Goal: Task Accomplishment & Management: Complete application form

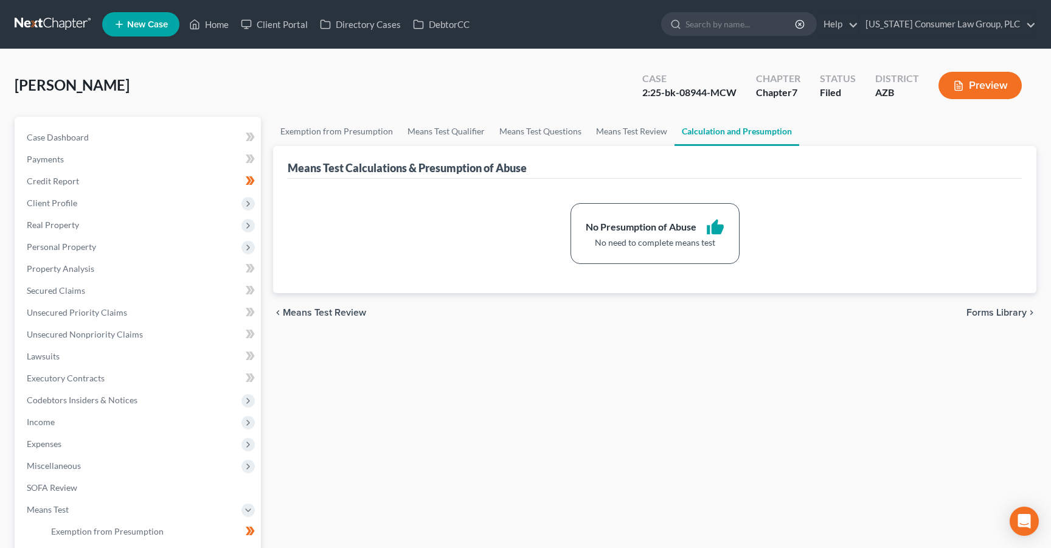
click at [28, 24] on link at bounding box center [54, 24] width 78 height 22
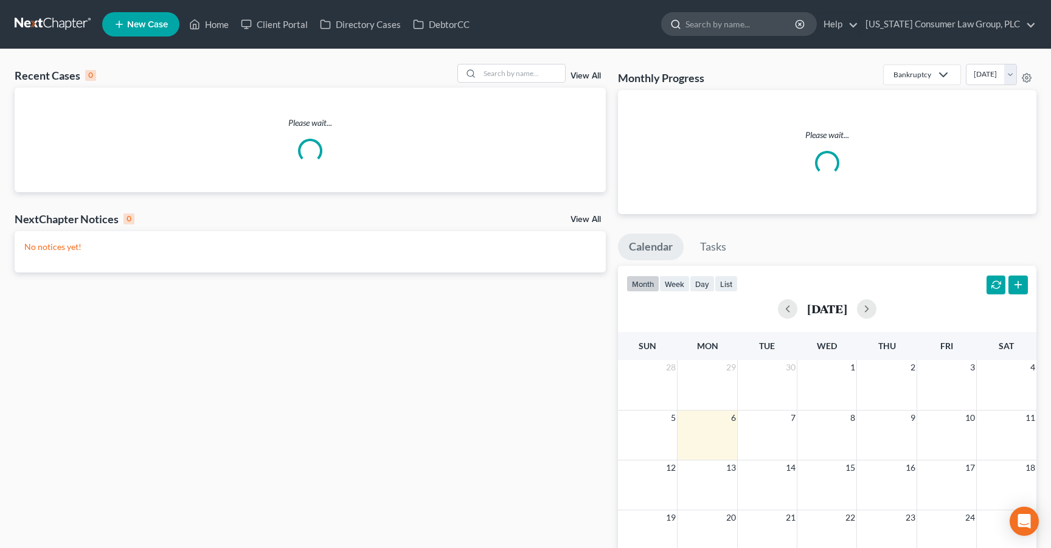
click at [711, 29] on input "search" at bounding box center [741, 24] width 111 height 23
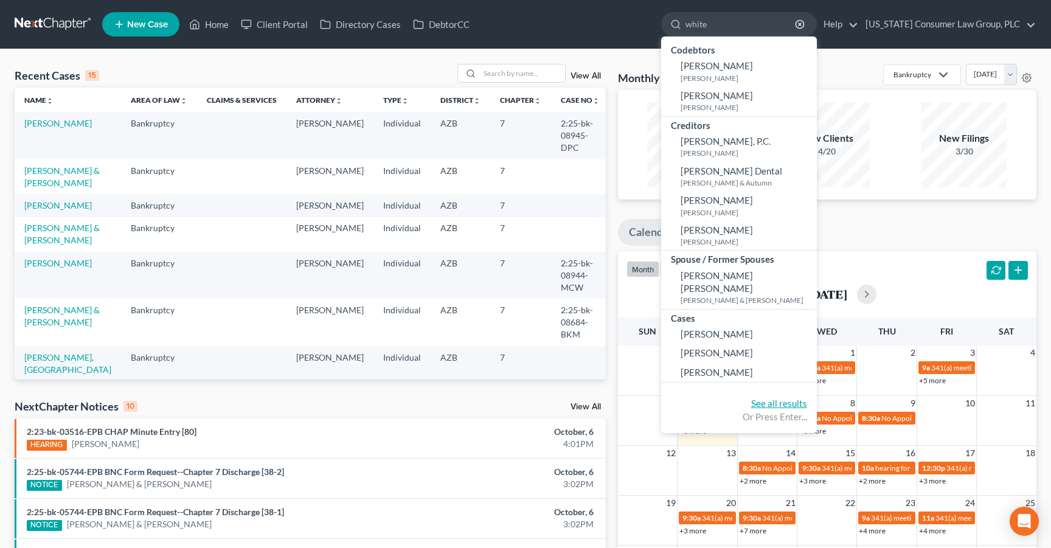
type input "white"
click at [775, 398] on link "See all results" at bounding box center [779, 403] width 56 height 11
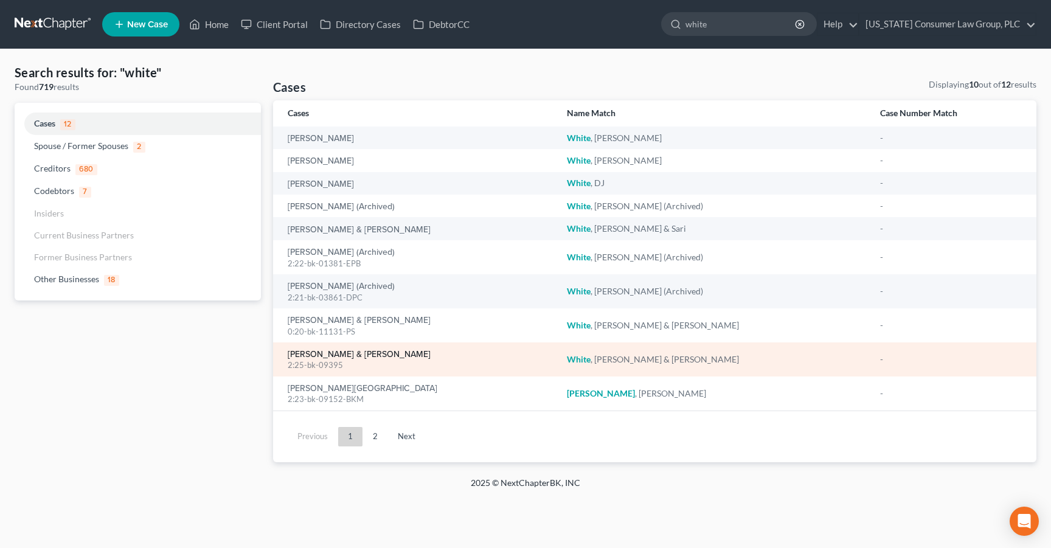
click at [316, 352] on link "[PERSON_NAME] & [PERSON_NAME]" at bounding box center [359, 354] width 143 height 9
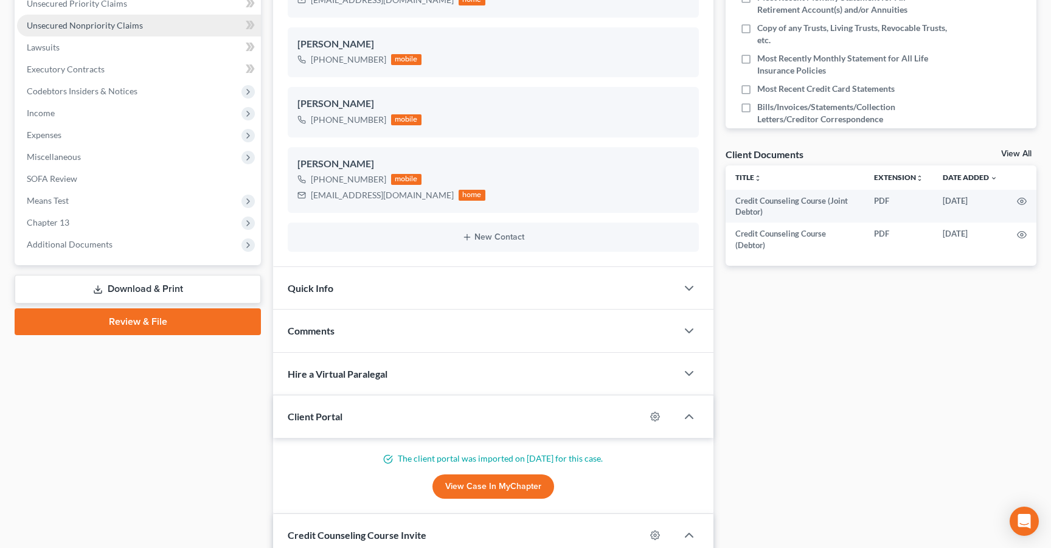
scroll to position [352, 0]
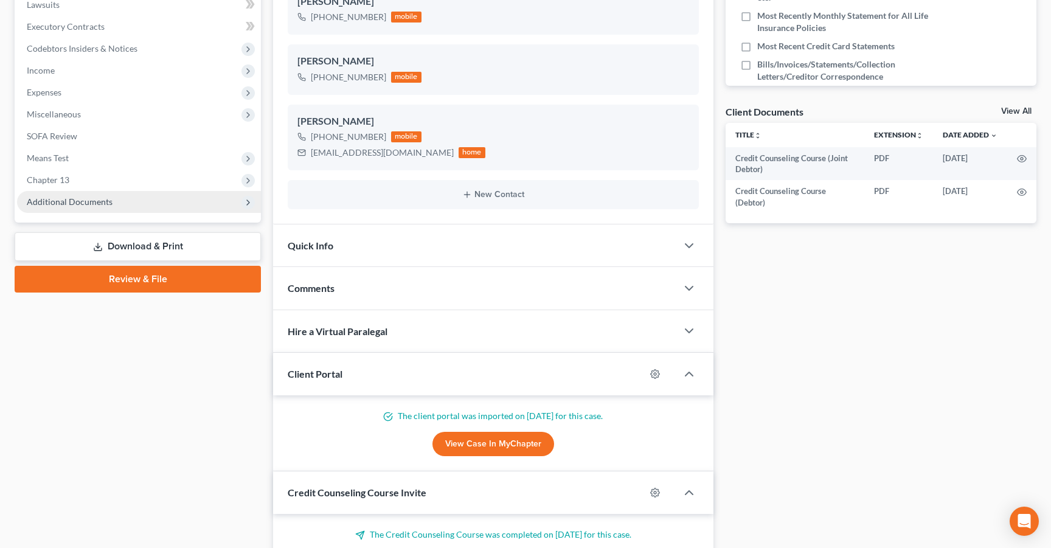
click at [87, 209] on span "Additional Documents" at bounding box center [139, 202] width 244 height 22
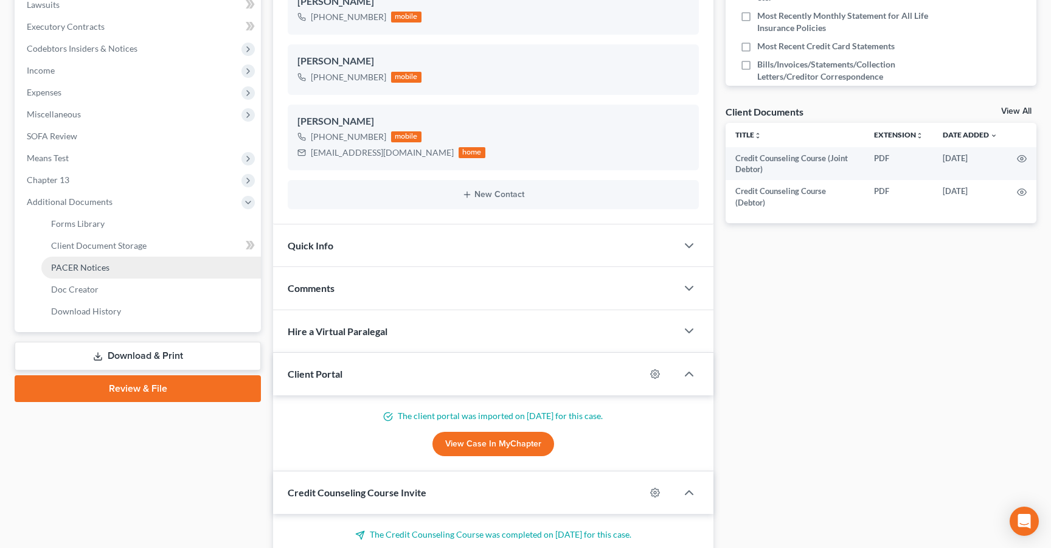
click at [95, 270] on span "PACER Notices" at bounding box center [80, 267] width 58 height 10
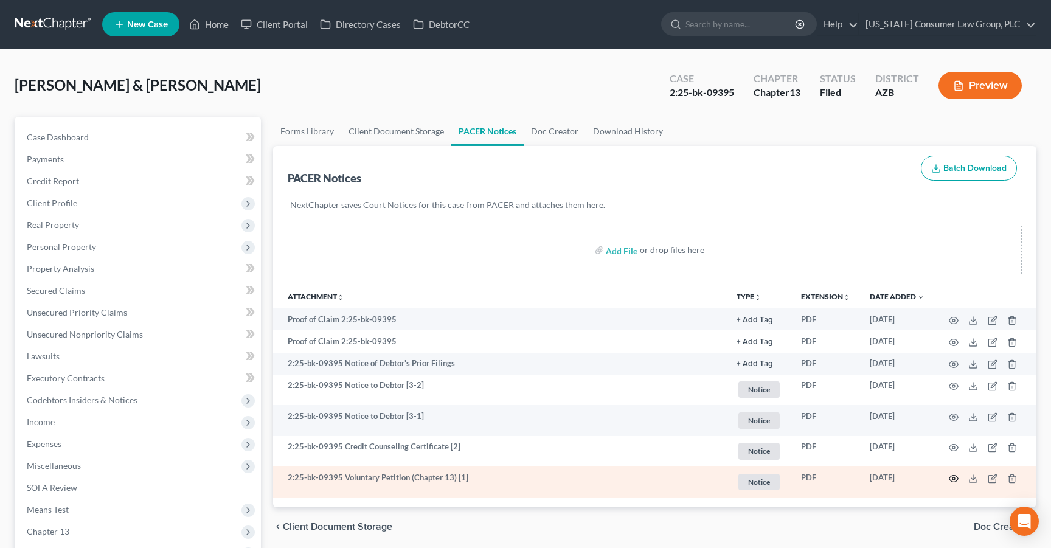
click at [953, 479] on circle "button" at bounding box center [954, 479] width 2 height 2
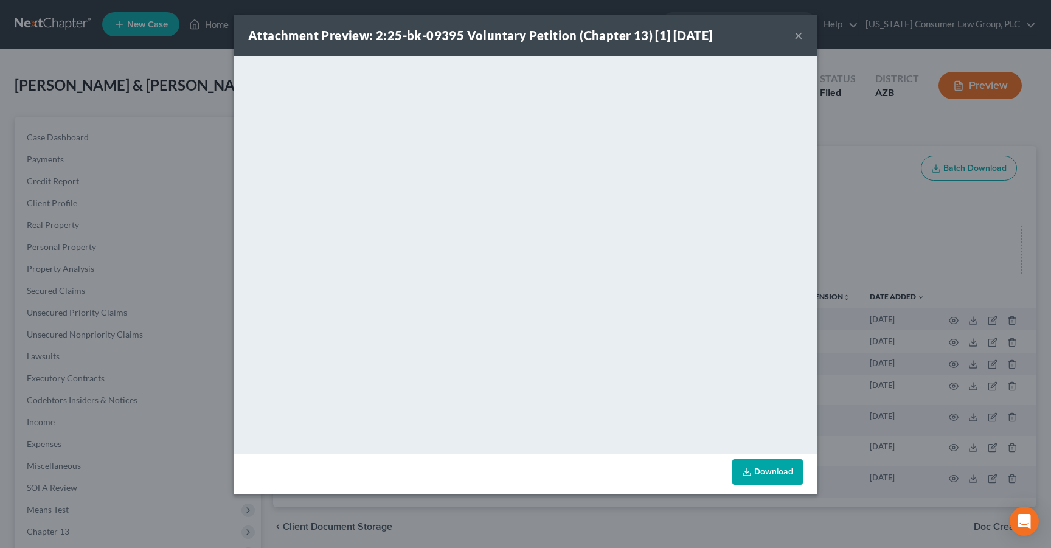
click at [798, 33] on button "×" at bounding box center [799, 35] width 9 height 15
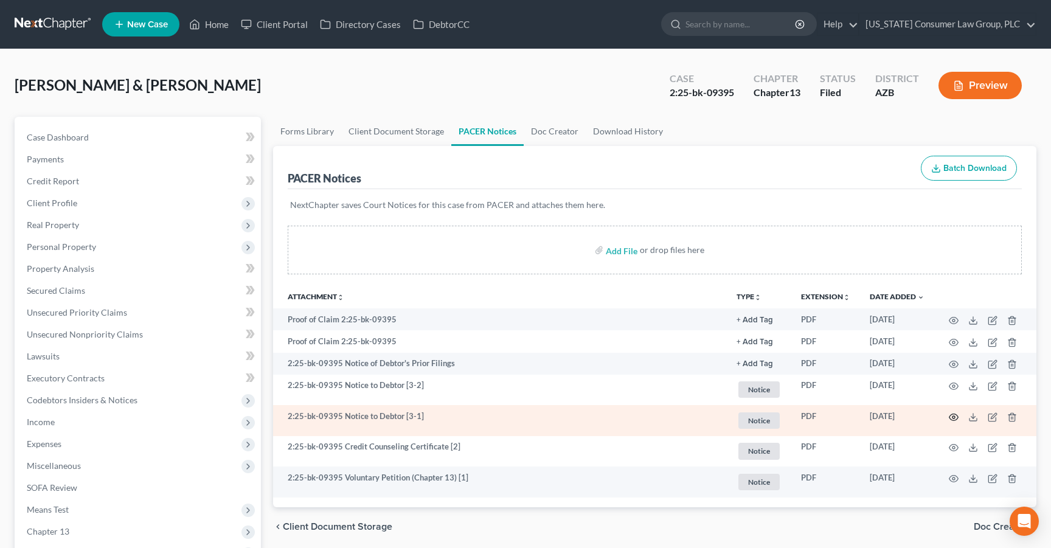
click at [950, 417] on icon "button" at bounding box center [954, 418] width 10 height 10
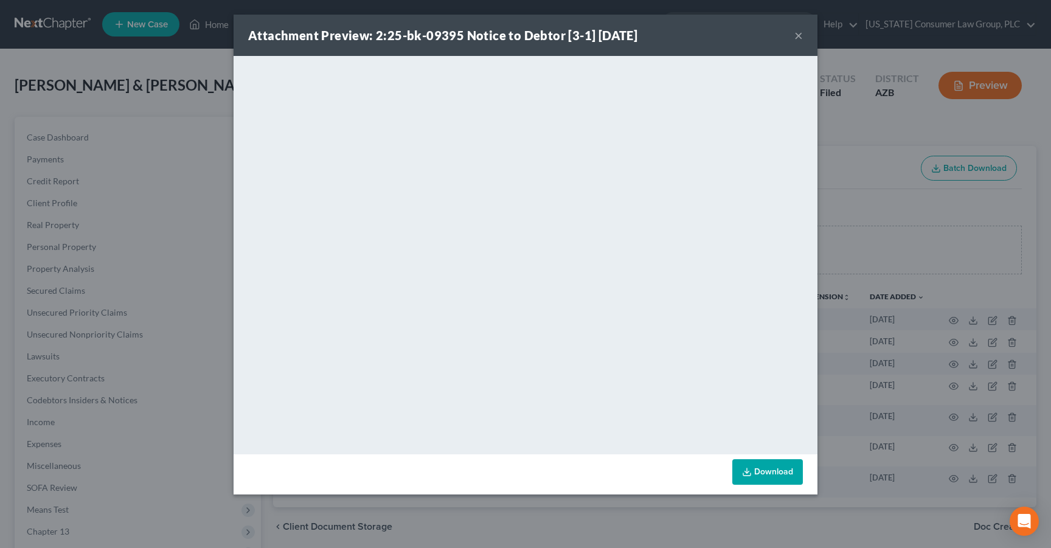
click at [797, 34] on button "×" at bounding box center [799, 35] width 9 height 15
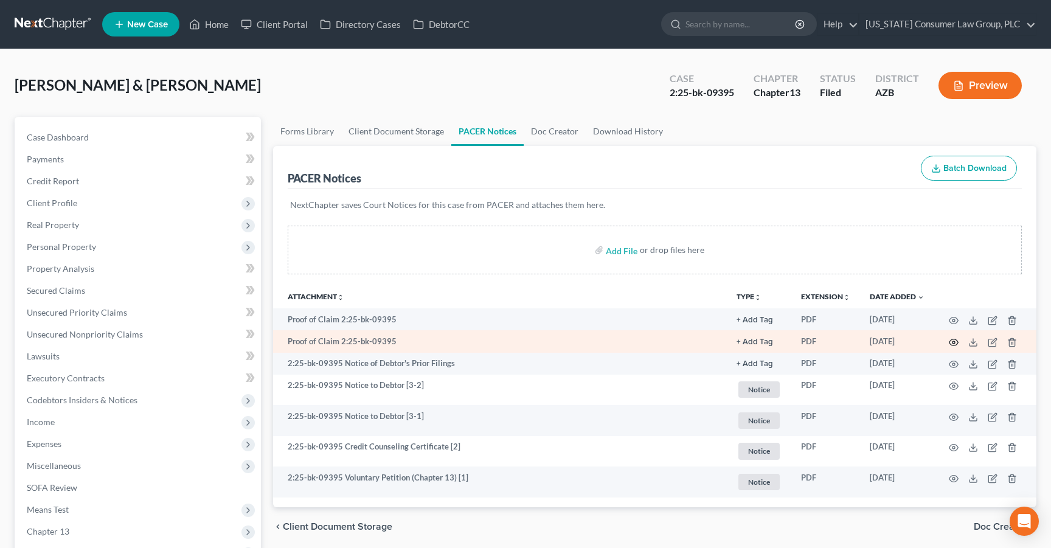
click at [951, 342] on icon "button" at bounding box center [954, 343] width 10 height 10
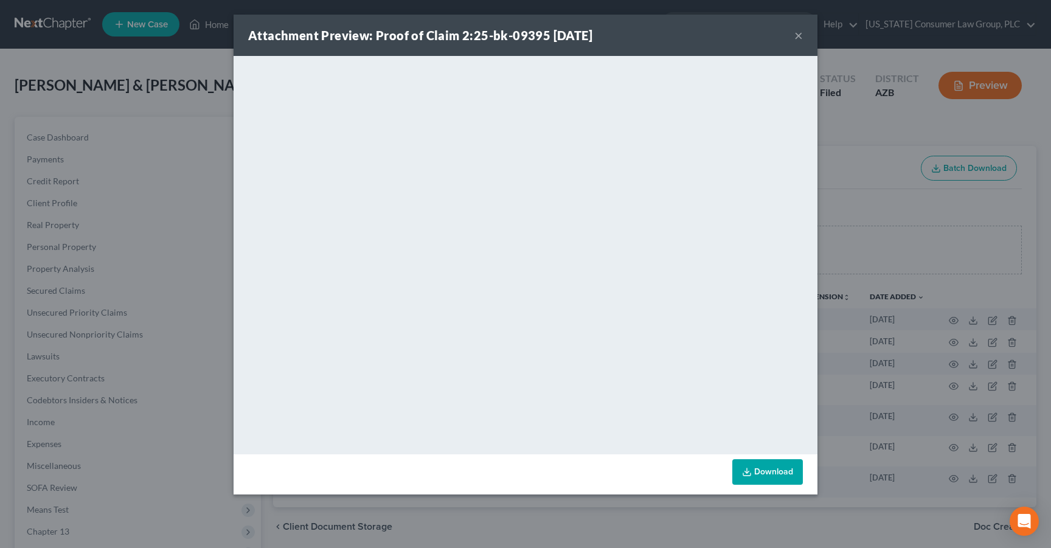
click at [796, 37] on button "×" at bounding box center [799, 35] width 9 height 15
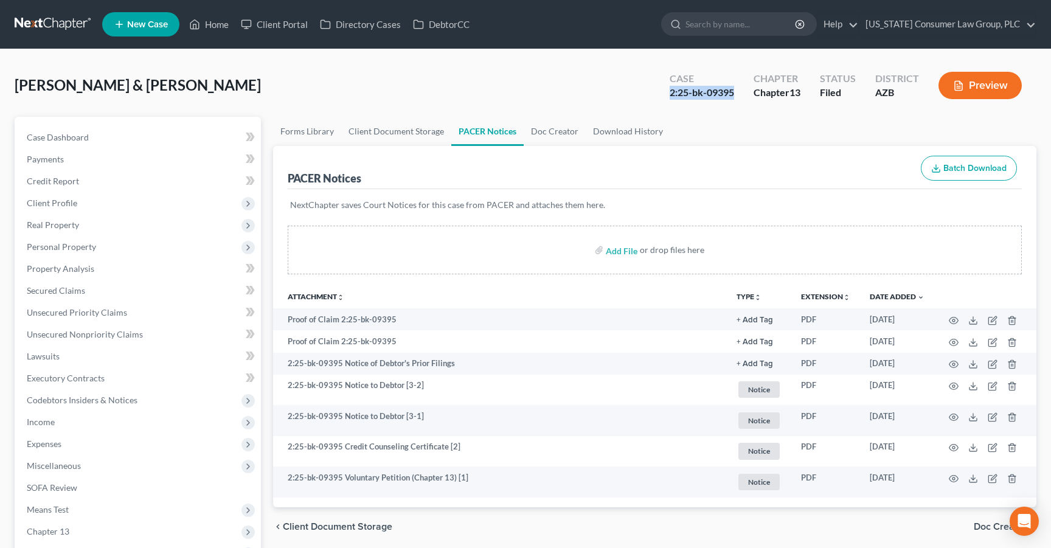
drag, startPoint x: 670, startPoint y: 94, endPoint x: 739, endPoint y: 94, distance: 69.4
click at [739, 94] on div "Case 2:25-bk-09395" at bounding box center [702, 87] width 84 height 36
copy div "2:25-bk-09395"
click at [40, 200] on span "Client Profile" at bounding box center [52, 203] width 50 height 10
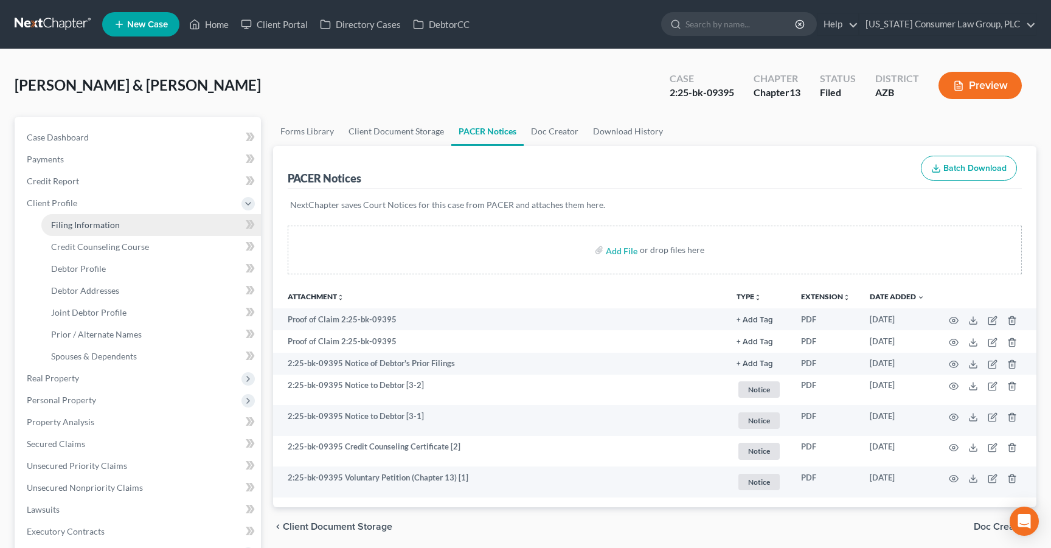
click at [97, 229] on span "Filing Information" at bounding box center [85, 225] width 69 height 10
select select "1"
select select "3"
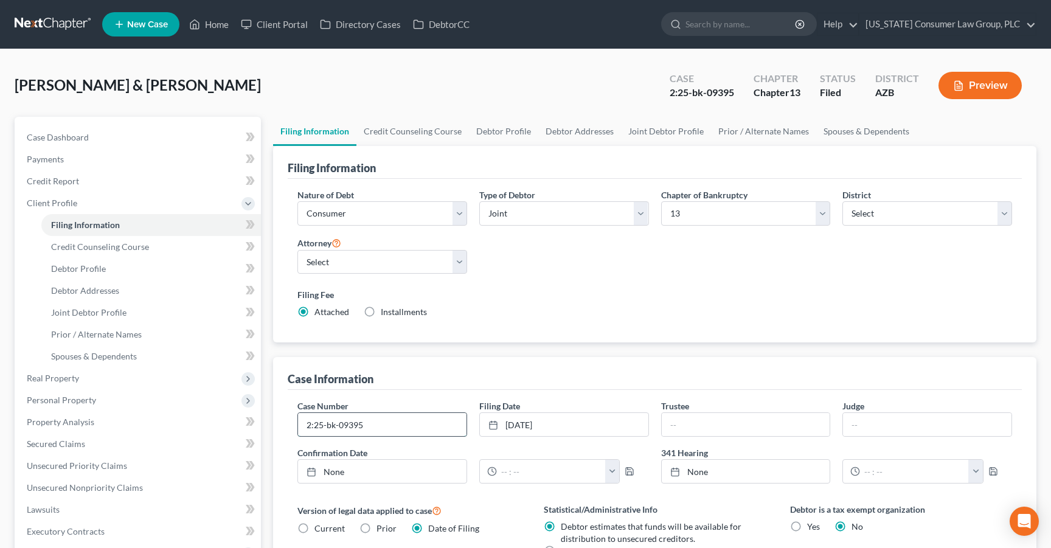
click at [394, 427] on input "2:25-bk-09395" at bounding box center [382, 424] width 169 height 23
type input "2:25-bk-09395-PS"
click at [754, 420] on input "text" at bounding box center [746, 424] width 169 height 23
type input "Brown"
click at [887, 422] on input "text" at bounding box center [927, 424] width 169 height 23
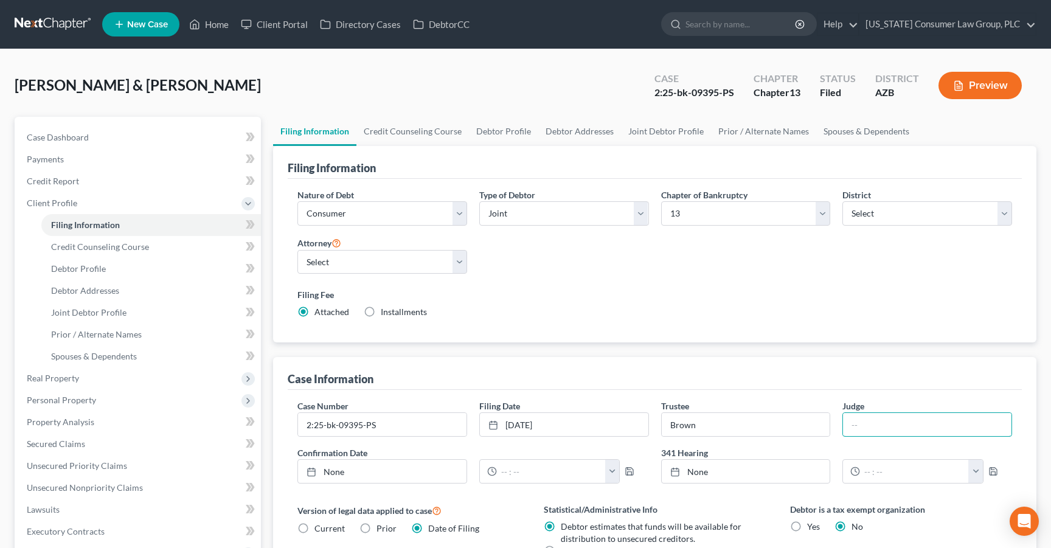
type input "Sala"
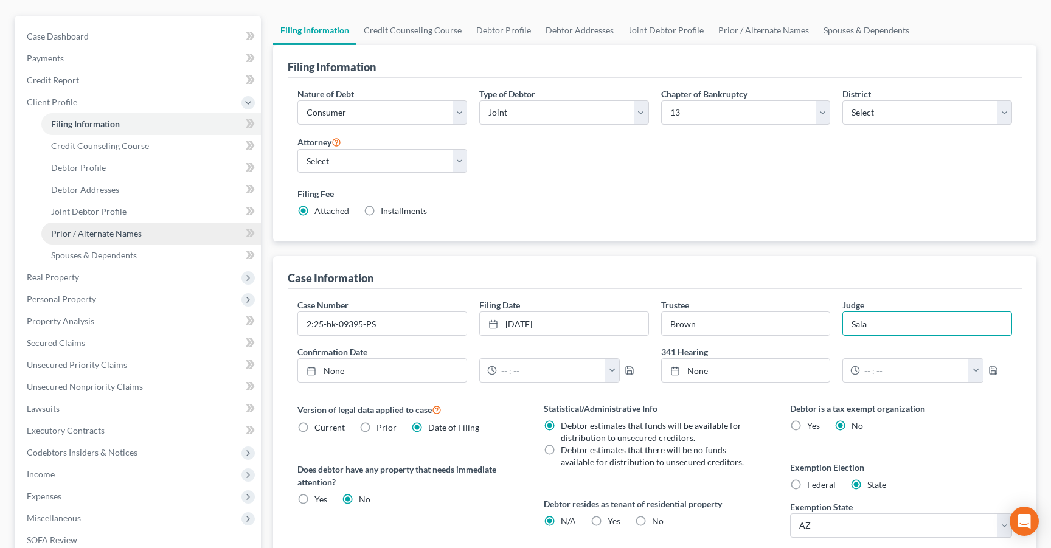
scroll to position [102, 0]
type input "[DATE]"
click at [692, 361] on link "None" at bounding box center [746, 369] width 169 height 23
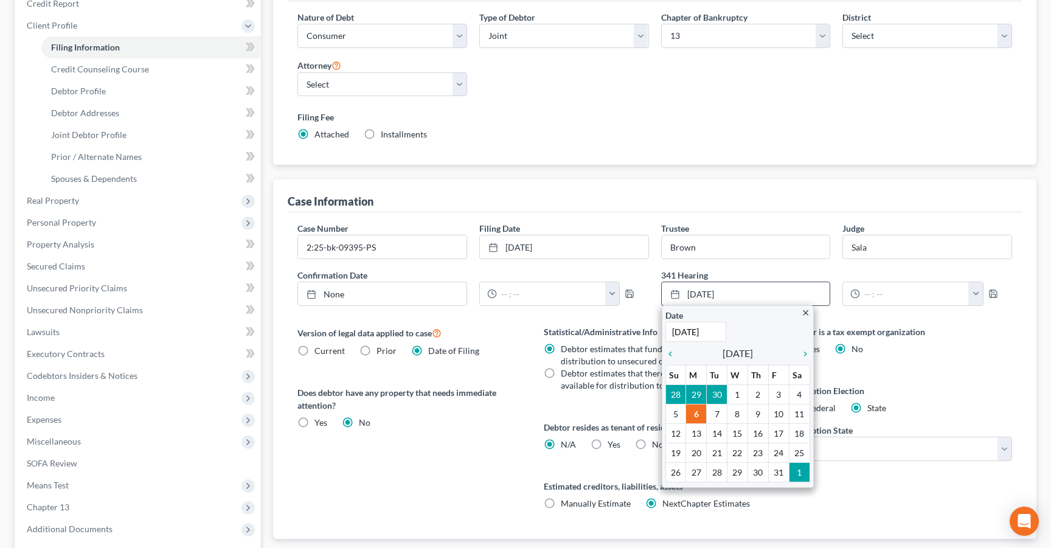
scroll to position [183, 0]
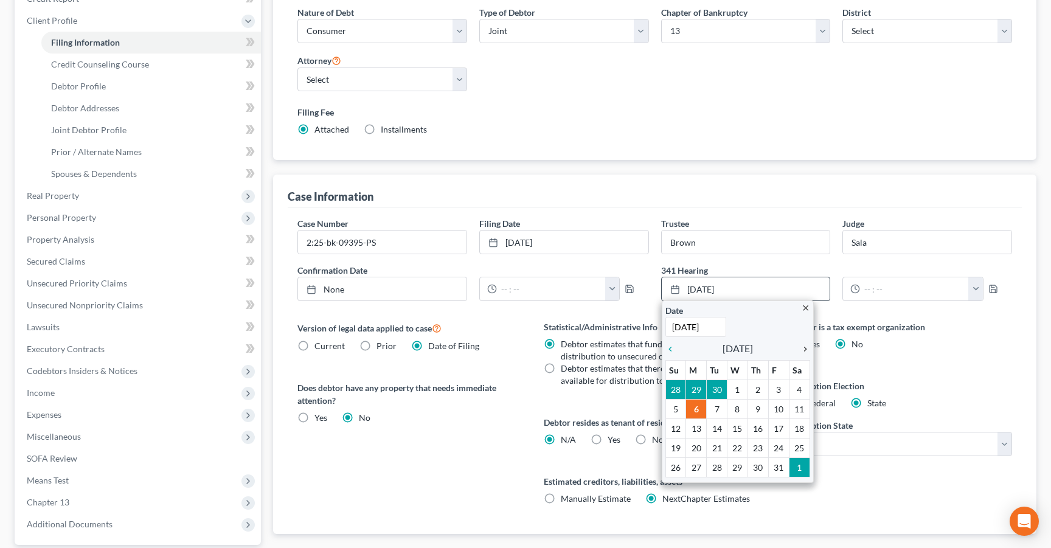
click at [804, 345] on icon "chevron_right" at bounding box center [803, 349] width 16 height 10
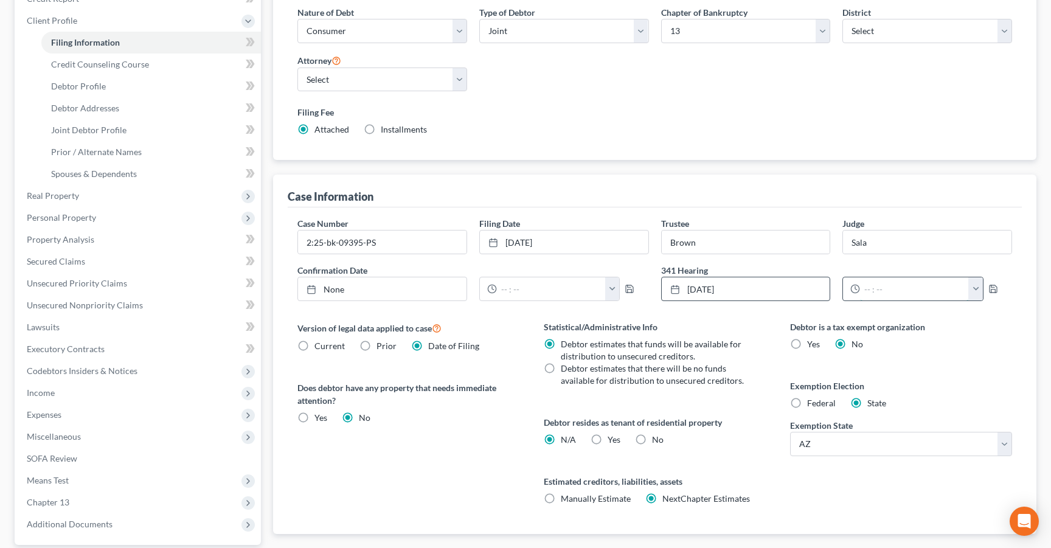
click at [863, 294] on input "text" at bounding box center [914, 288] width 109 height 23
type input "01:00 pm"
click at [992, 290] on icon "button" at bounding box center [993, 288] width 7 height 7
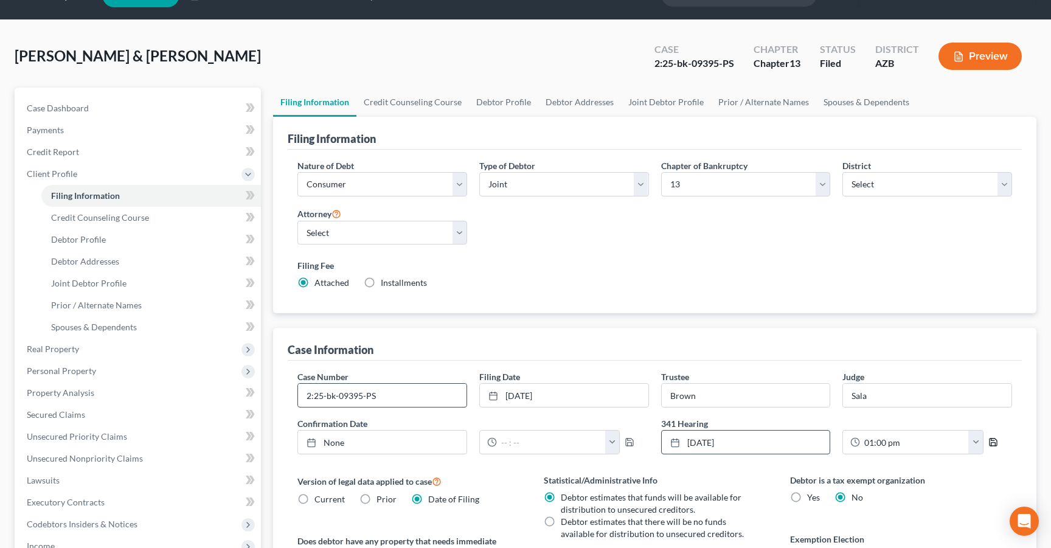
scroll to position [28, 0]
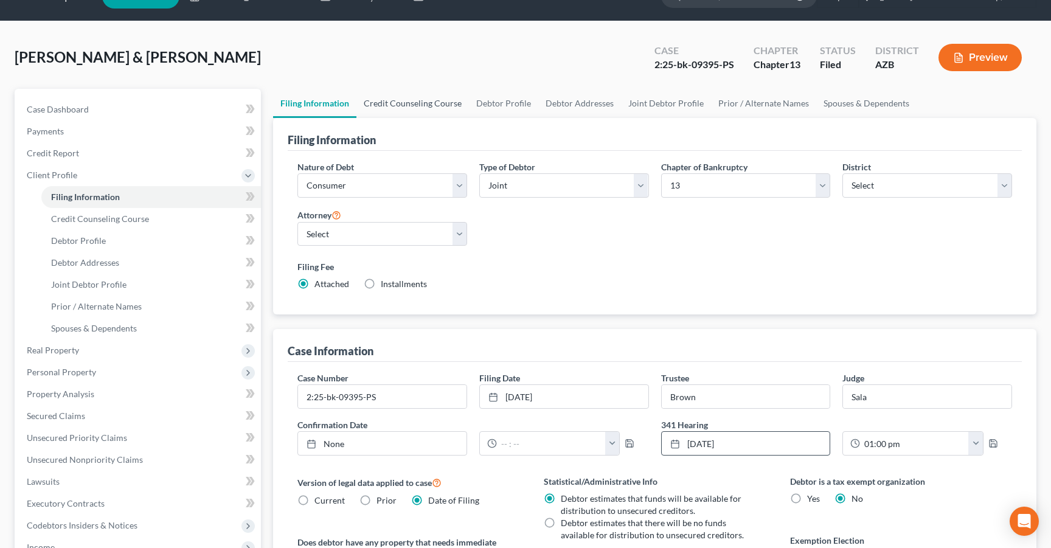
click at [423, 102] on link "Credit Counseling Course" at bounding box center [413, 103] width 113 height 29
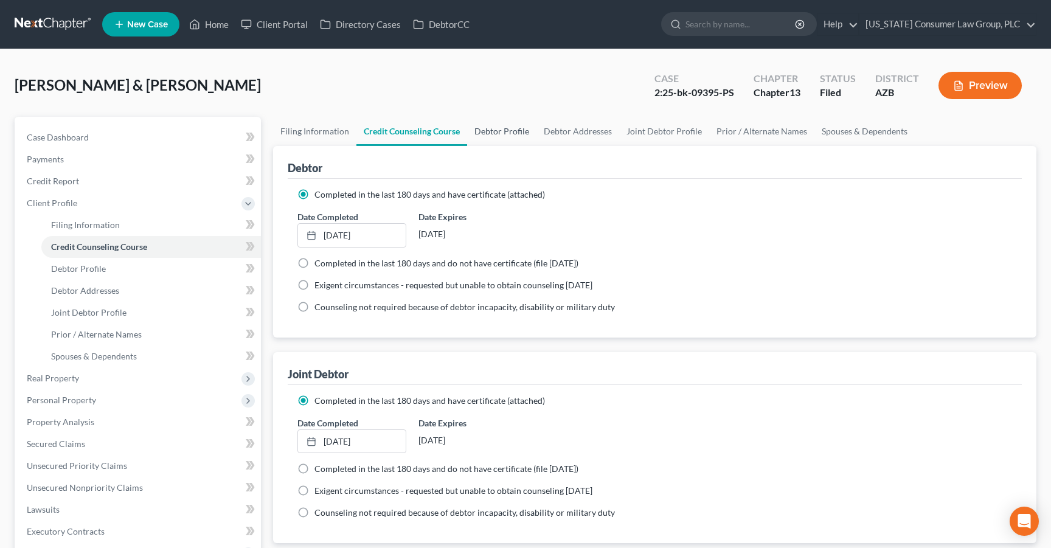
click at [501, 122] on link "Debtor Profile" at bounding box center [501, 131] width 69 height 29
select select "1"
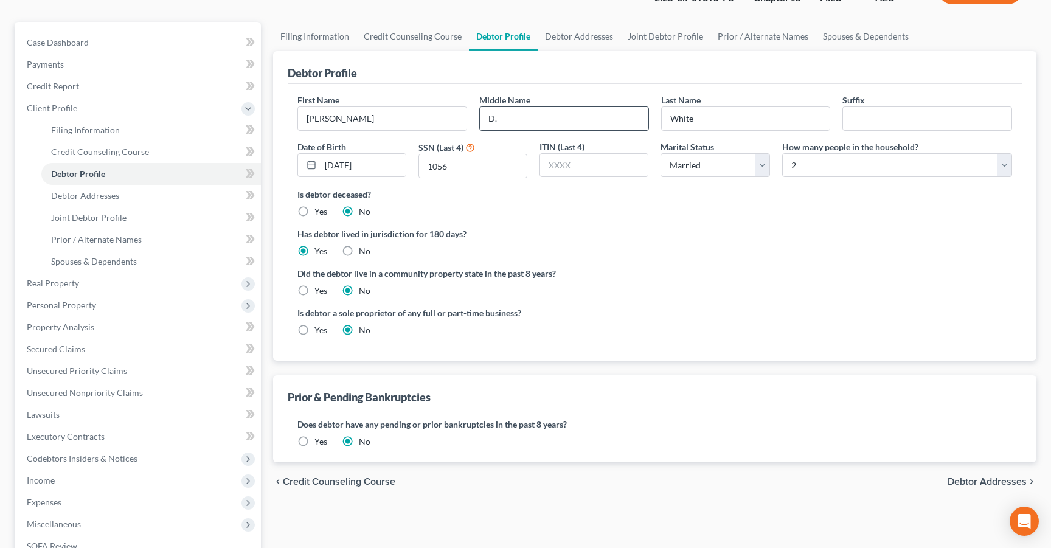
scroll to position [89, 0]
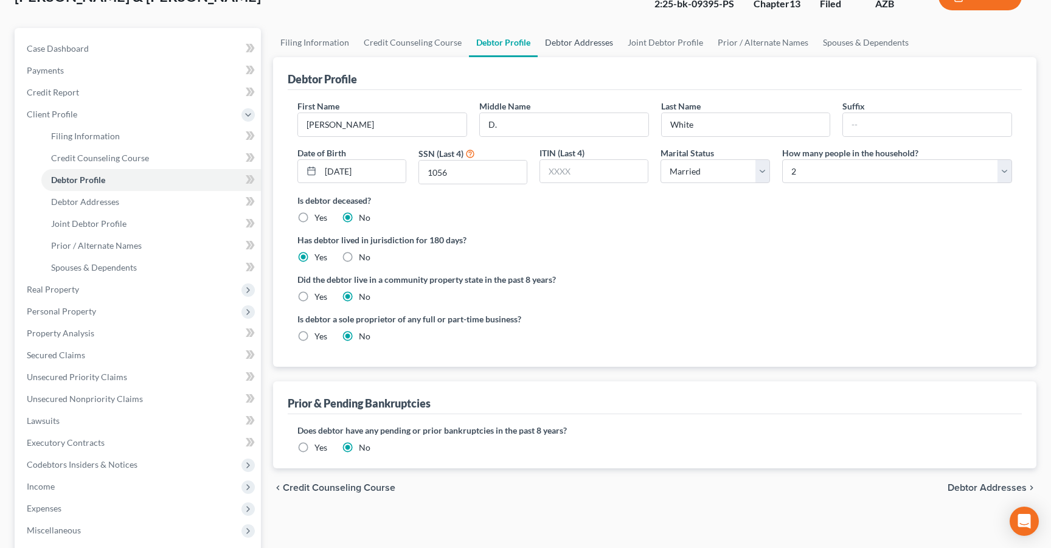
click at [588, 46] on link "Debtor Addresses" at bounding box center [579, 42] width 83 height 29
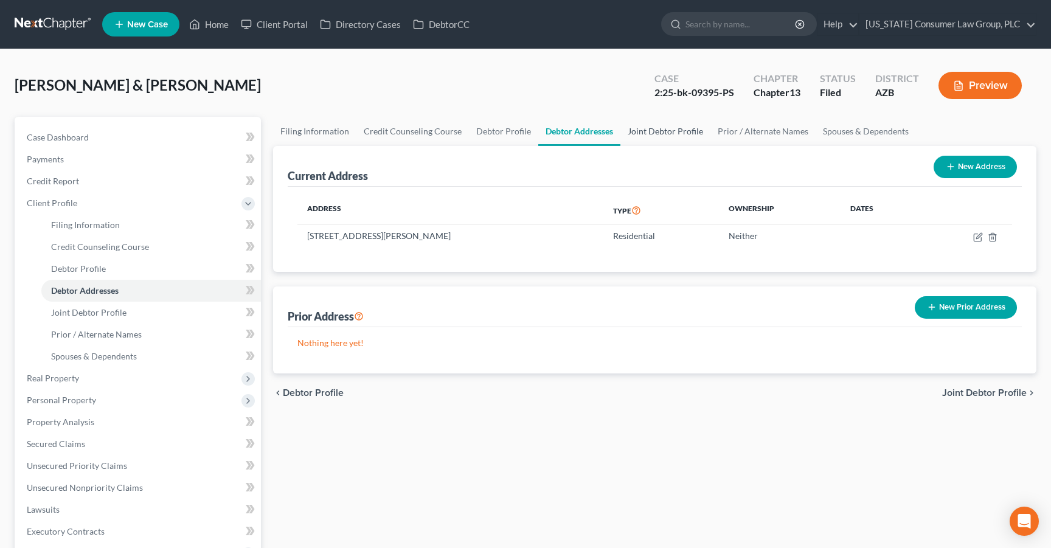
click at [660, 128] on link "Joint Debtor Profile" at bounding box center [666, 131] width 90 height 29
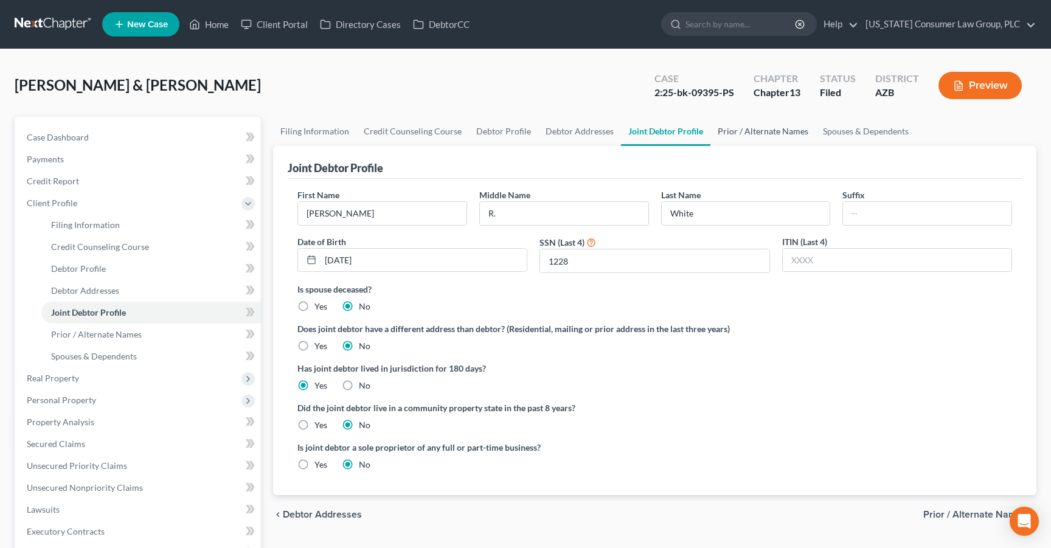
click at [762, 133] on link "Prior / Alternate Names" at bounding box center [763, 131] width 105 height 29
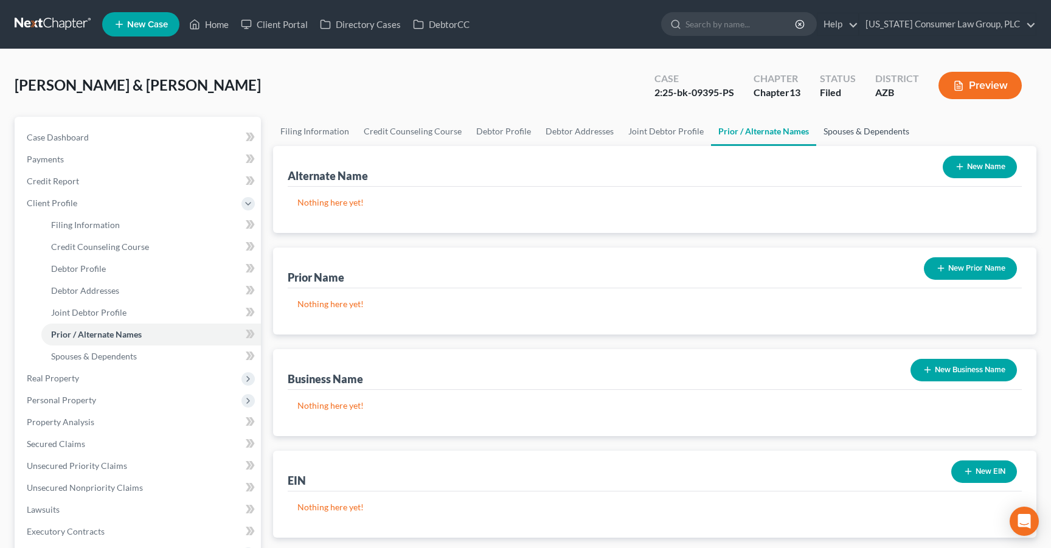
click at [828, 133] on link "Spouses & Dependents" at bounding box center [866, 131] width 100 height 29
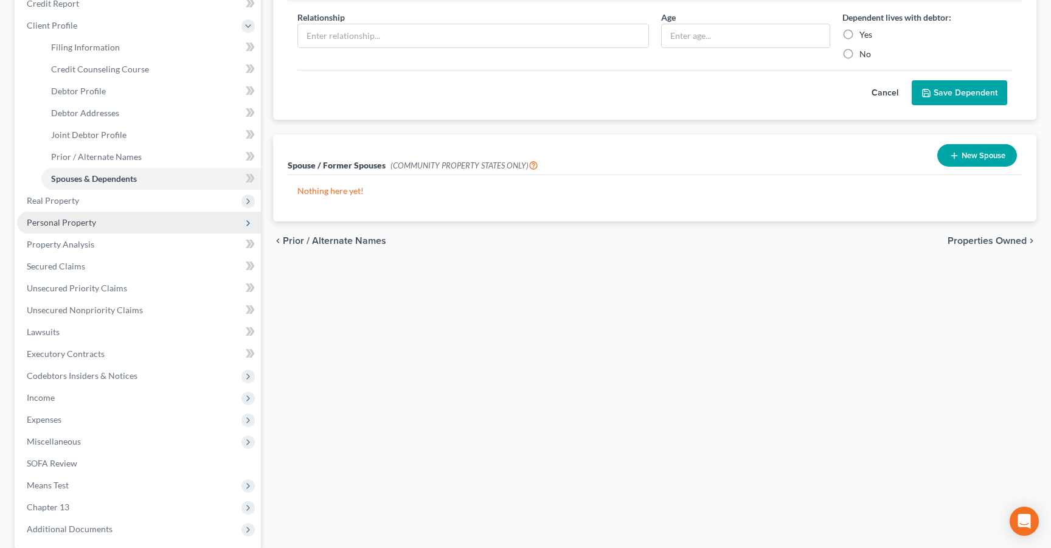
scroll to position [183, 0]
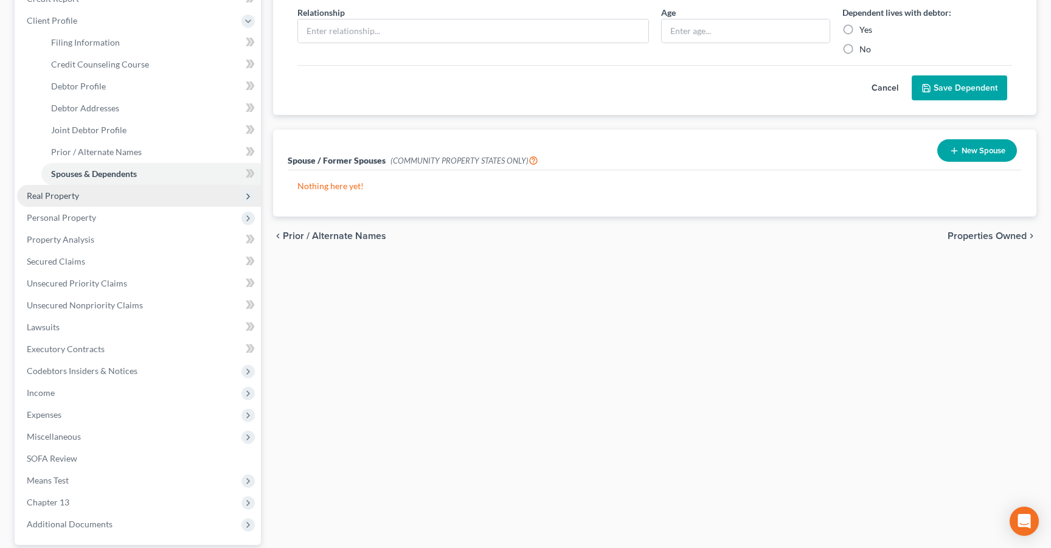
click at [67, 199] on span "Real Property" at bounding box center [53, 195] width 52 height 10
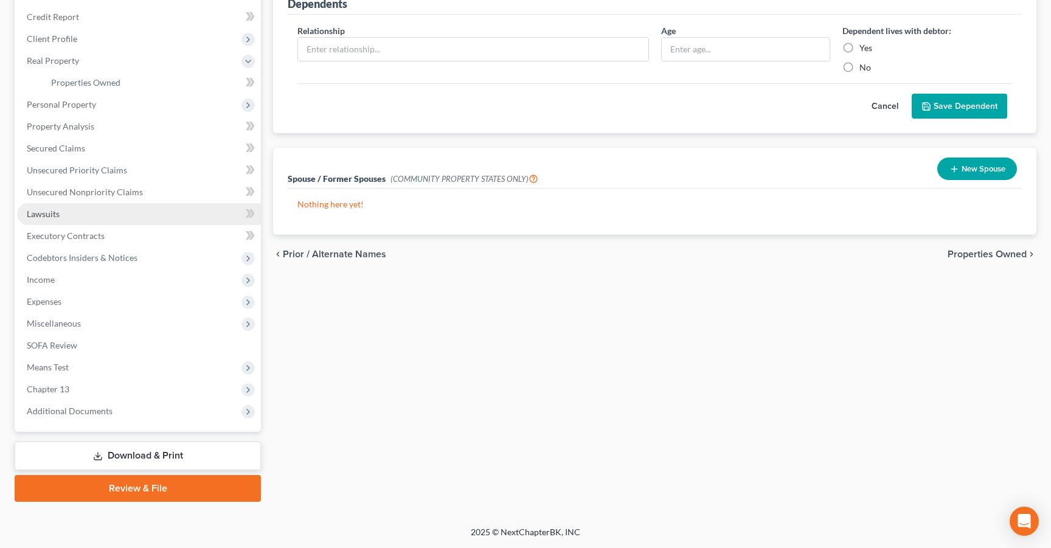
scroll to position [163, 0]
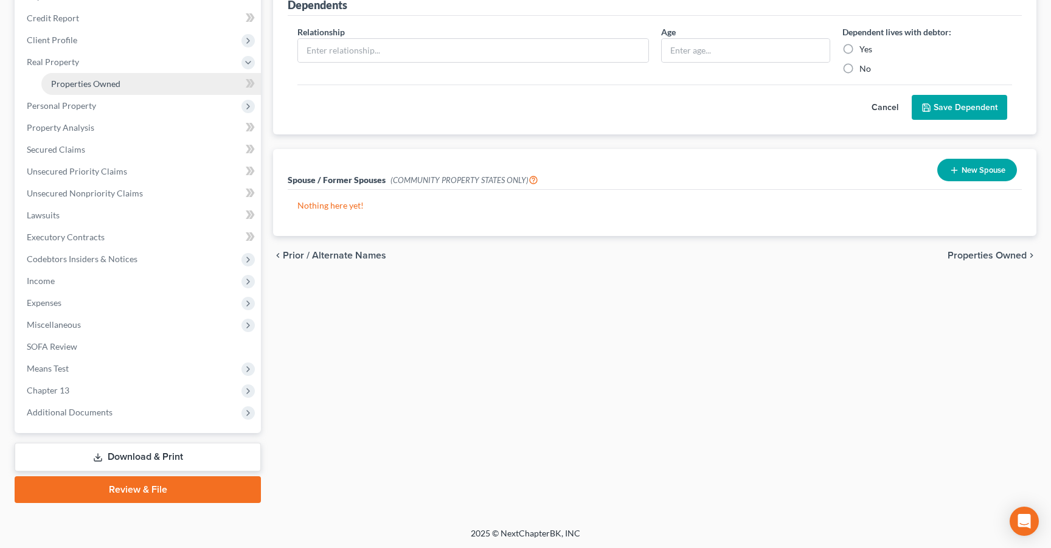
click at [106, 86] on span "Properties Owned" at bounding box center [85, 83] width 69 height 10
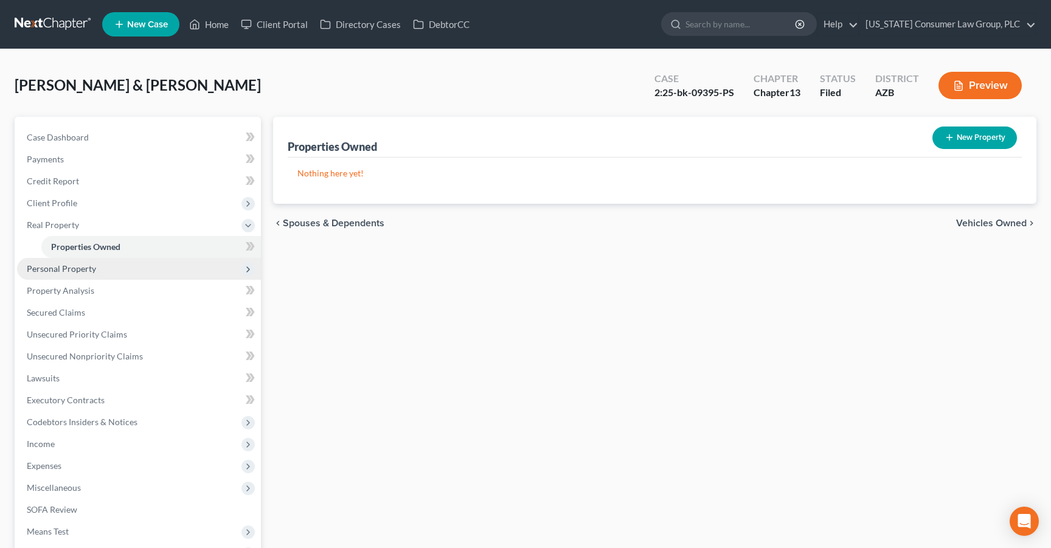
click at [43, 269] on span "Personal Property" at bounding box center [61, 268] width 69 height 10
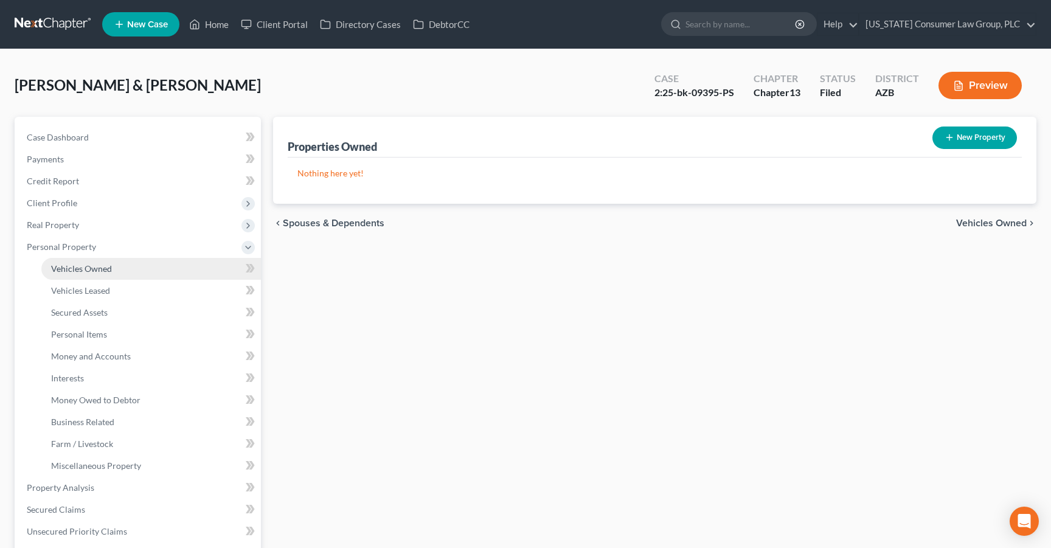
click at [70, 268] on span "Vehicles Owned" at bounding box center [81, 268] width 61 height 10
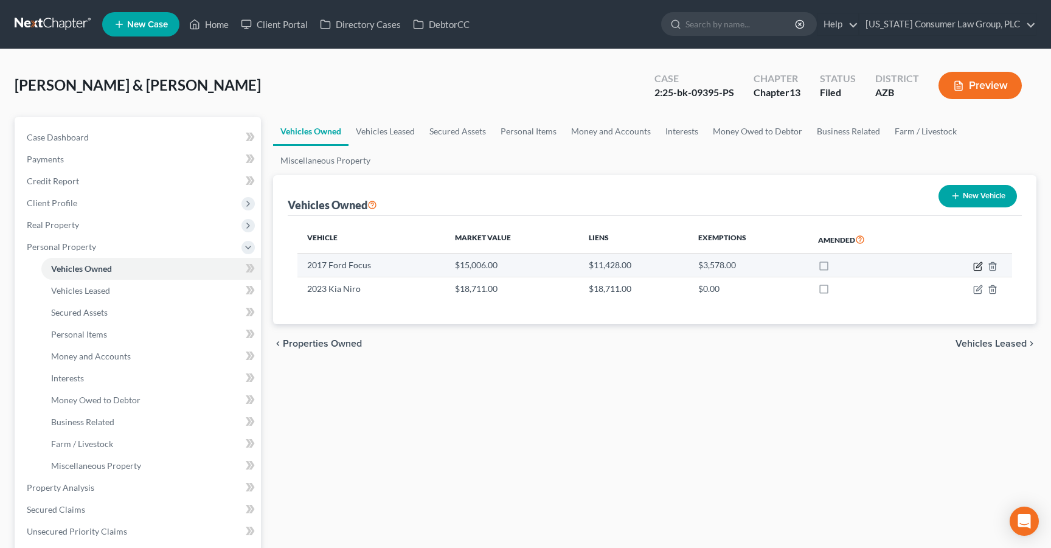
click at [981, 265] on icon "button" at bounding box center [978, 267] width 10 height 10
select select "0"
select select "9"
select select "0"
select select "2"
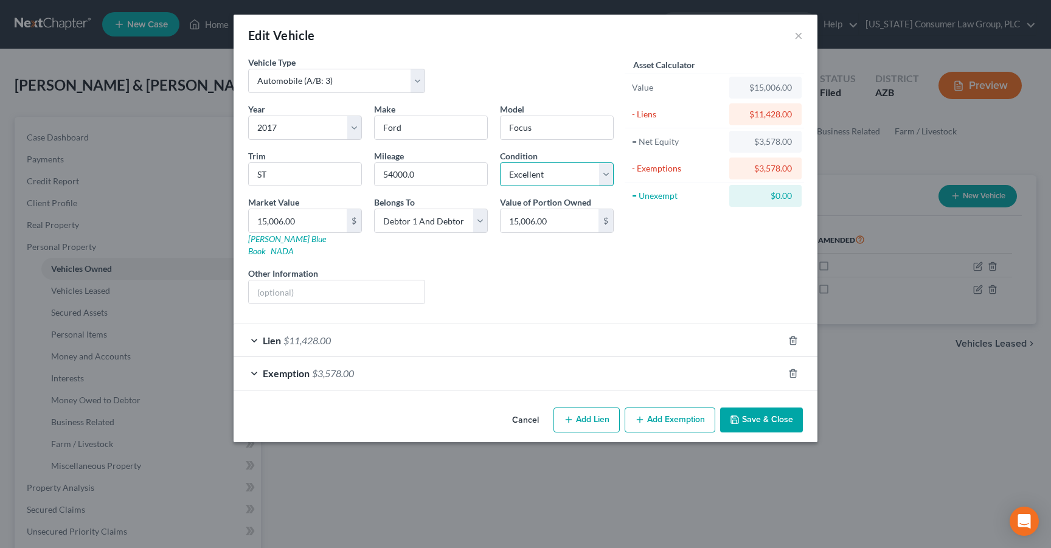
click at [604, 176] on select "Select Excellent Very Good Good Fair Poor" at bounding box center [557, 174] width 114 height 24
select select "2"
click at [500, 162] on select "Select Excellent Very Good Good Fair Poor" at bounding box center [557, 174] width 114 height 24
click at [750, 409] on button "Save & Close" at bounding box center [761, 421] width 83 height 26
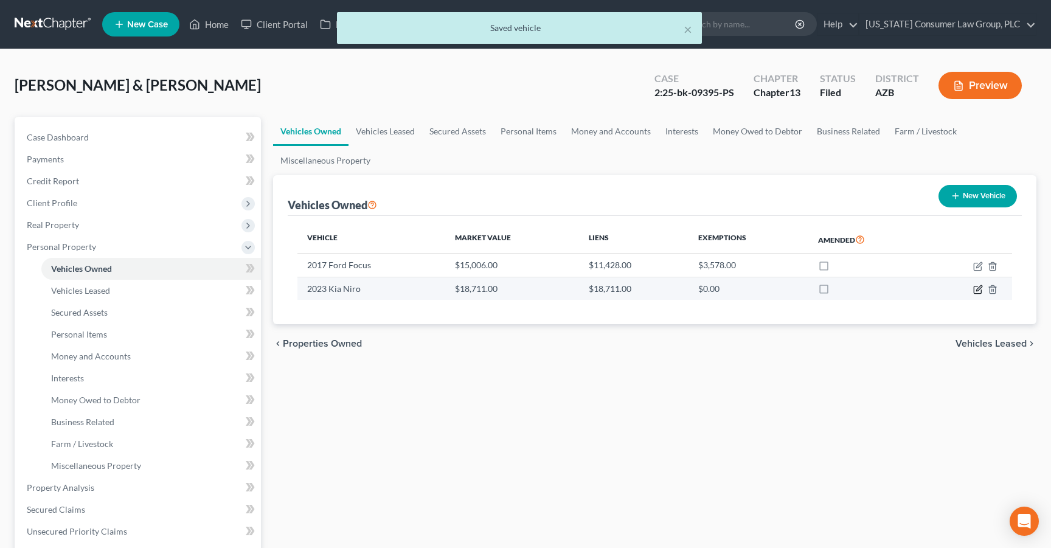
click at [978, 290] on icon "button" at bounding box center [979, 287] width 5 height 5
select select "0"
select select "3"
select select "0"
select select "2"
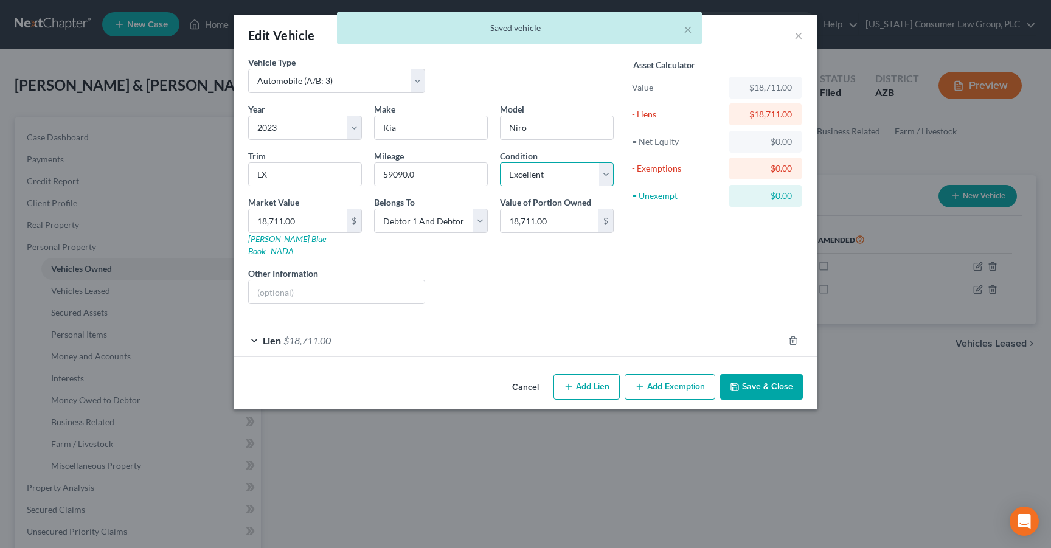
click at [566, 176] on select "Select Excellent Very Good Good Fair Poor" at bounding box center [557, 174] width 114 height 24
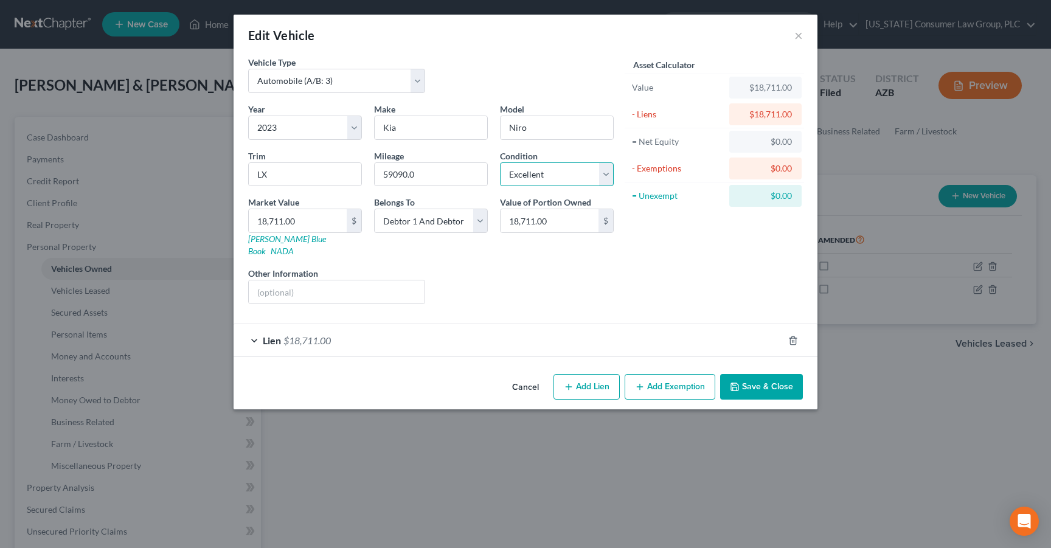
select select "2"
click at [500, 162] on select "Select Excellent Very Good Good Fair Poor" at bounding box center [557, 174] width 114 height 24
click at [759, 374] on button "Save & Close" at bounding box center [761, 387] width 83 height 26
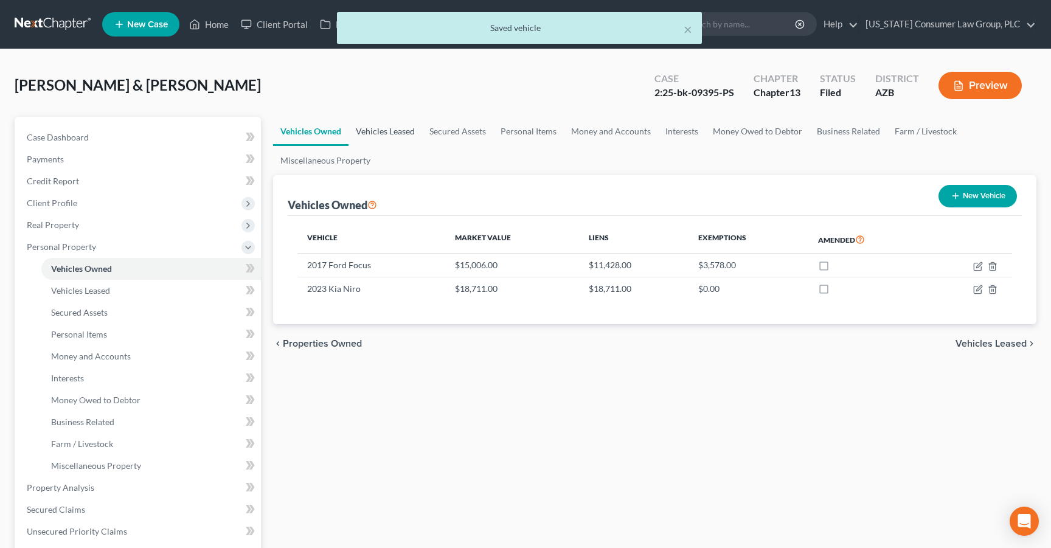
click at [392, 127] on link "Vehicles Leased" at bounding box center [386, 131] width 74 height 29
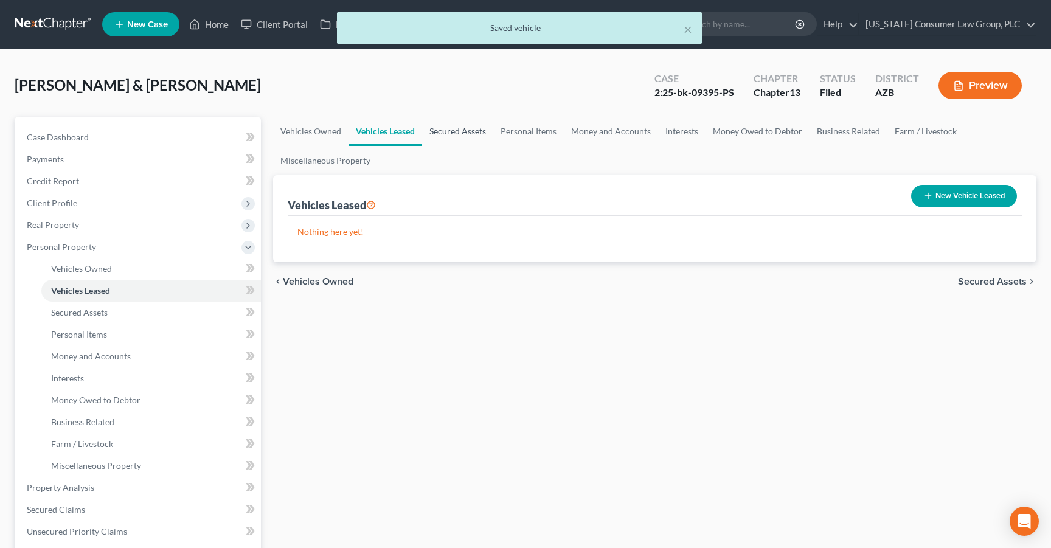
click at [433, 133] on link "Secured Assets" at bounding box center [457, 131] width 71 height 29
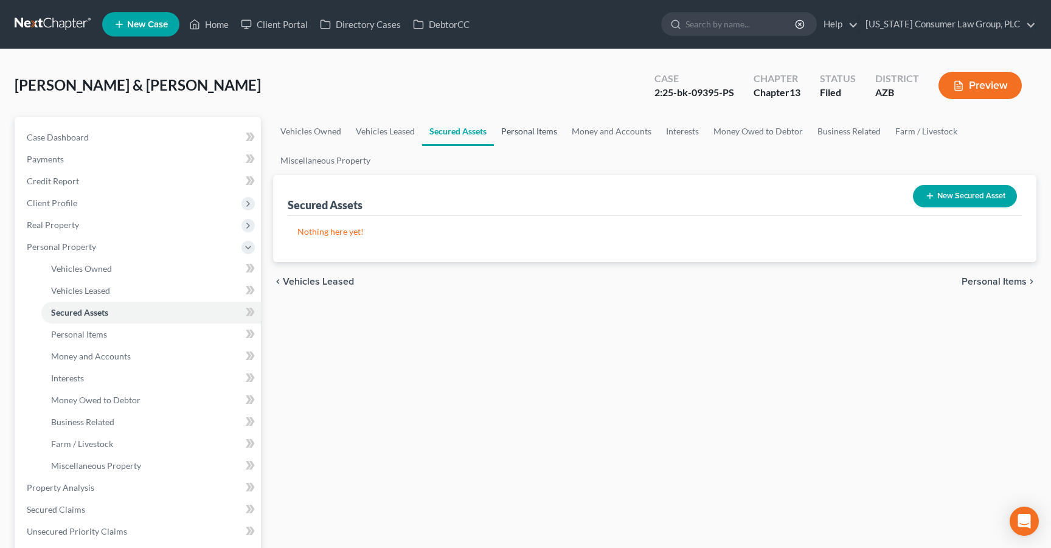
click at [512, 133] on link "Personal Items" at bounding box center [529, 131] width 71 height 29
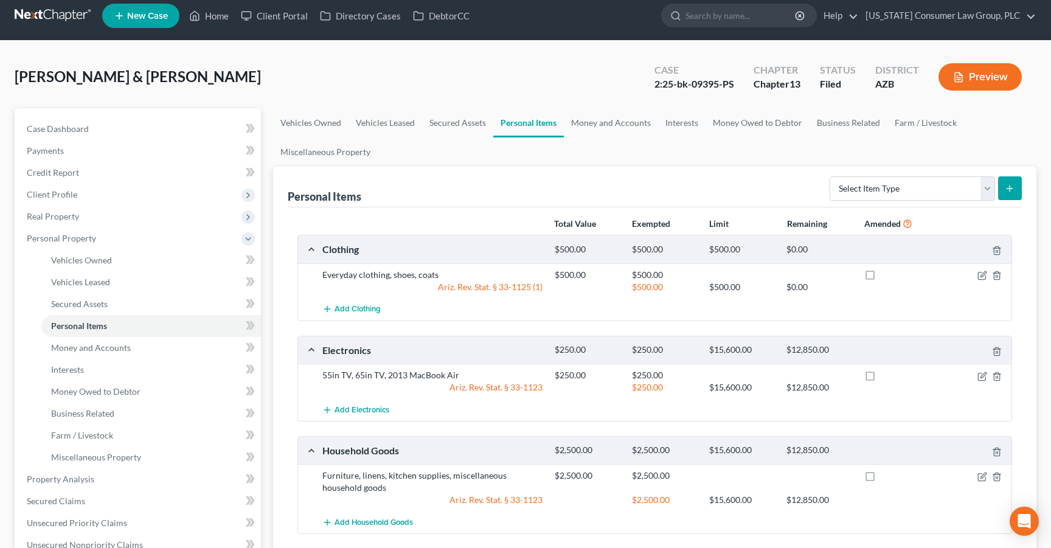
scroll to position [8, 0]
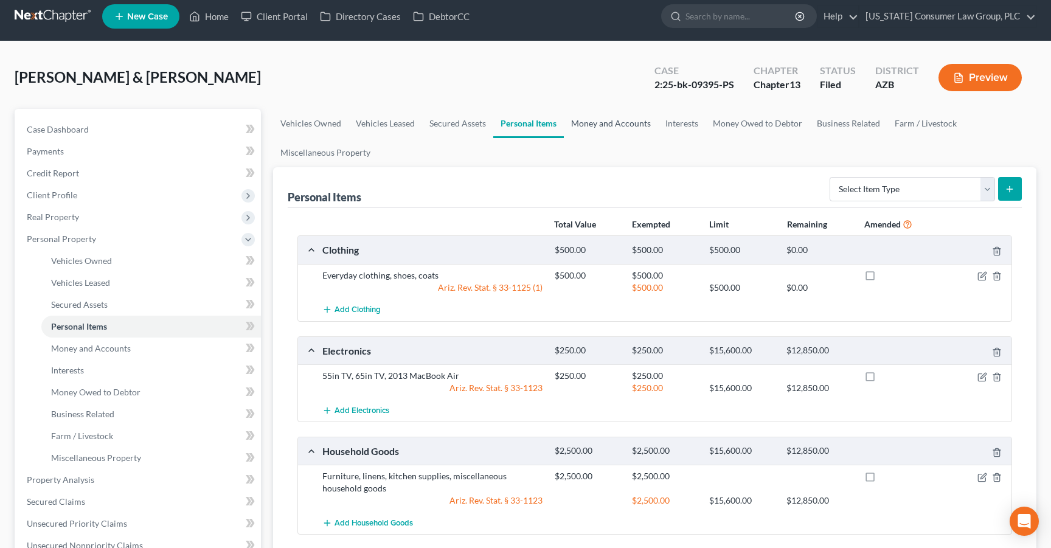
click at [607, 117] on link "Money and Accounts" at bounding box center [611, 123] width 94 height 29
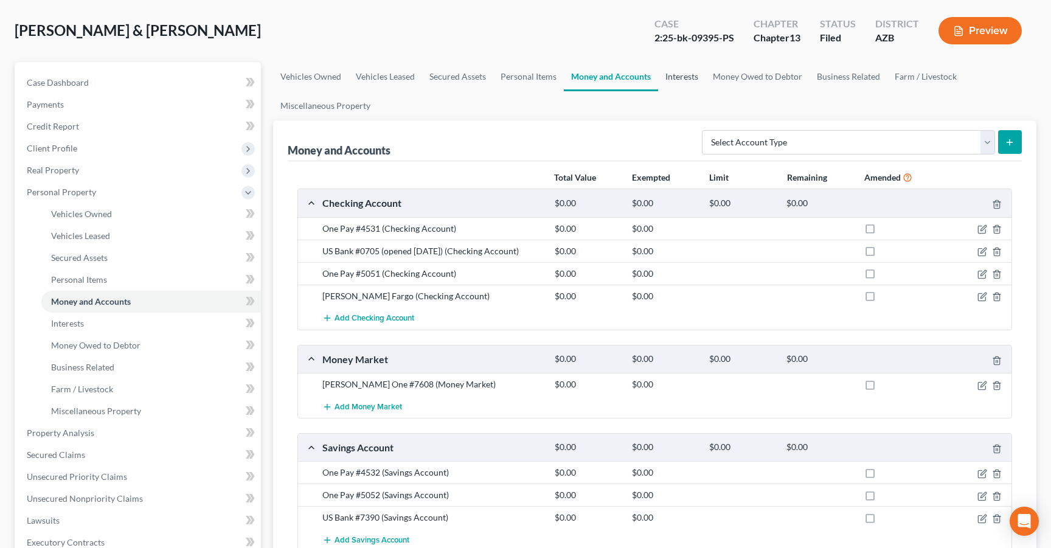
click at [672, 73] on link "Interests" at bounding box center [681, 76] width 47 height 29
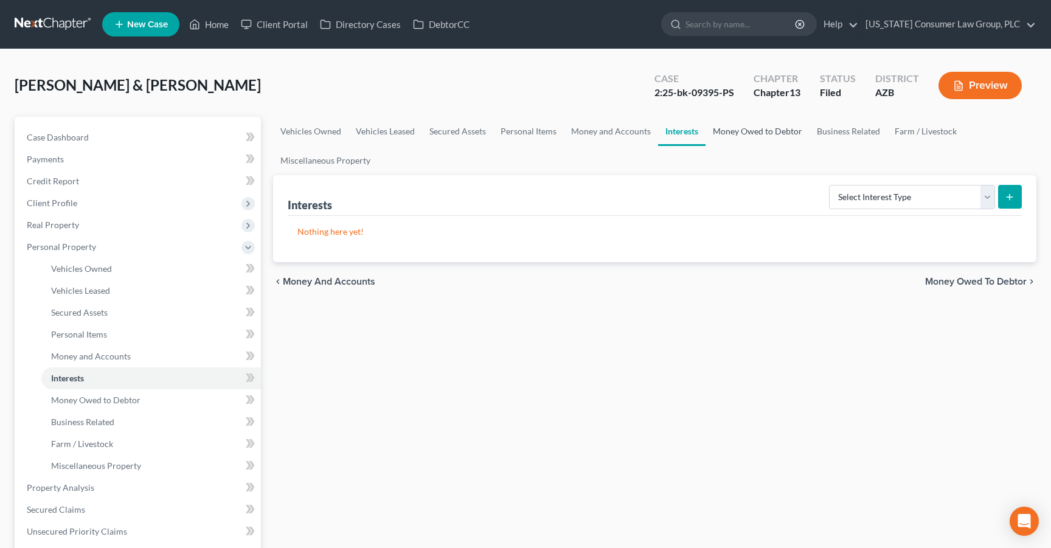
click at [743, 132] on link "Money Owed to Debtor" at bounding box center [758, 131] width 104 height 29
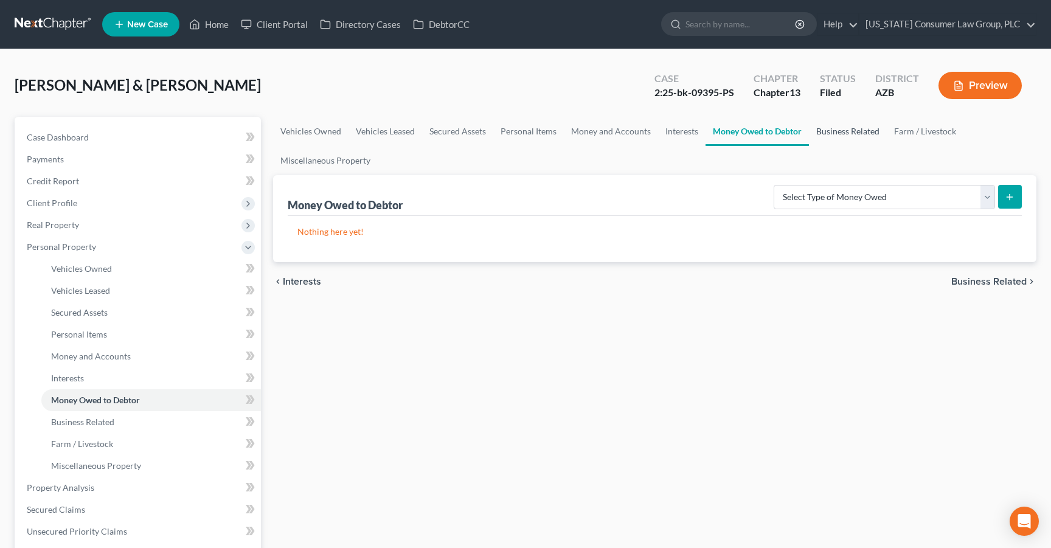
click at [815, 134] on link "Business Related" at bounding box center [848, 131] width 78 height 29
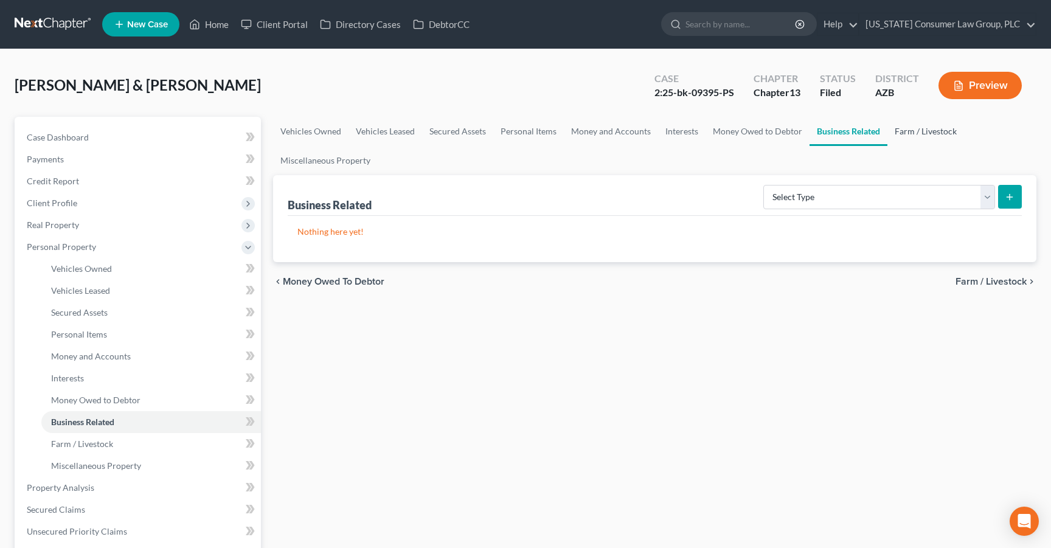
click at [901, 138] on link "Farm / Livestock" at bounding box center [926, 131] width 77 height 29
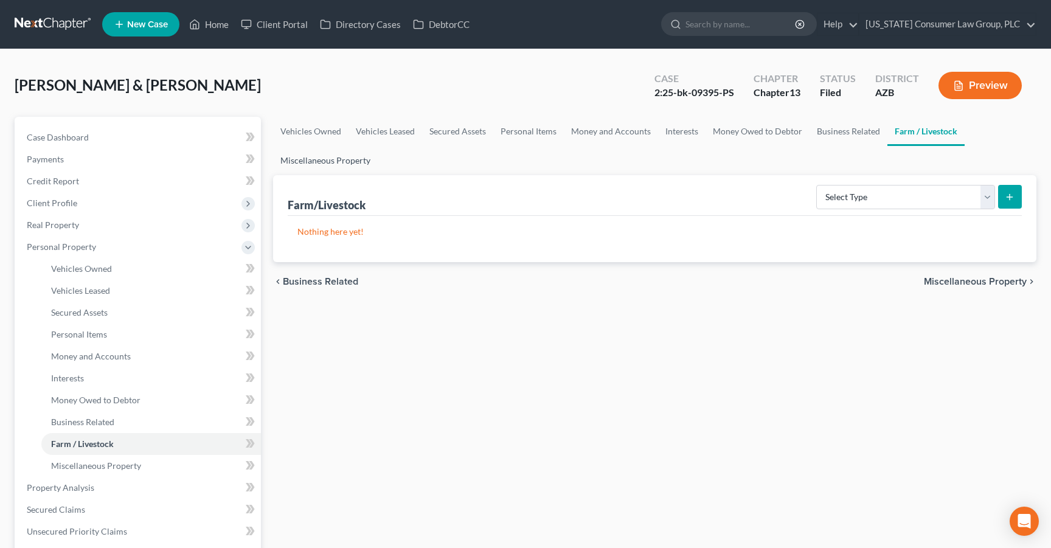
click at [319, 163] on link "Miscellaneous Property" at bounding box center [325, 160] width 105 height 29
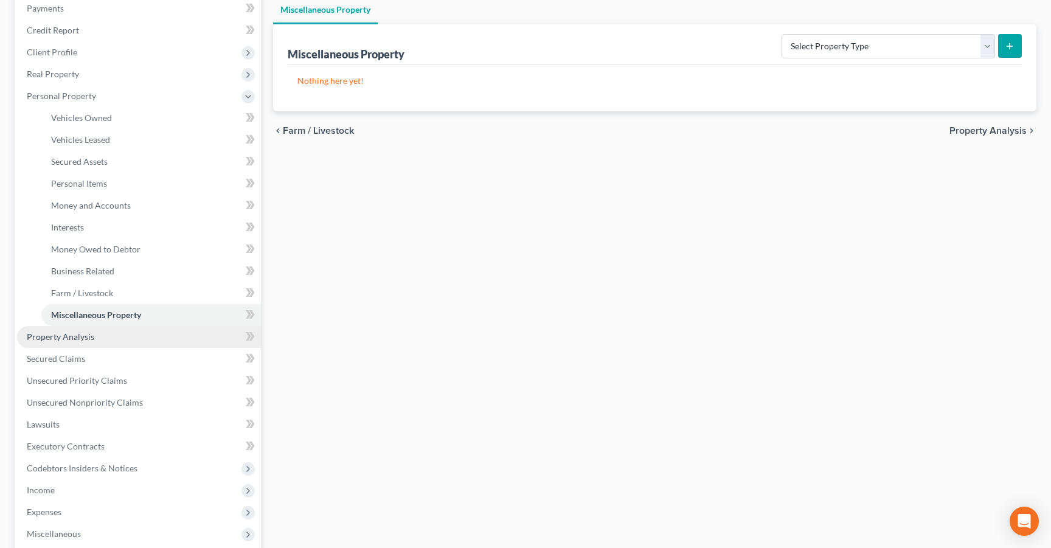
click at [38, 330] on link "Property Analysis" at bounding box center [139, 337] width 244 height 22
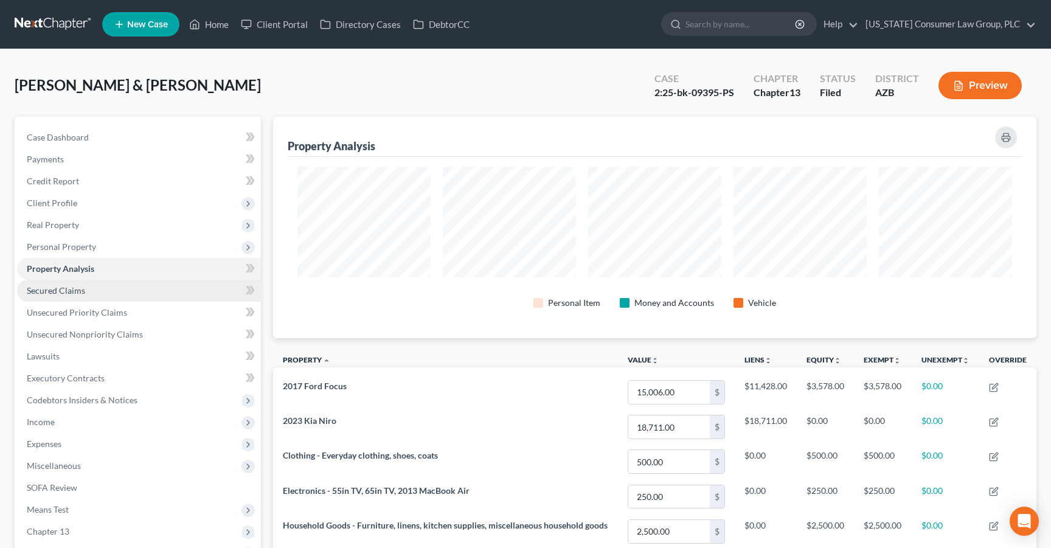
click at [83, 290] on span "Secured Claims" at bounding box center [56, 290] width 58 height 10
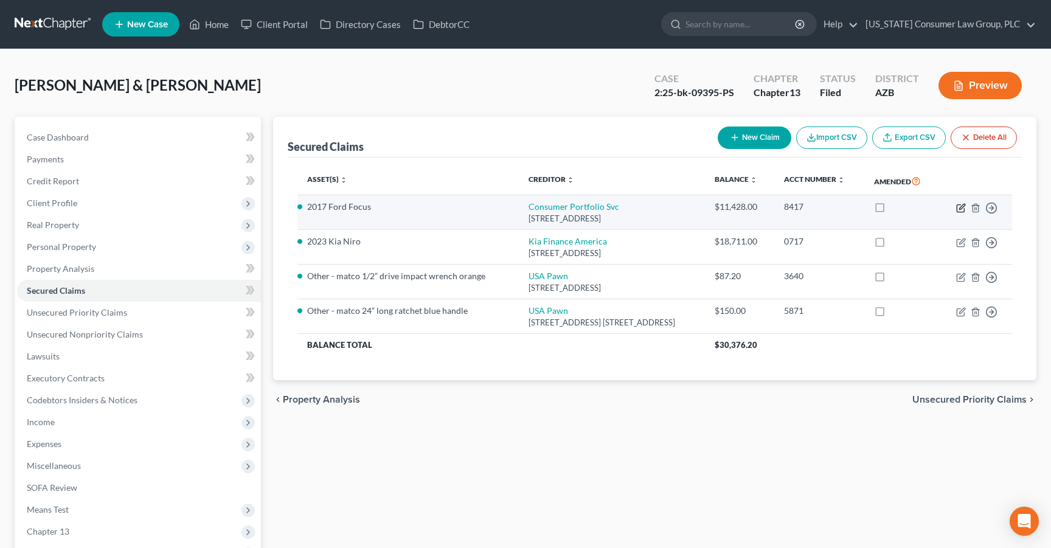
click at [958, 205] on icon "button" at bounding box center [961, 208] width 10 height 10
select select "4"
select select "2"
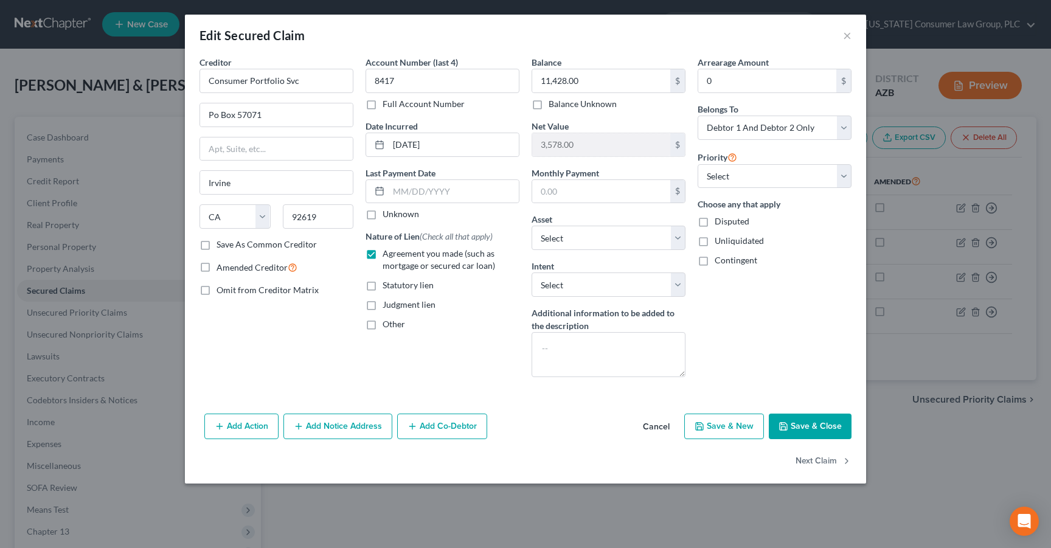
click at [814, 416] on button "Save & Close" at bounding box center [810, 427] width 83 height 26
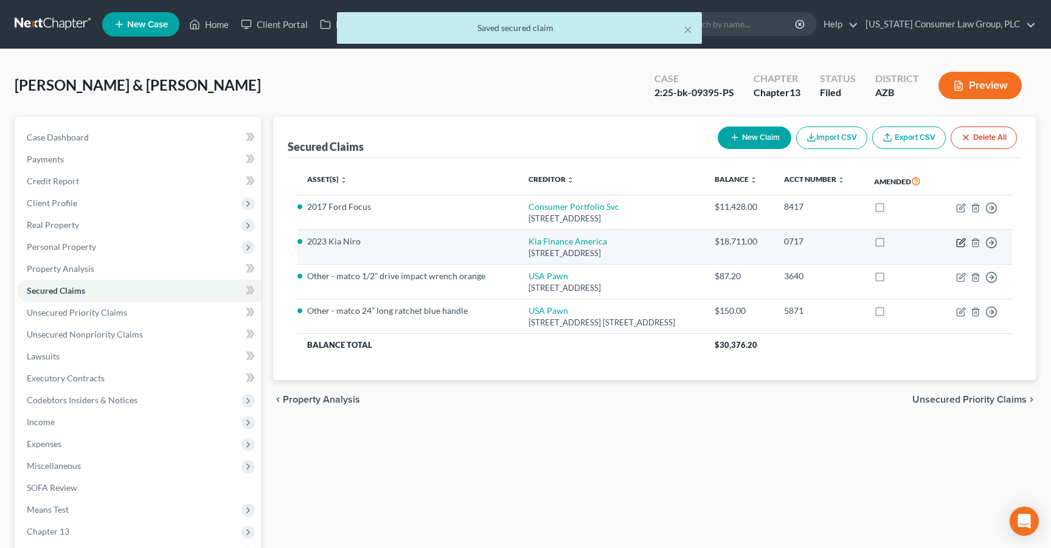
click at [962, 243] on icon "button" at bounding box center [961, 243] width 10 height 10
select select "4"
select select "2"
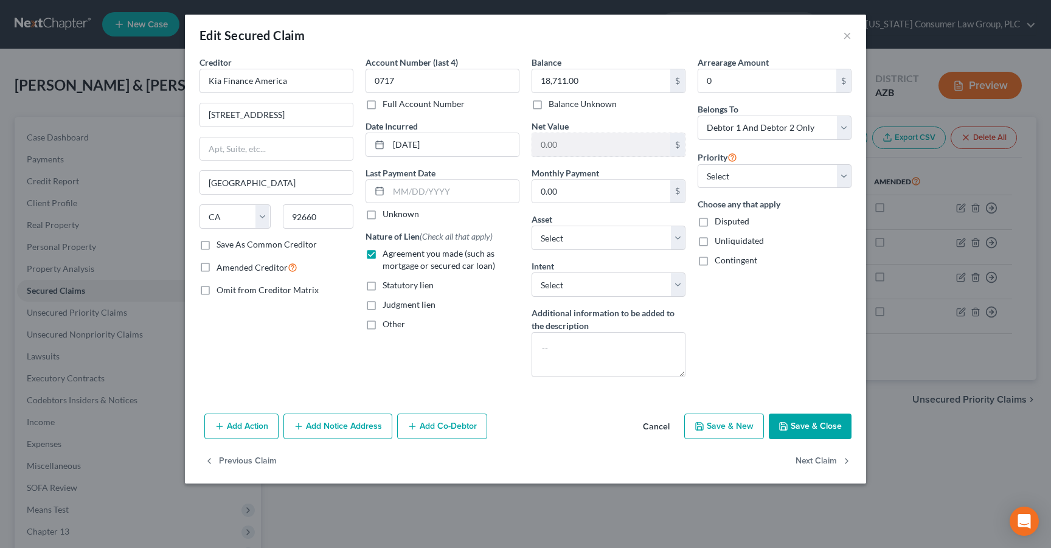
click at [792, 428] on button "Save & Close" at bounding box center [810, 427] width 83 height 26
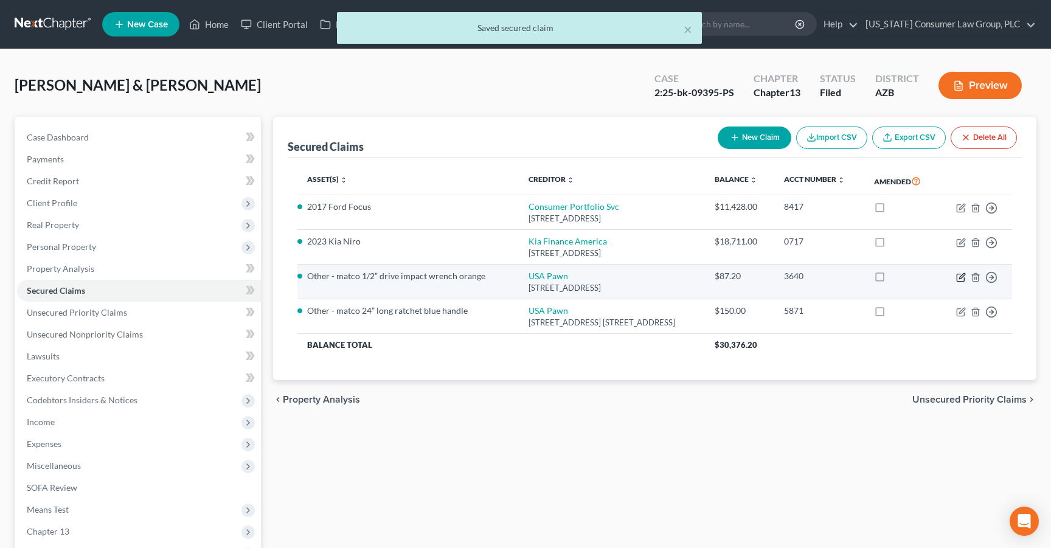
click at [959, 273] on icon "button" at bounding box center [961, 278] width 10 height 10
select select "45"
select select "2"
select select "0"
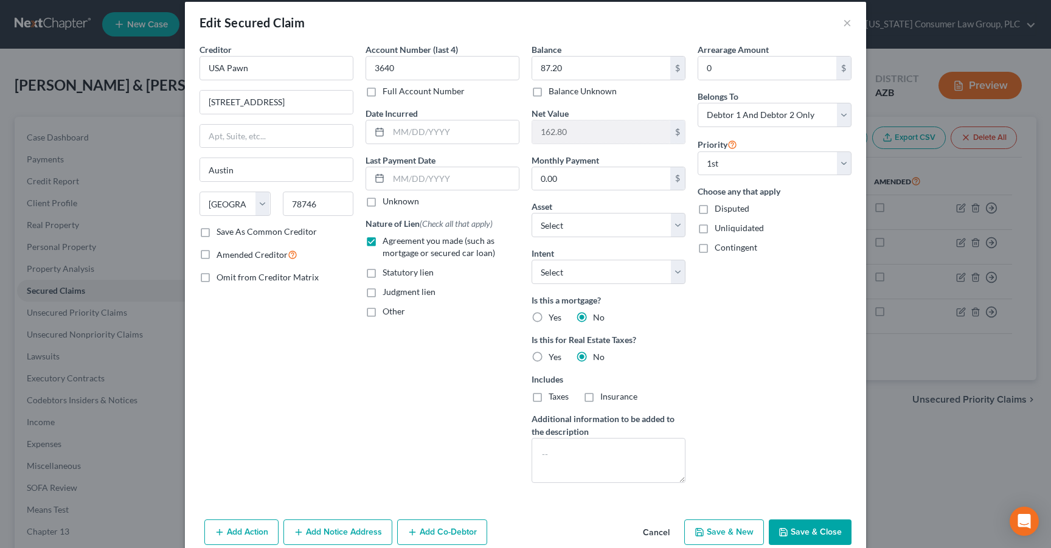
scroll to position [69, 0]
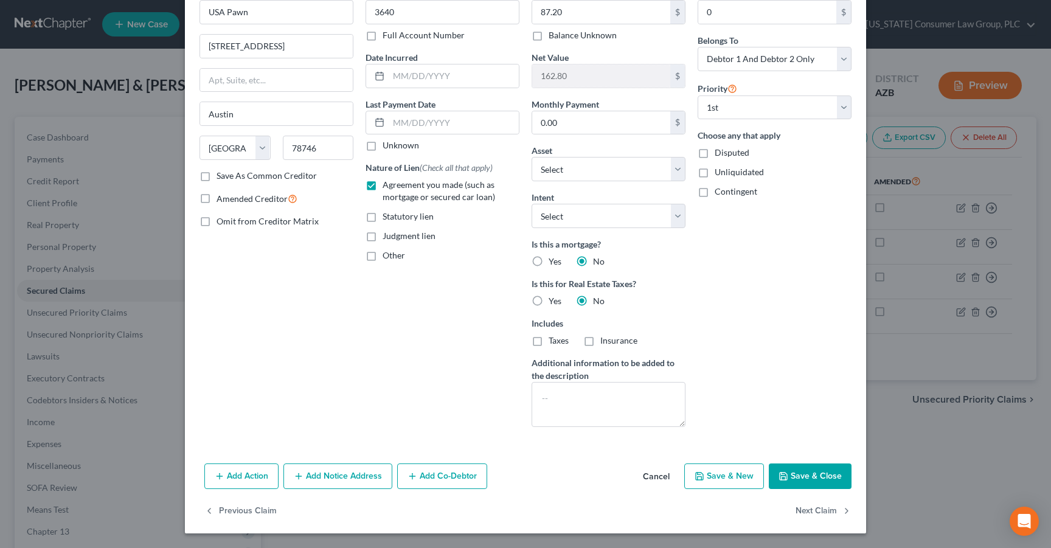
click at [818, 473] on button "Save & Close" at bounding box center [810, 477] width 83 height 26
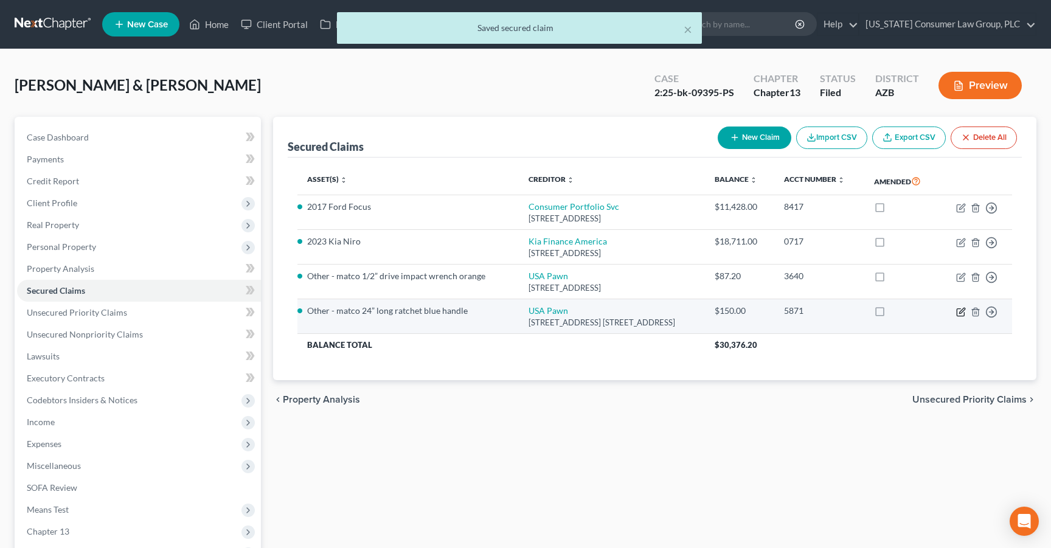
click at [960, 312] on icon "button" at bounding box center [961, 312] width 10 height 10
select select "45"
select select "2"
select select "0"
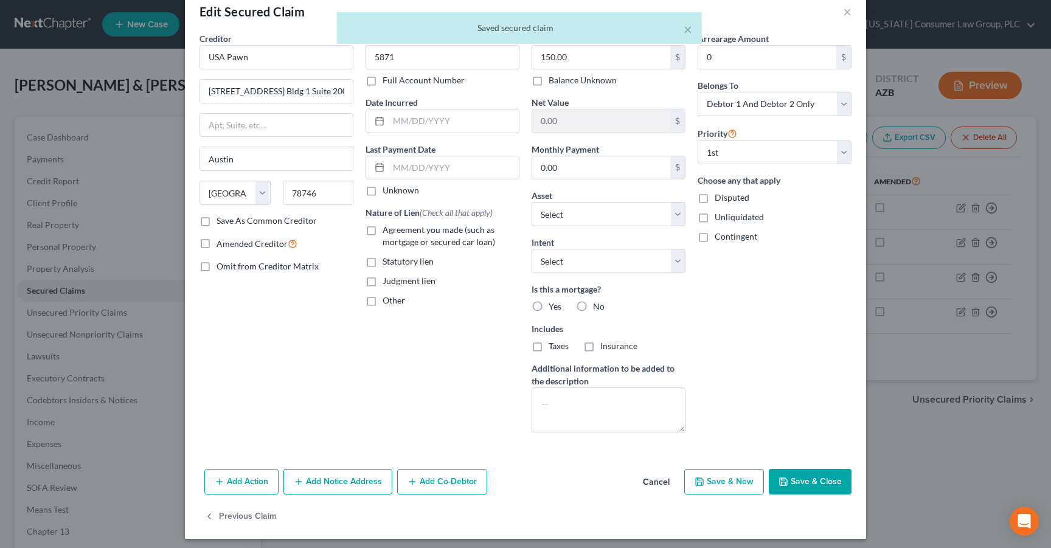
scroll to position [29, 0]
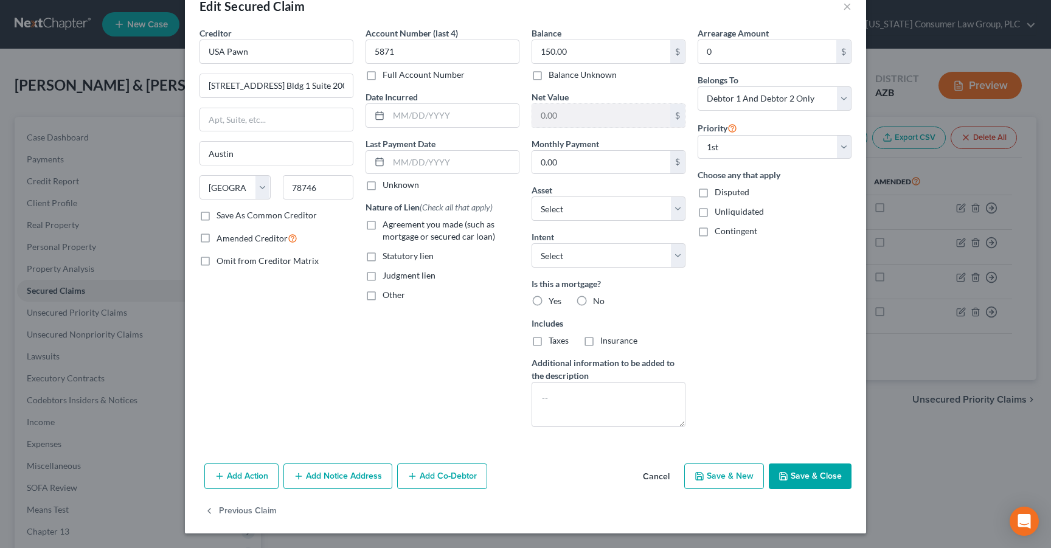
click at [799, 478] on button "Save & Close" at bounding box center [810, 477] width 83 height 26
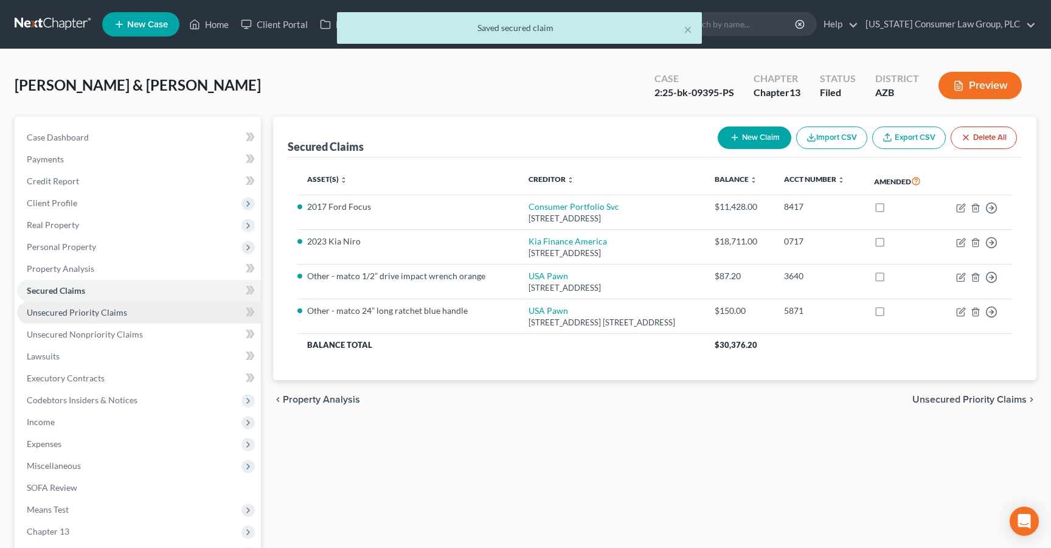
click at [61, 308] on span "Unsecured Priority Claims" at bounding box center [77, 312] width 100 height 10
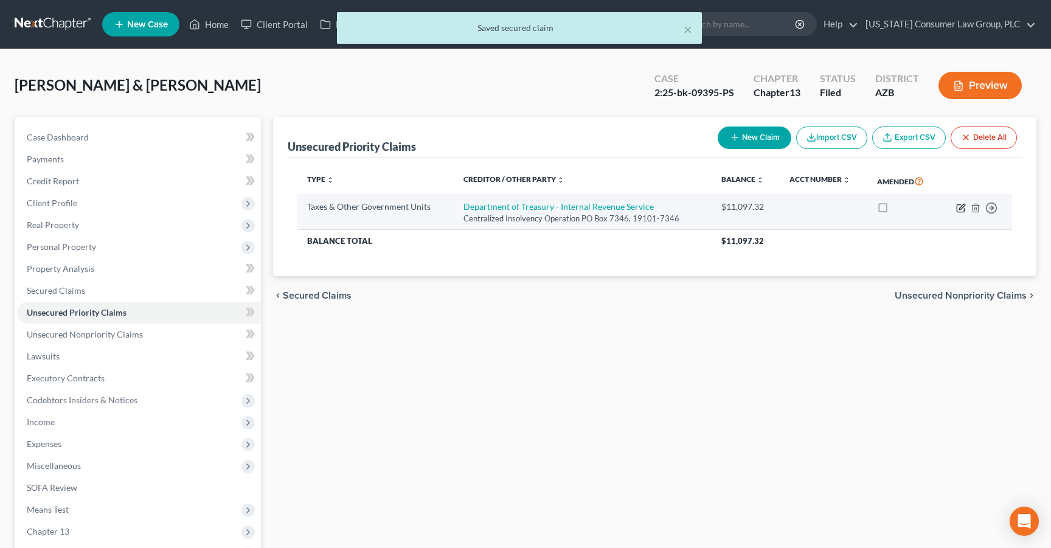
click at [963, 203] on icon "button" at bounding box center [961, 208] width 10 height 10
select select "0"
select select "2"
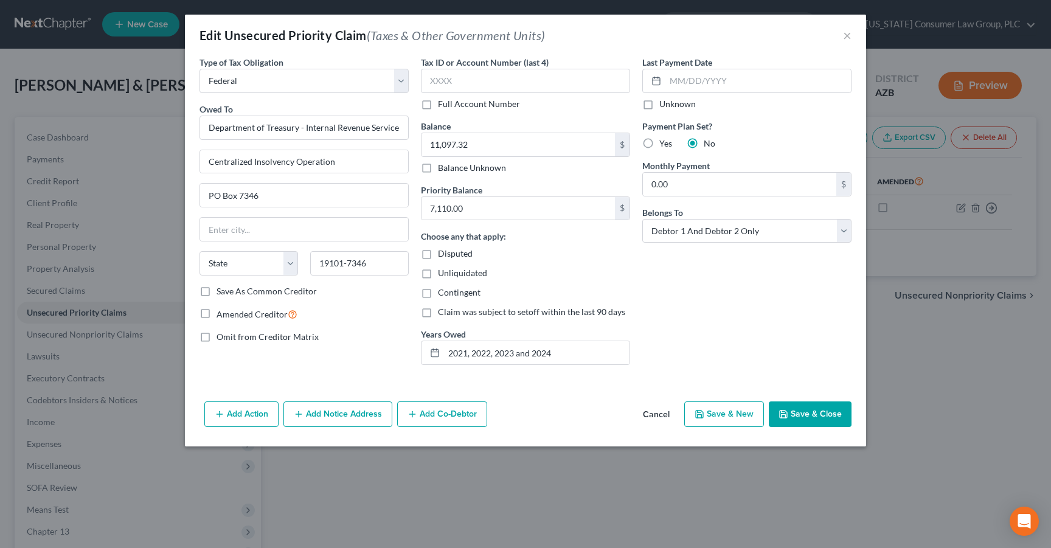
click at [832, 409] on button "Save & Close" at bounding box center [810, 415] width 83 height 26
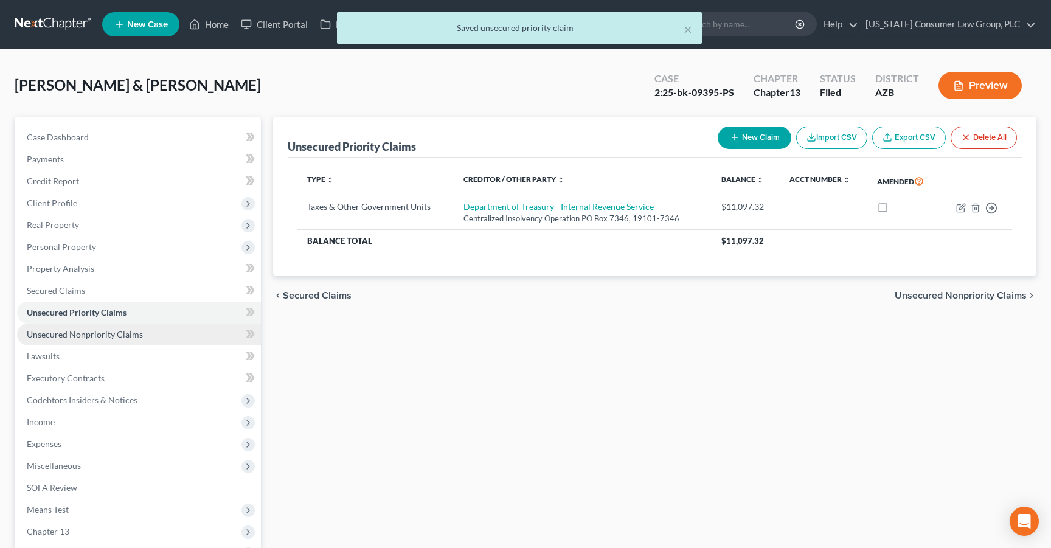
click at [100, 333] on span "Unsecured Nonpriority Claims" at bounding box center [85, 334] width 116 height 10
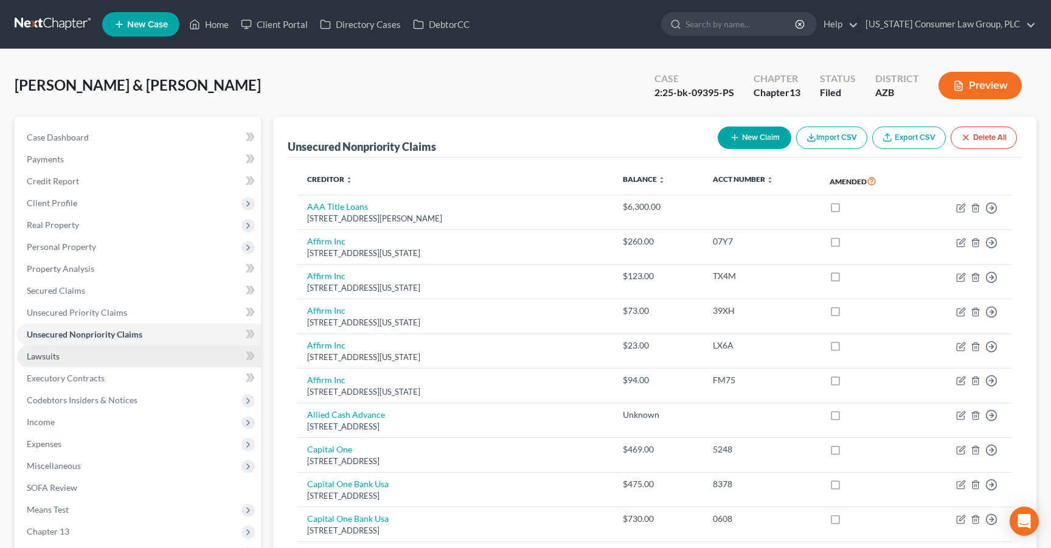
click at [43, 356] on span "Lawsuits" at bounding box center [43, 356] width 33 height 10
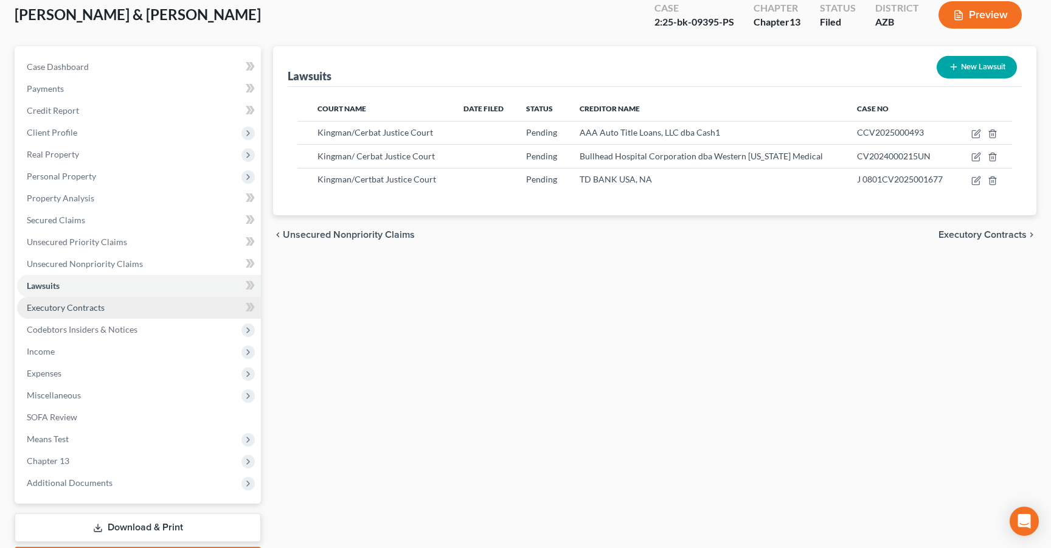
click at [65, 310] on span "Executory Contracts" at bounding box center [66, 307] width 78 height 10
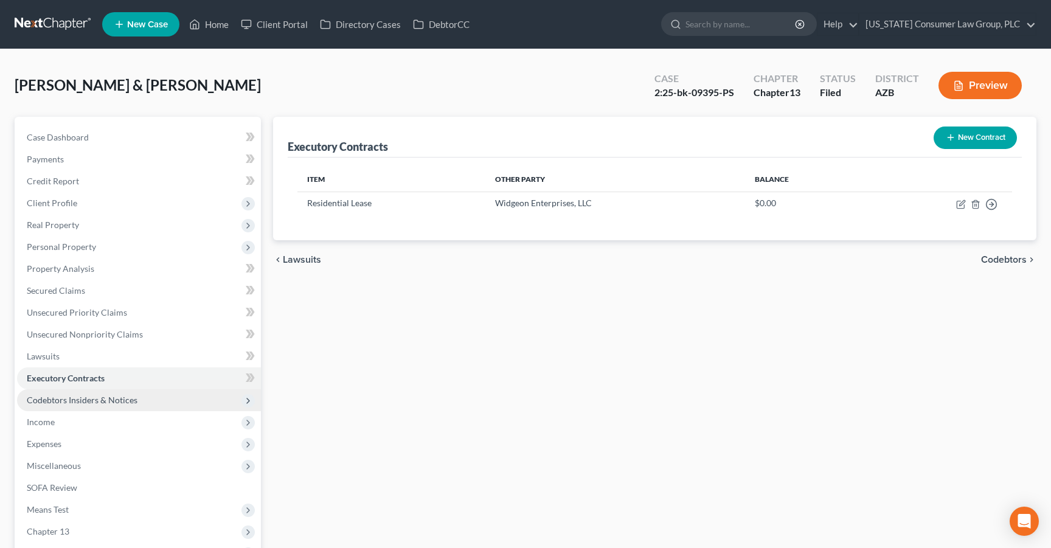
click at [75, 399] on span "Codebtors Insiders & Notices" at bounding box center [82, 400] width 111 height 10
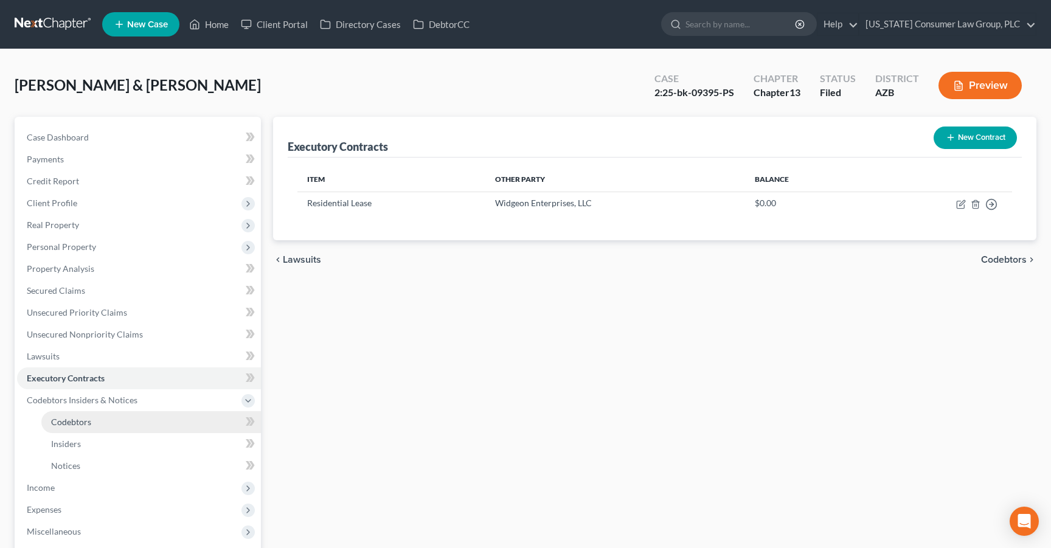
click at [71, 424] on span "Codebtors" at bounding box center [71, 422] width 40 height 10
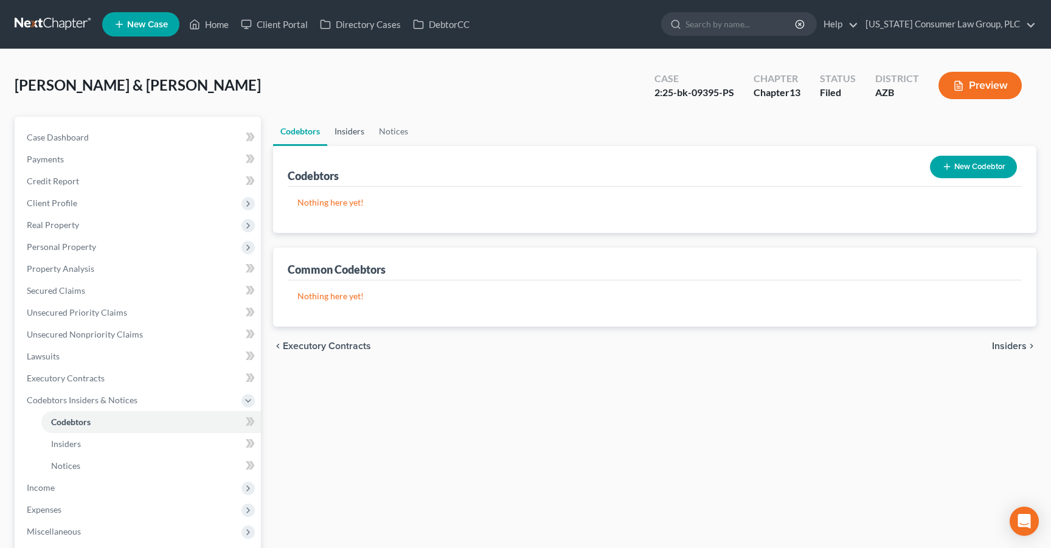
click at [341, 131] on link "Insiders" at bounding box center [349, 131] width 44 height 29
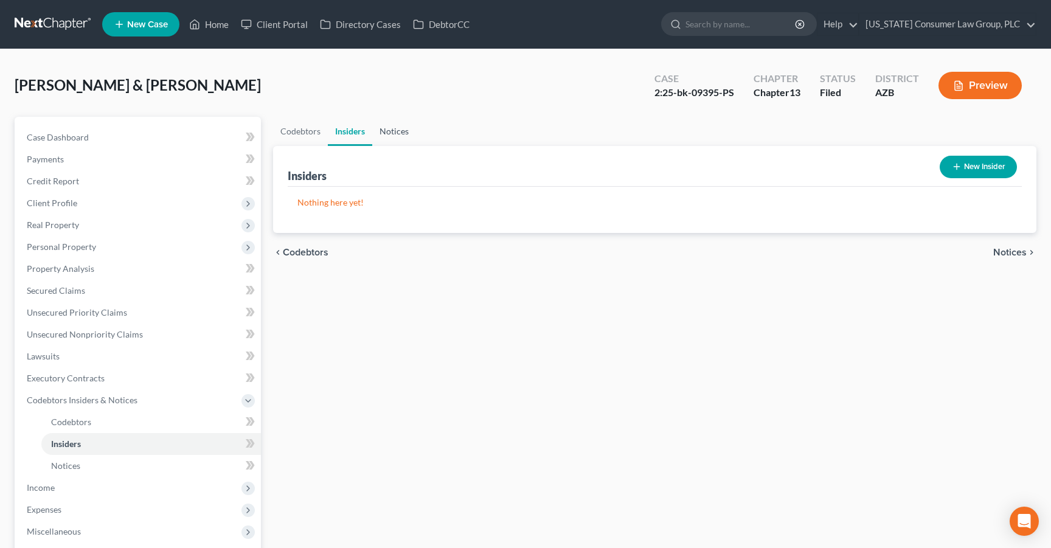
click at [392, 130] on link "Notices" at bounding box center [394, 131] width 44 height 29
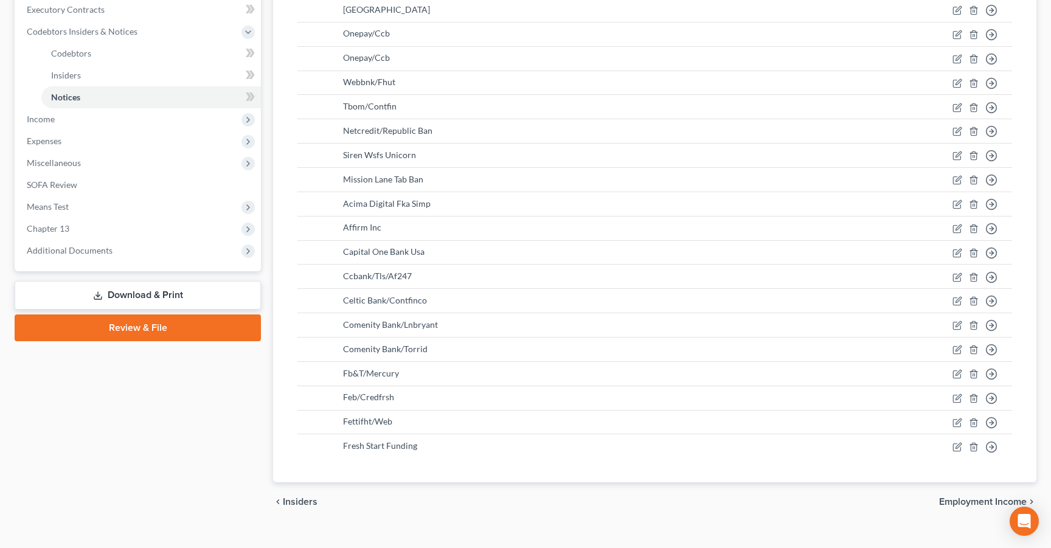
scroll to position [395, 0]
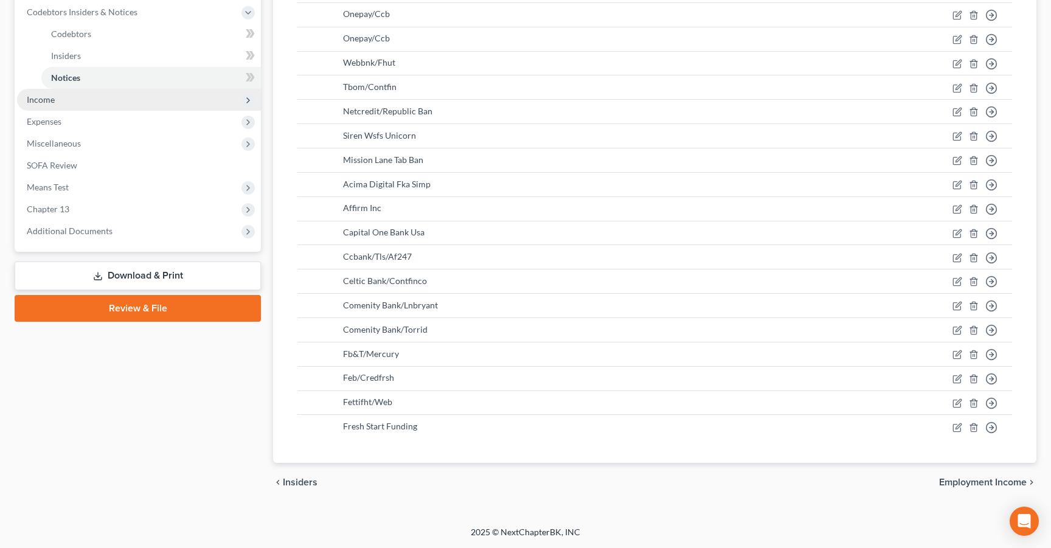
click at [41, 94] on span "Income" at bounding box center [41, 99] width 28 height 10
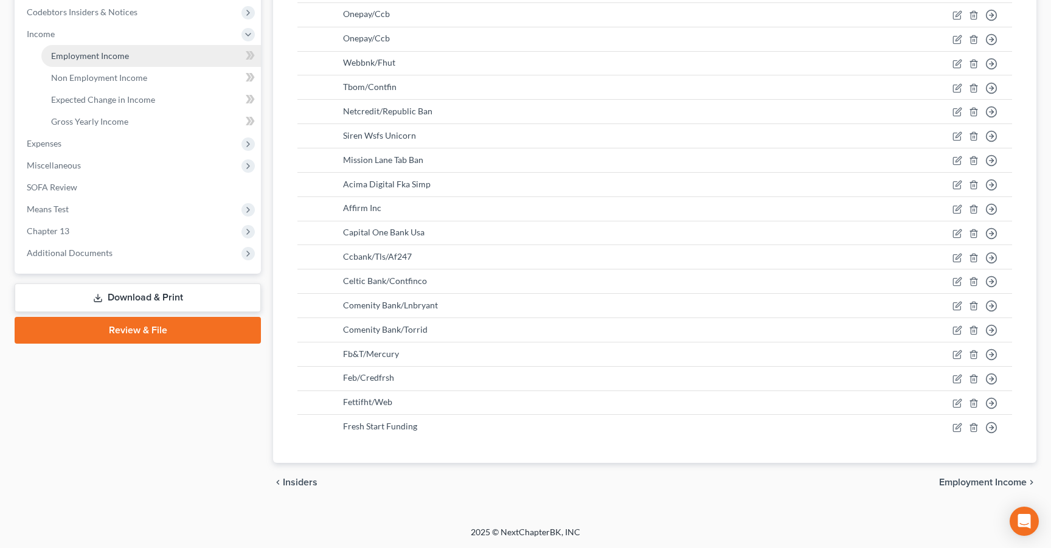
click at [80, 50] on span "Employment Income" at bounding box center [90, 55] width 78 height 10
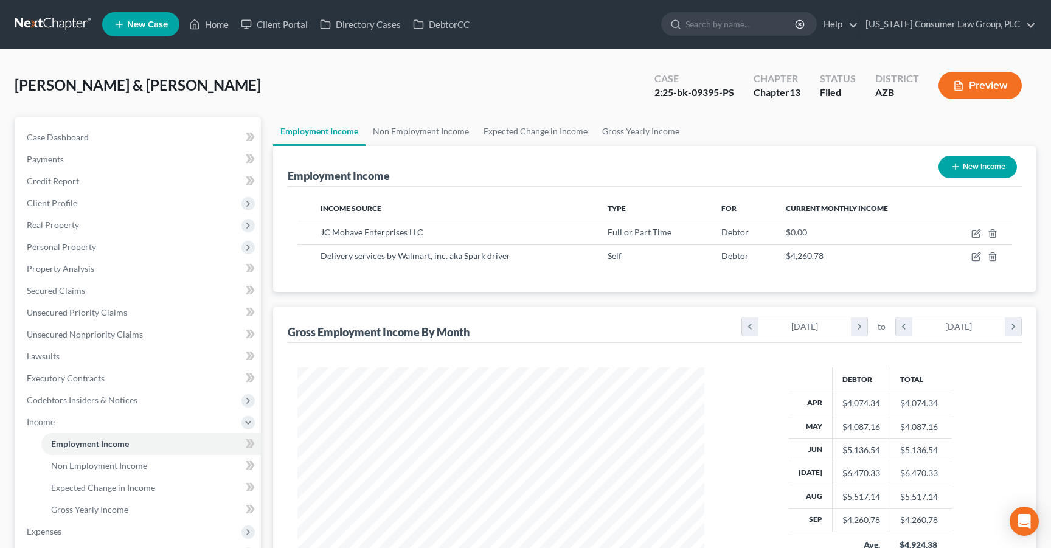
scroll to position [218, 431]
click at [972, 233] on icon "button" at bounding box center [975, 234] width 7 height 7
select select "0"
select select "3"
select select "1"
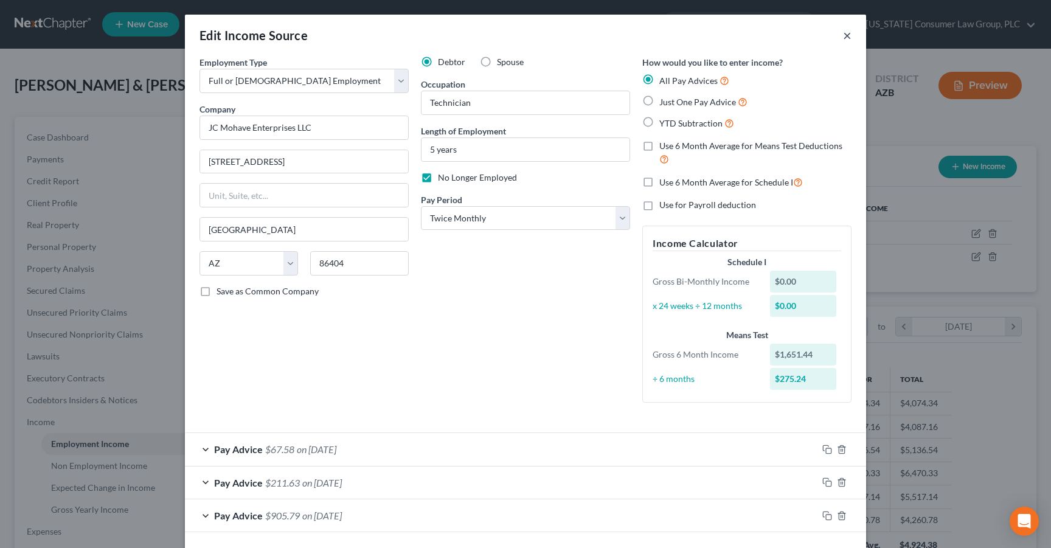
click at [848, 35] on button "×" at bounding box center [847, 35] width 9 height 15
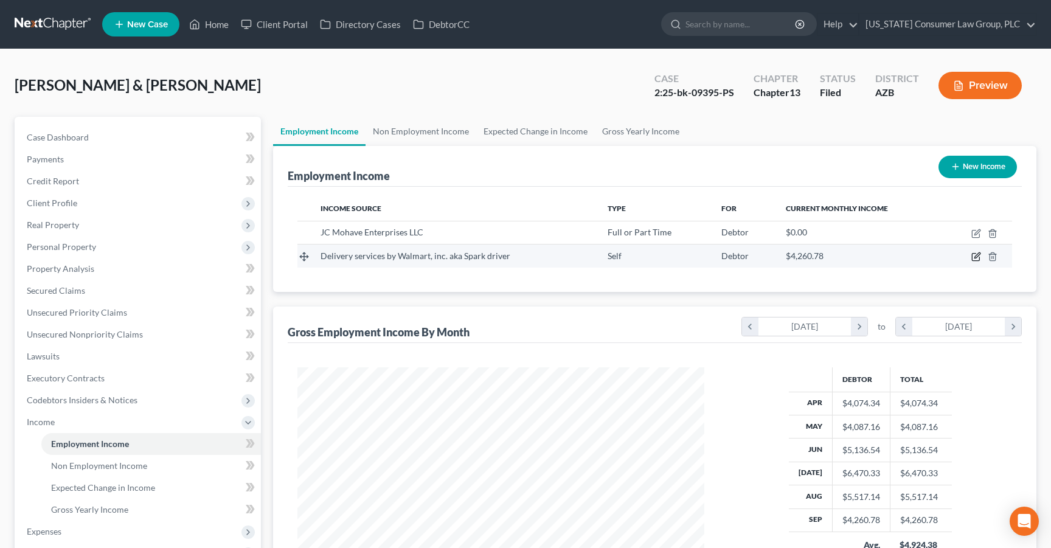
click at [974, 256] on icon "button" at bounding box center [977, 257] width 10 height 10
select select "1"
select select "0"
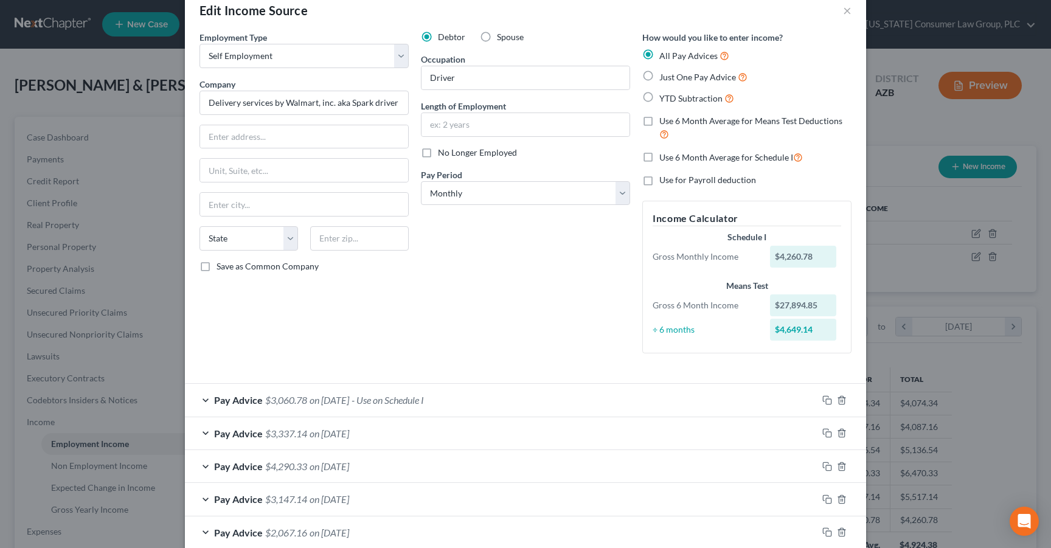
scroll to position [0, 0]
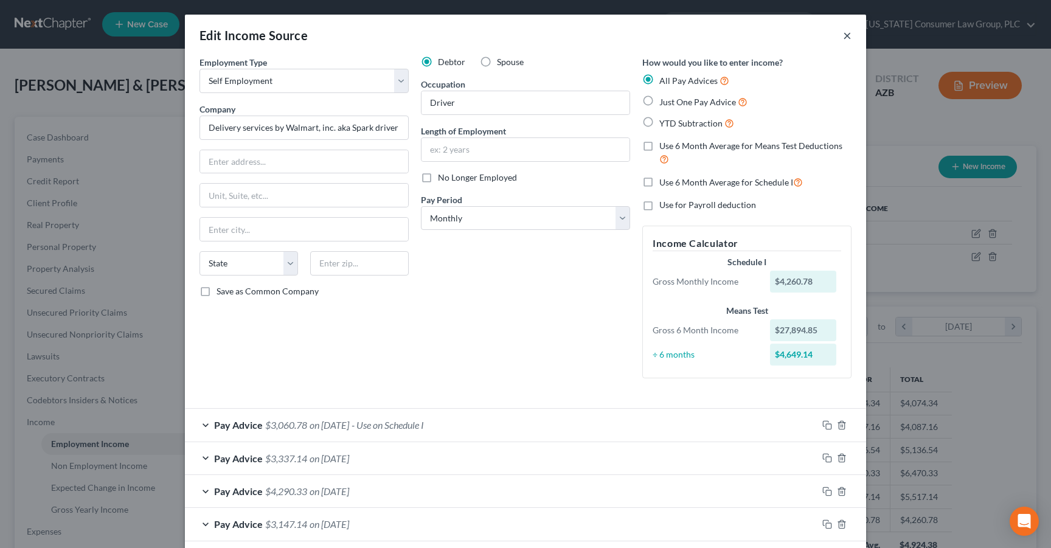
click at [844, 37] on button "×" at bounding box center [847, 35] width 9 height 15
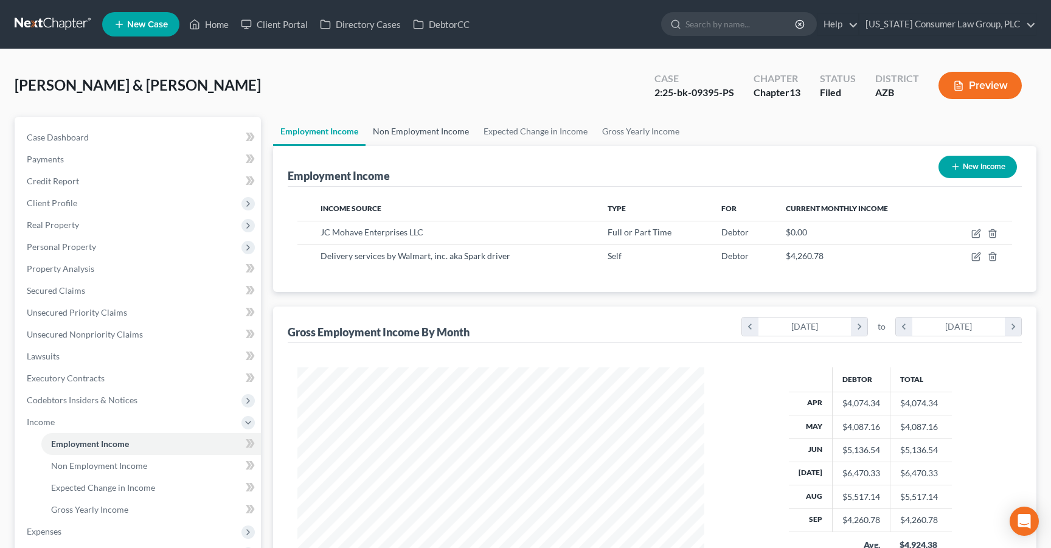
click at [420, 134] on link "Non Employment Income" at bounding box center [421, 131] width 111 height 29
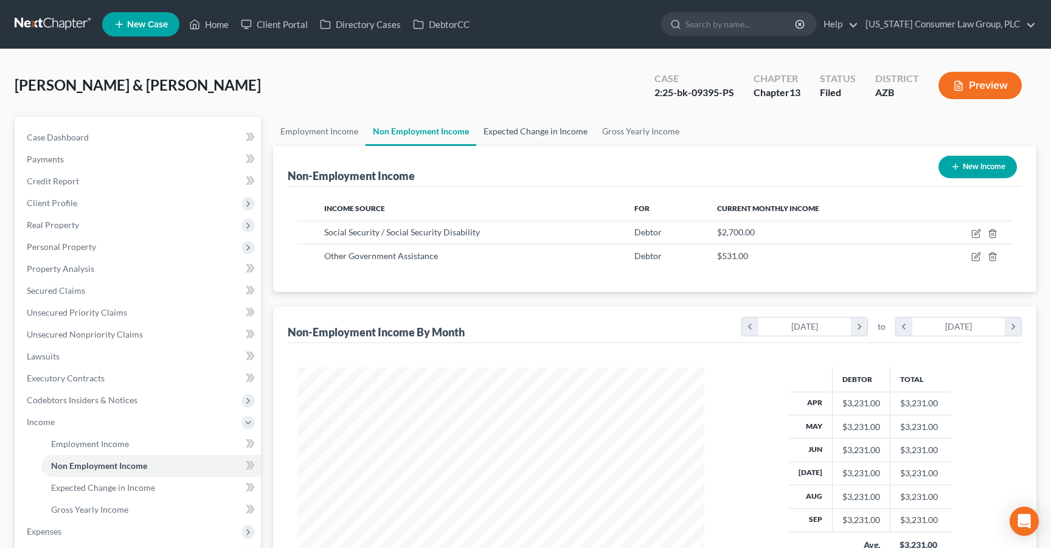
scroll to position [218, 431]
click at [515, 131] on link "Expected Change in Income" at bounding box center [535, 131] width 119 height 29
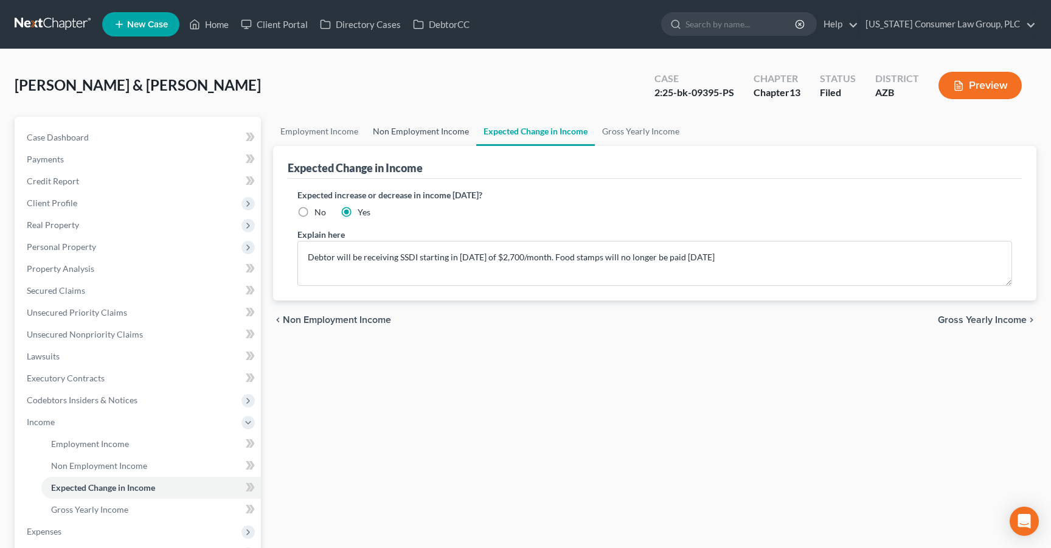
click at [409, 130] on link "Non Employment Income" at bounding box center [421, 131] width 111 height 29
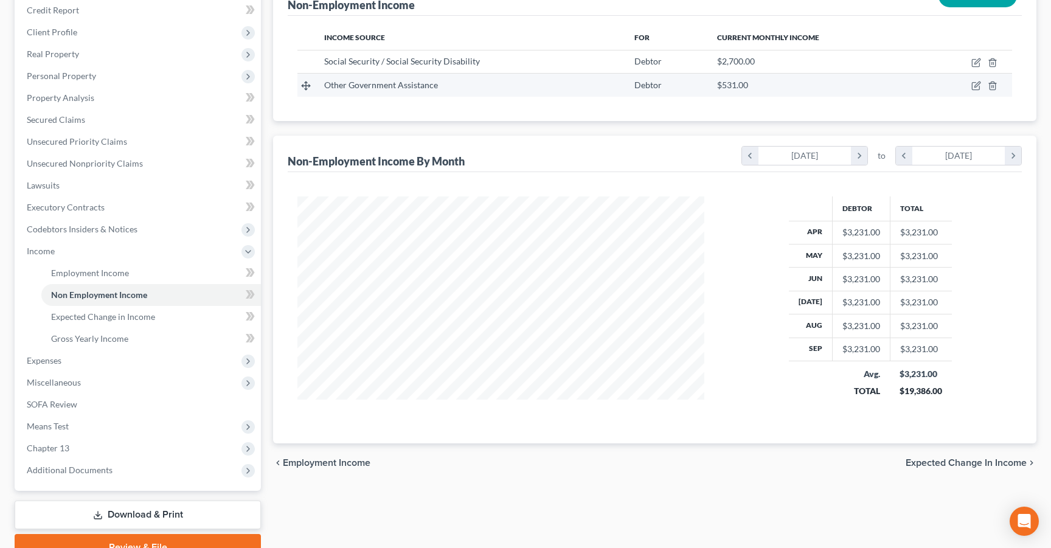
scroll to position [176, 0]
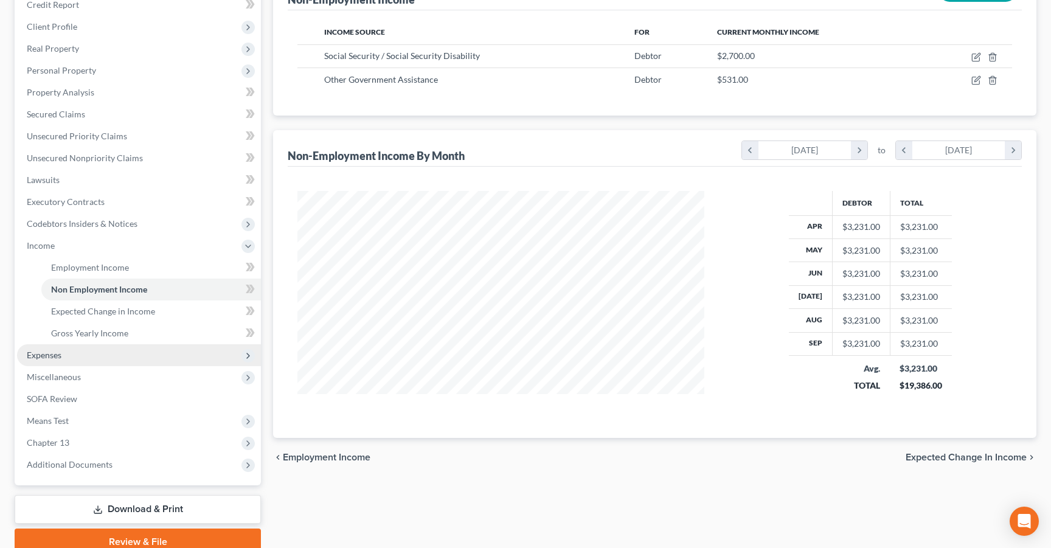
click at [41, 352] on span "Expenses" at bounding box center [44, 355] width 35 height 10
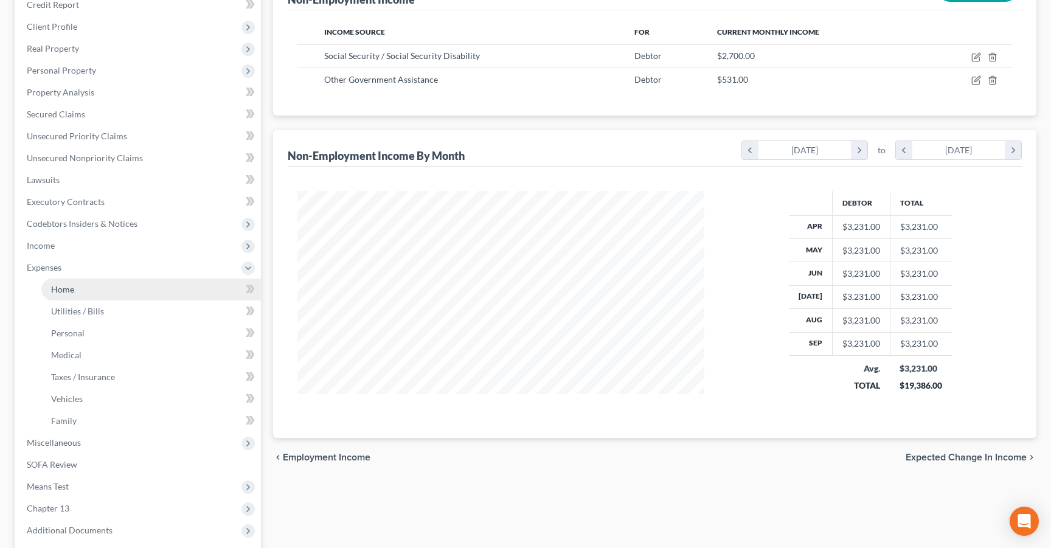
click at [81, 284] on link "Home" at bounding box center [151, 290] width 220 height 22
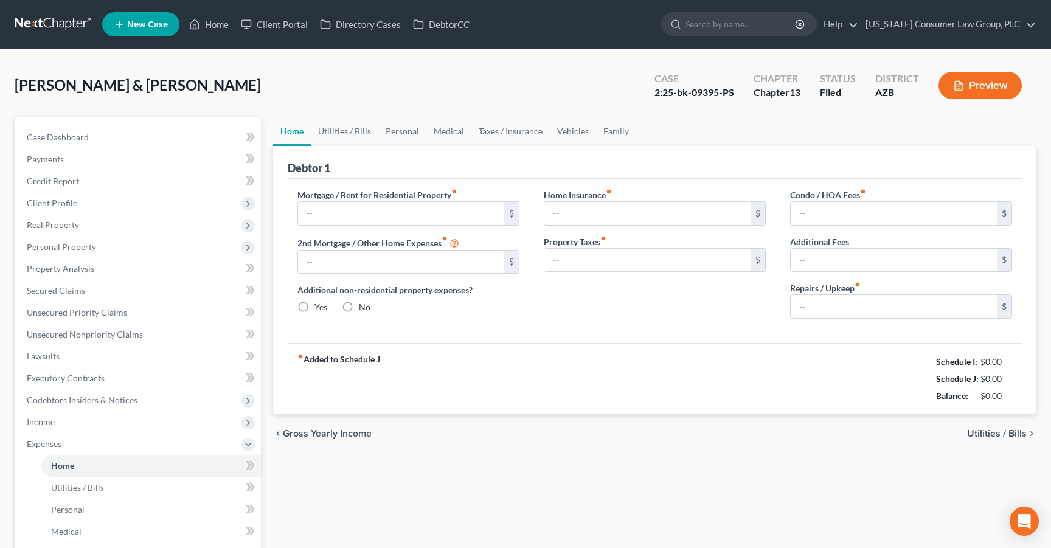
type input "1,250.00"
type input "0.00"
radio input "true"
type input "12.83"
type input "0.00"
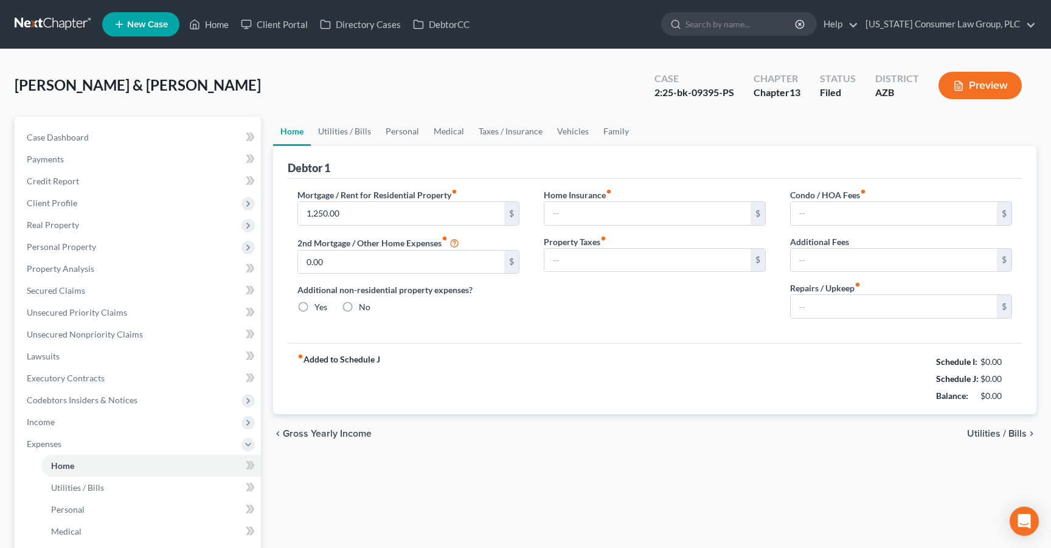
type input "0.00"
click at [344, 135] on link "Utilities / Bills" at bounding box center [345, 131] width 68 height 29
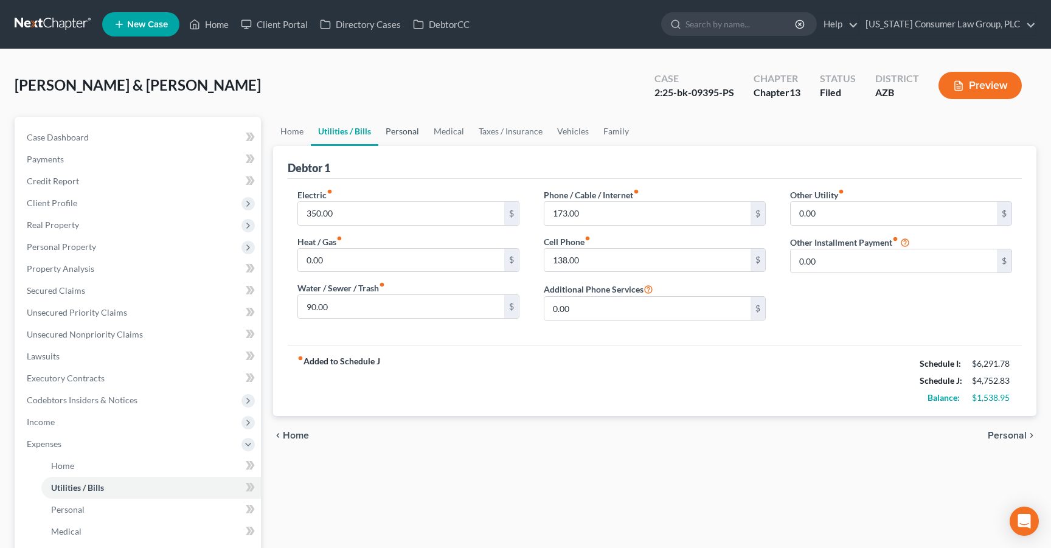
click at [395, 135] on link "Personal" at bounding box center [402, 131] width 48 height 29
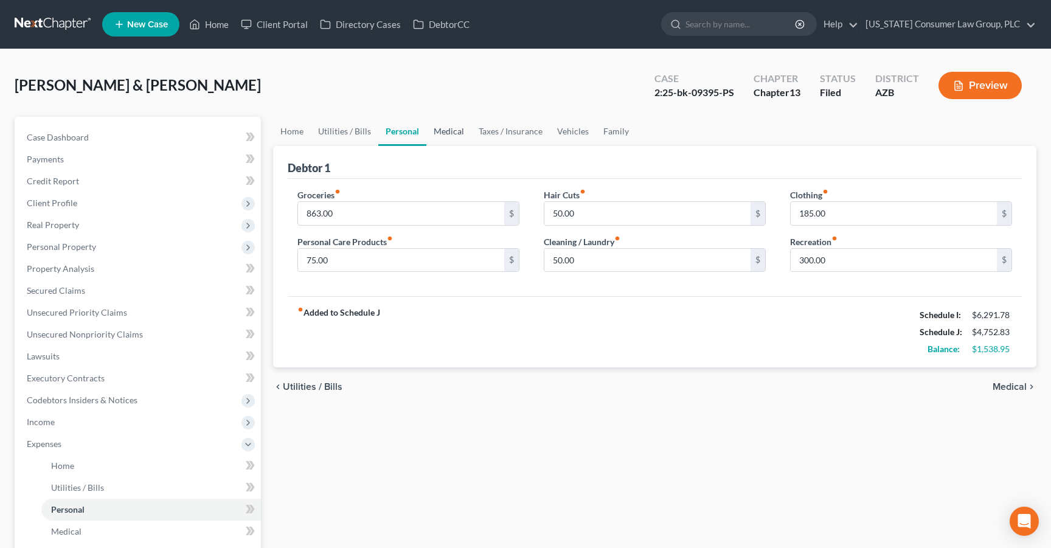
click at [459, 127] on link "Medical" at bounding box center [449, 131] width 45 height 29
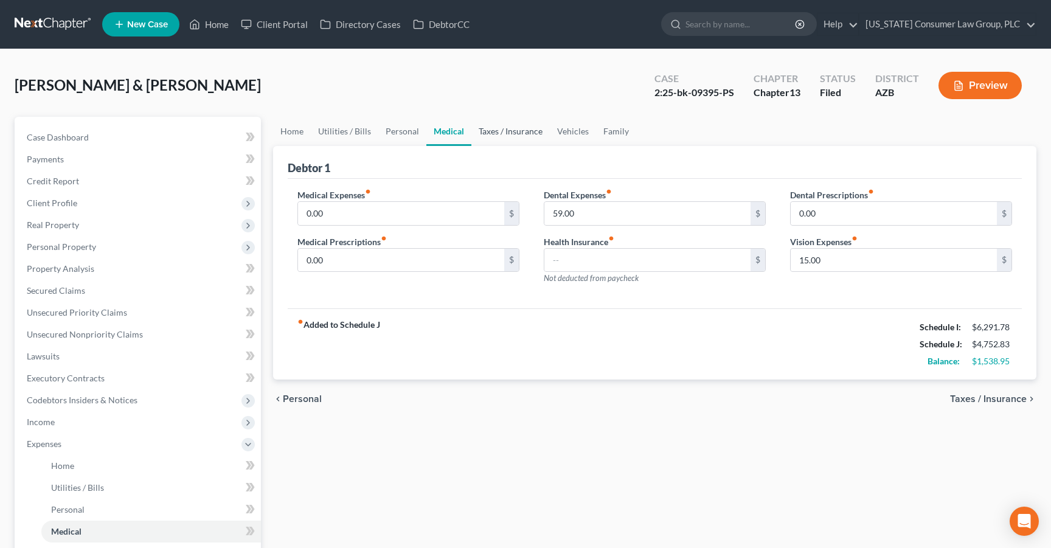
click at [494, 133] on link "Taxes / Insurance" at bounding box center [511, 131] width 78 height 29
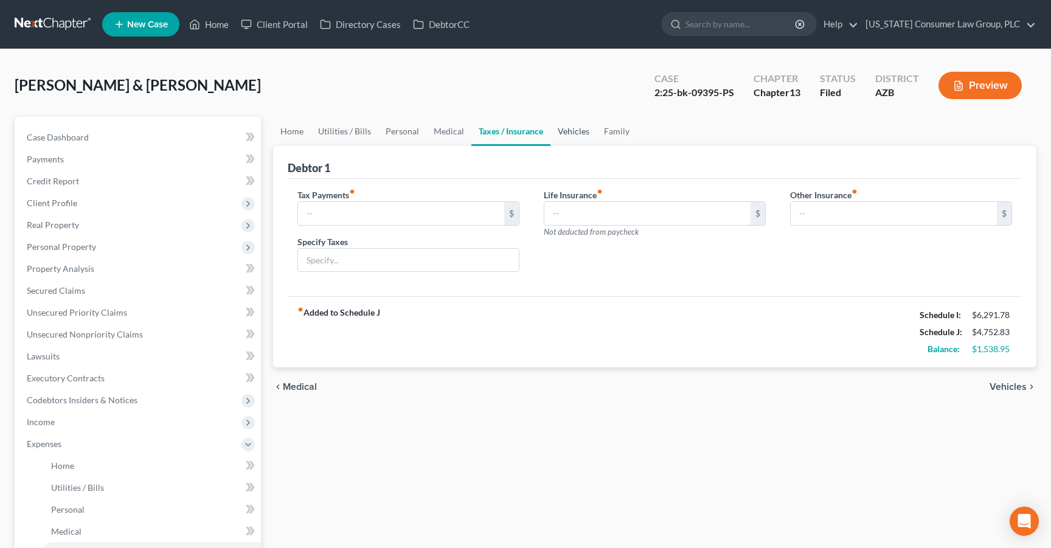
click at [563, 130] on link "Vehicles" at bounding box center [574, 131] width 46 height 29
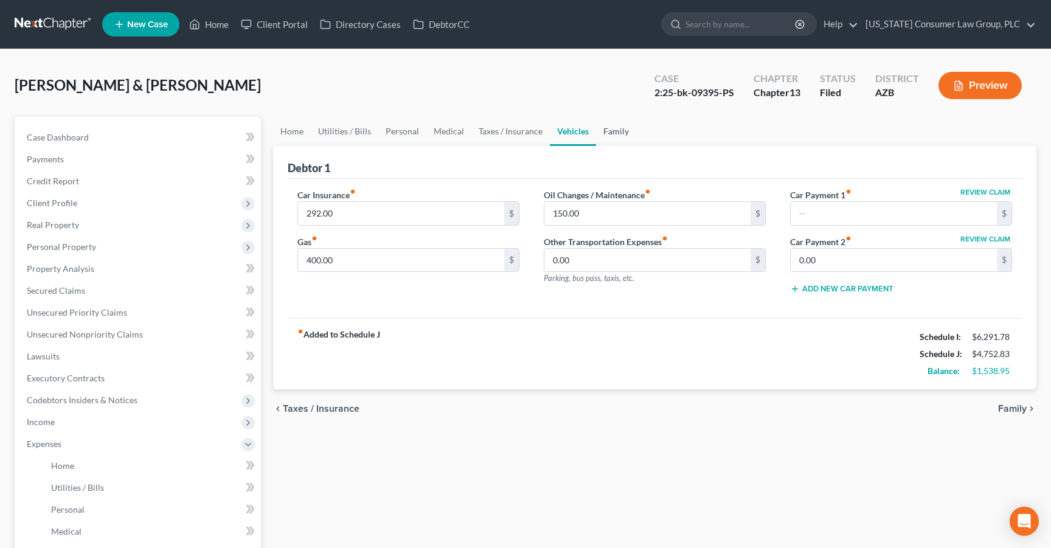
click at [613, 132] on link "Family" at bounding box center [616, 131] width 40 height 29
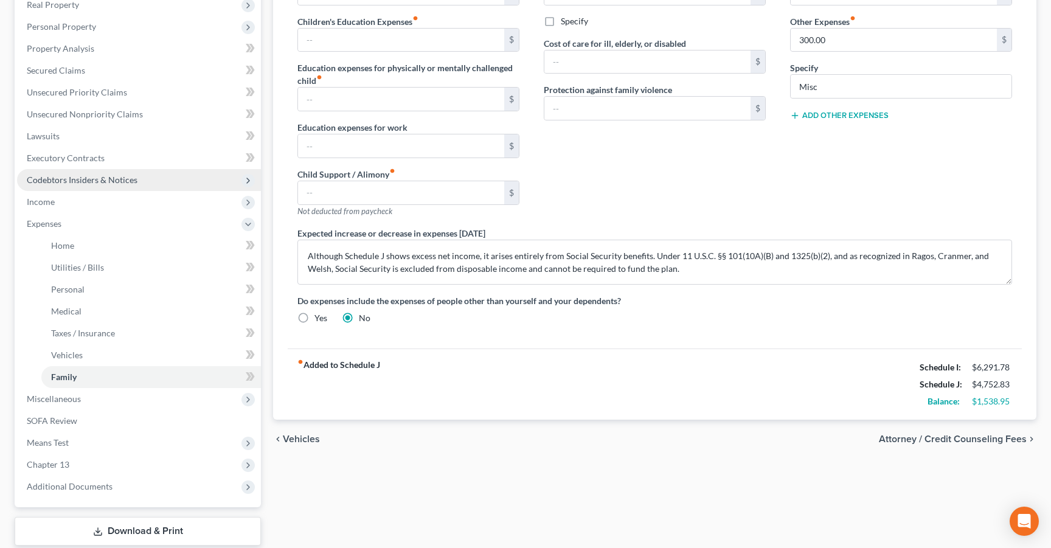
scroll to position [214, 0]
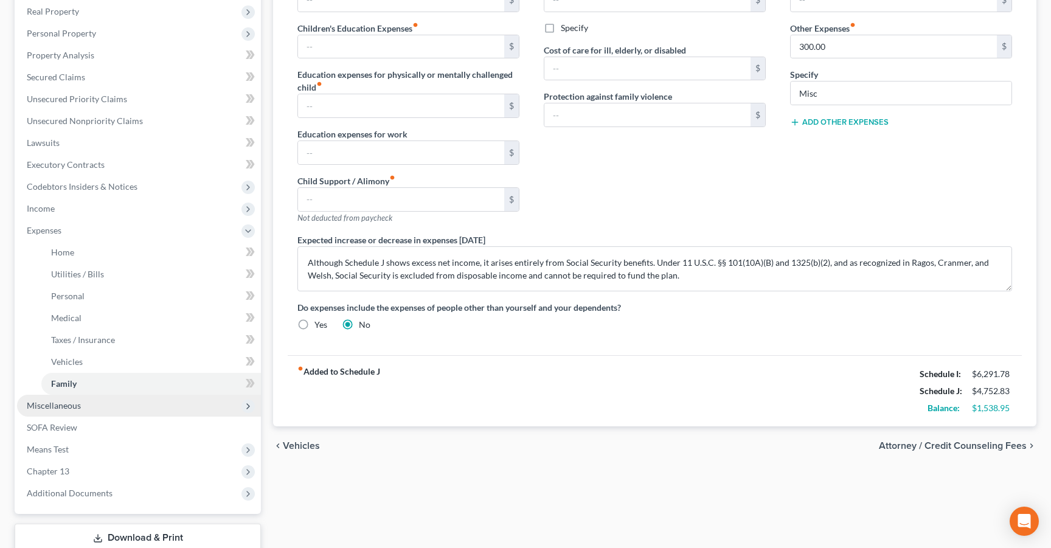
click at [83, 406] on span "Miscellaneous" at bounding box center [139, 406] width 244 height 22
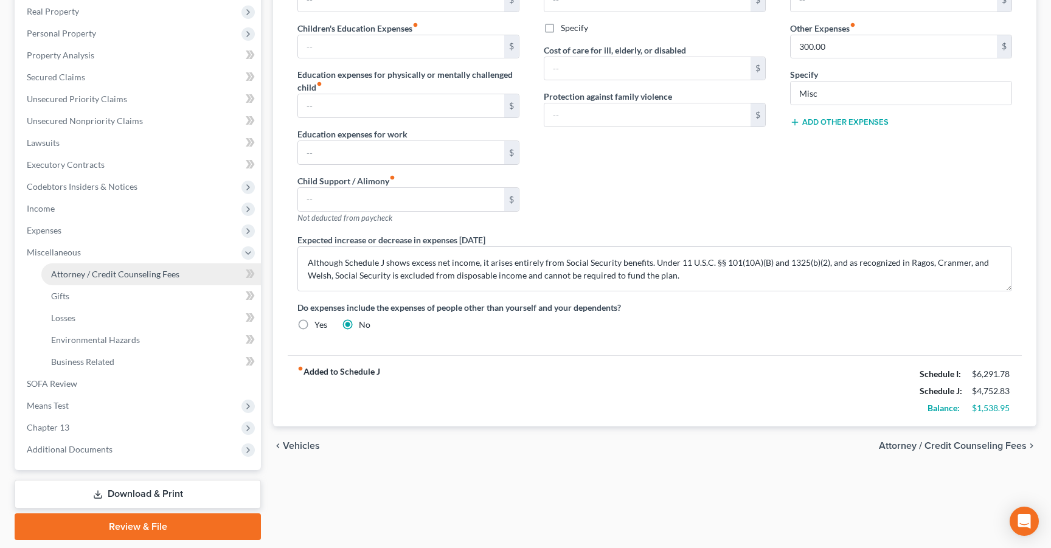
click at [130, 275] on span "Attorney / Credit Counseling Fees" at bounding box center [115, 274] width 128 height 10
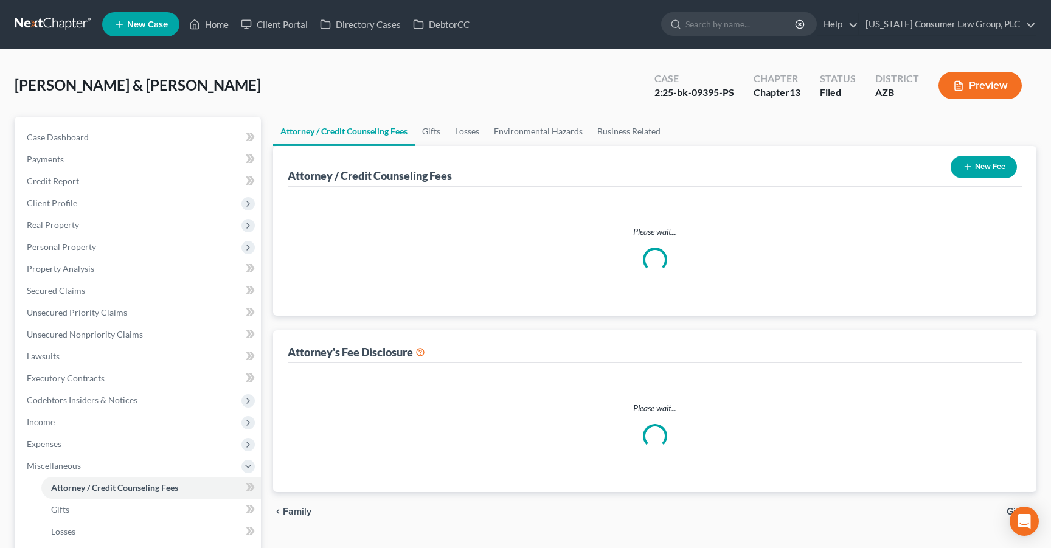
select select "10"
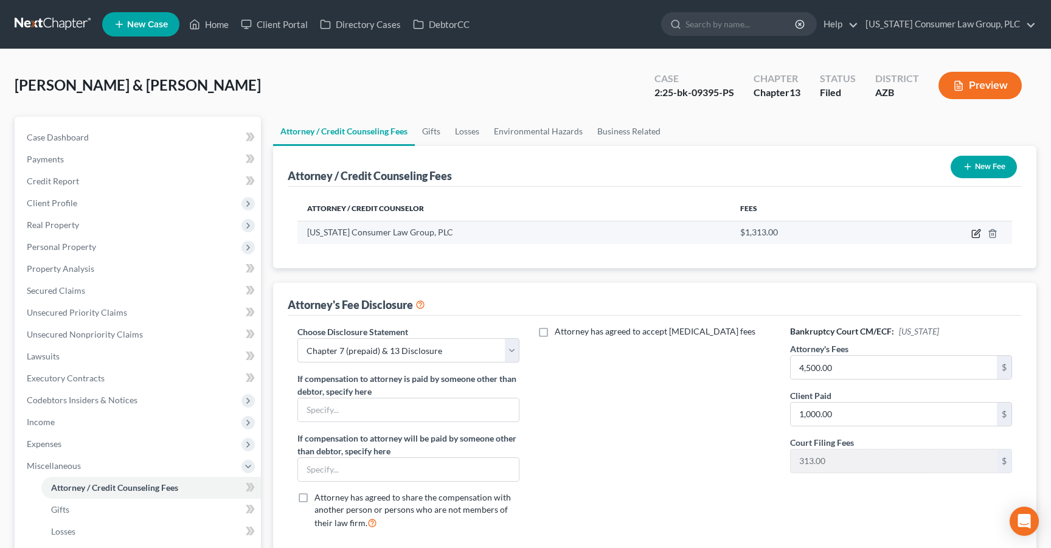
click at [977, 235] on icon "button" at bounding box center [977, 234] width 10 height 10
select select "3"
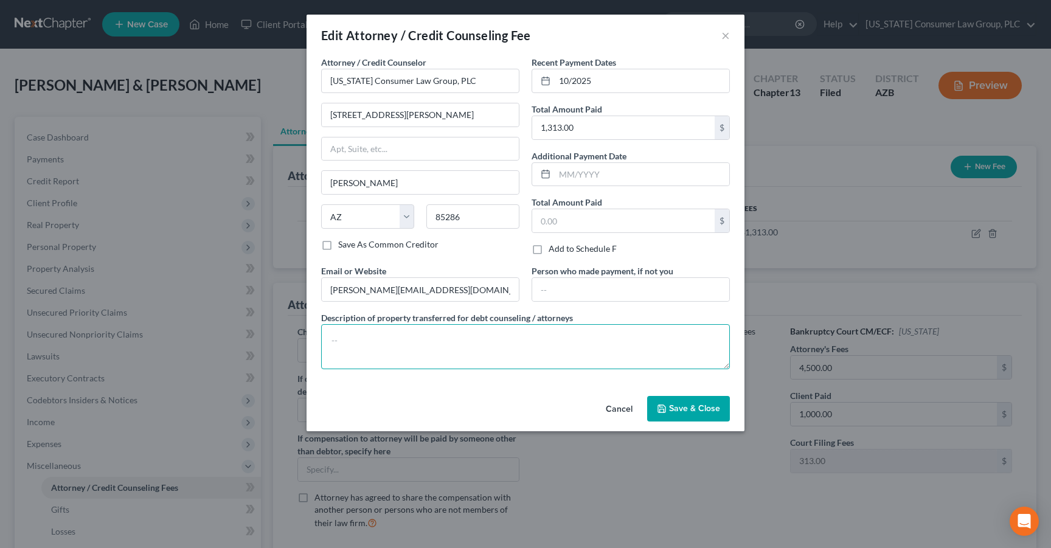
click at [432, 349] on textarea at bounding box center [525, 346] width 409 height 45
type textarea "$"
type textarea "Court Filing Fee: $313 Attorney's Fee: $1,000"
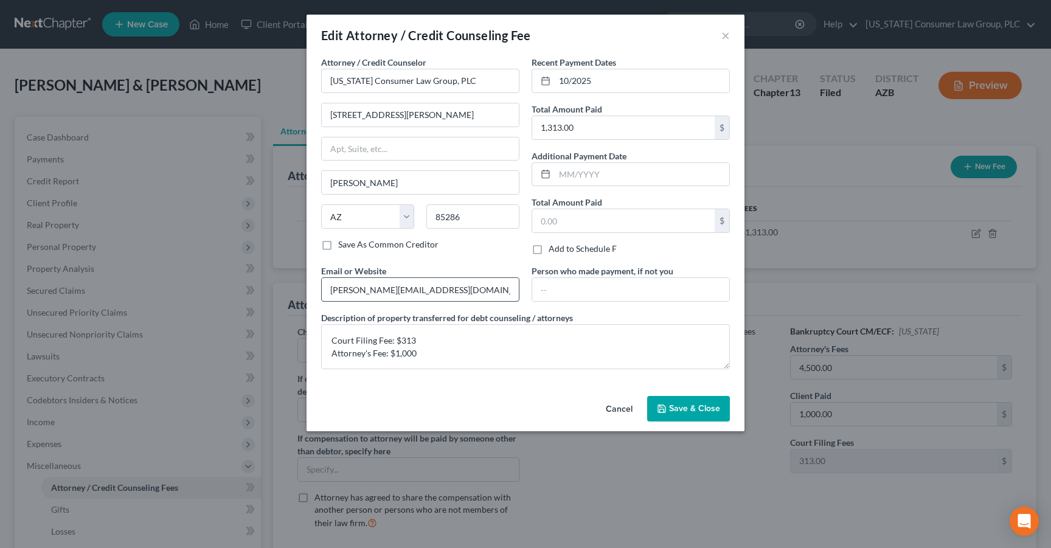
click at [472, 285] on input "[PERSON_NAME][EMAIL_ADDRESS][DOMAIN_NAME]" at bounding box center [420, 289] width 197 height 23
type input "[DOMAIN_NAME]"
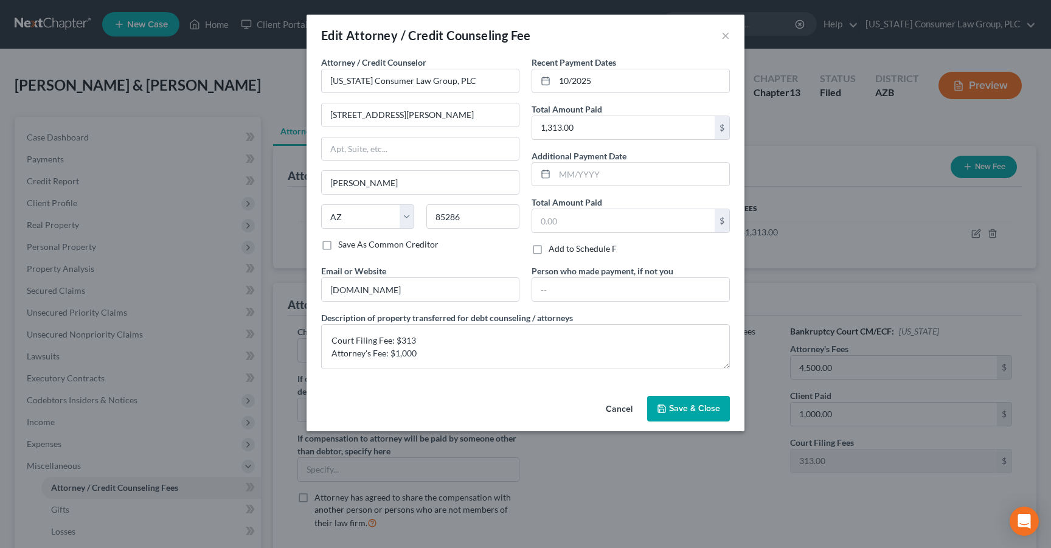
click at [713, 409] on span "Save & Close" at bounding box center [694, 408] width 51 height 10
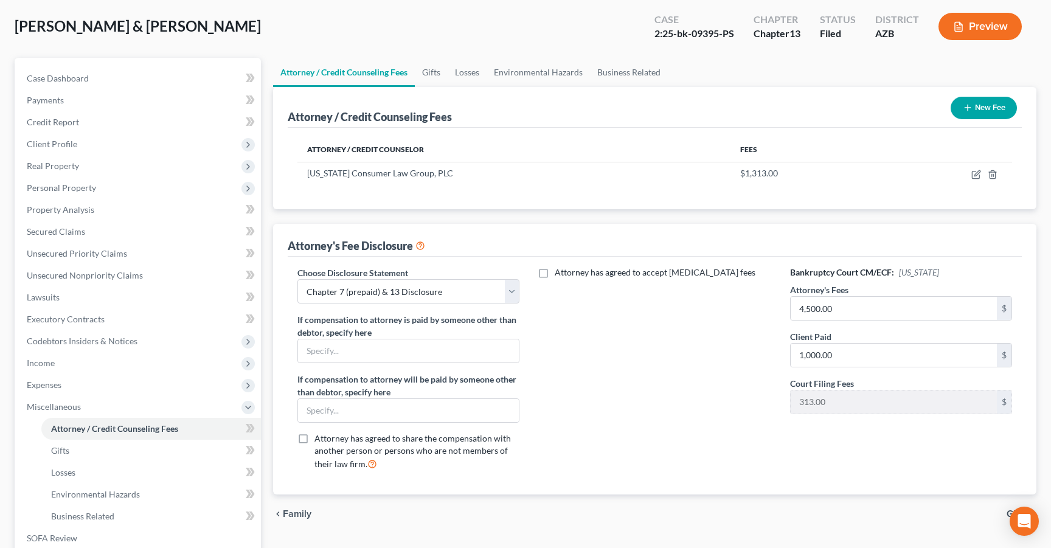
scroll to position [57, 0]
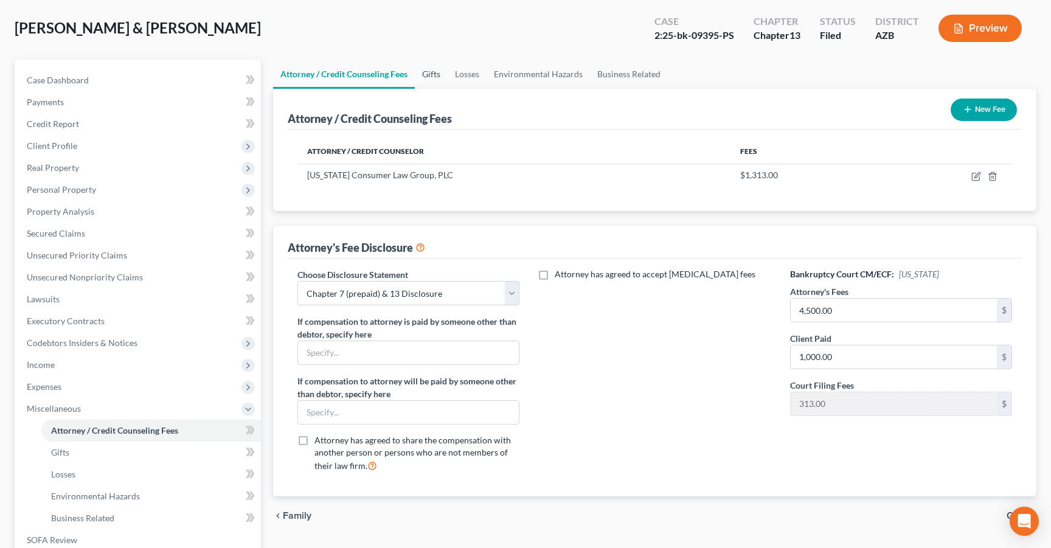
click at [431, 71] on link "Gifts" at bounding box center [431, 74] width 33 height 29
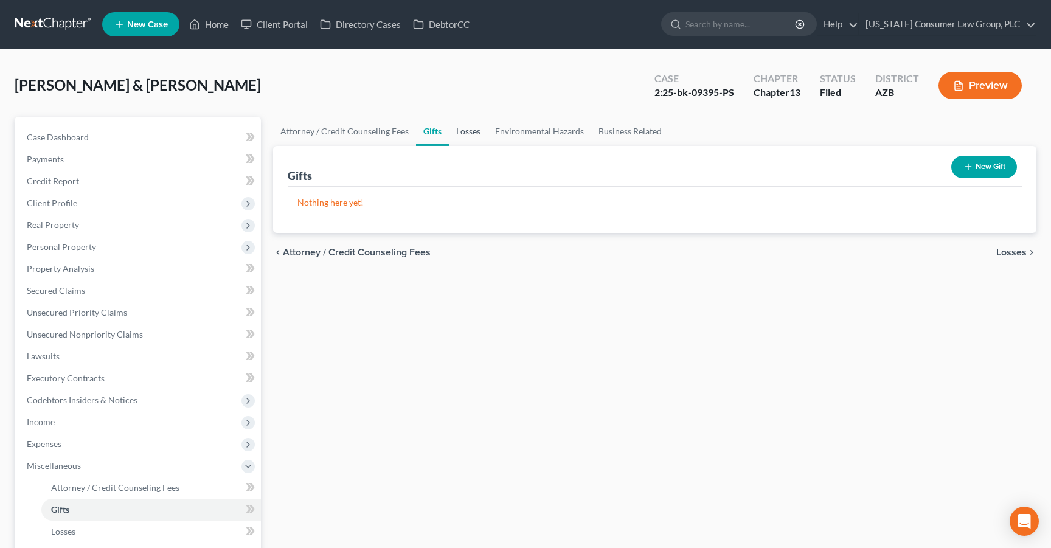
click at [462, 129] on link "Losses" at bounding box center [468, 131] width 39 height 29
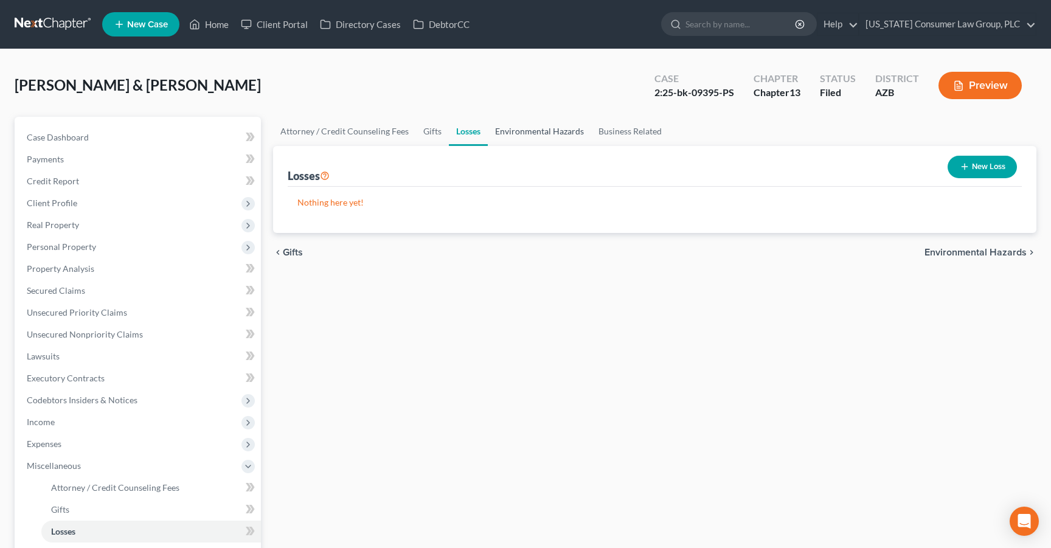
click at [526, 136] on link "Environmental Hazards" at bounding box center [539, 131] width 103 height 29
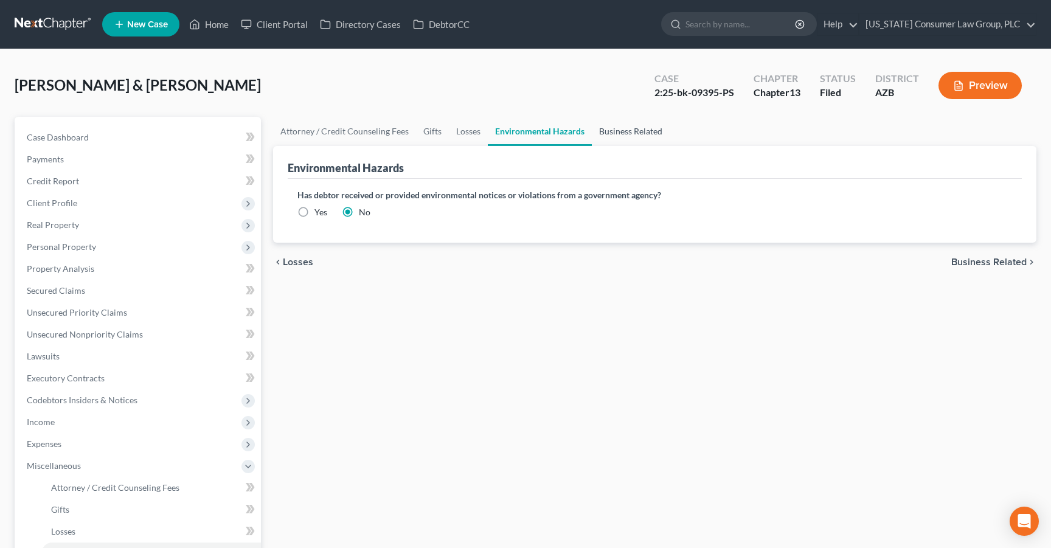
click at [597, 131] on link "Business Related" at bounding box center [631, 131] width 78 height 29
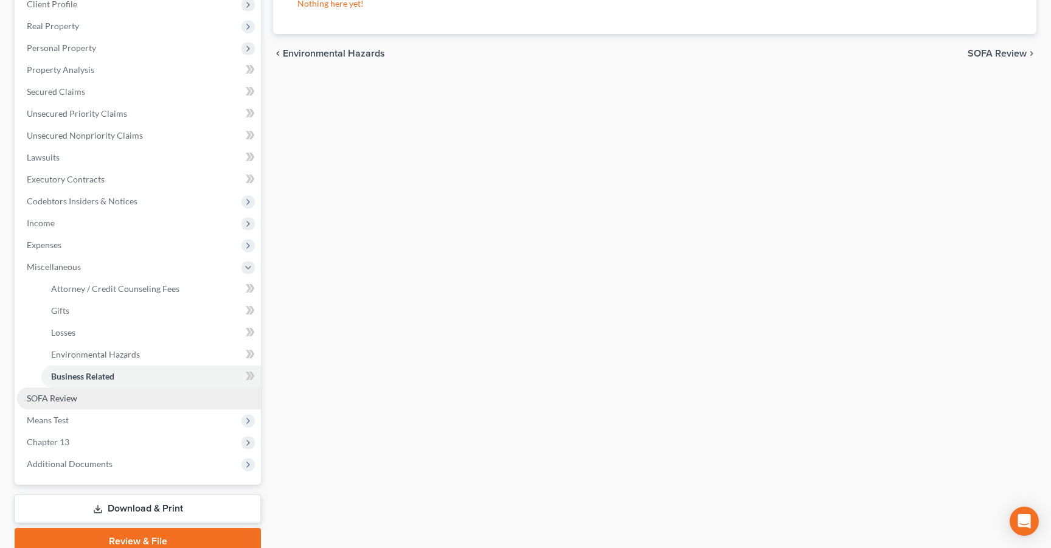
click at [75, 394] on span "SOFA Review" at bounding box center [52, 398] width 50 height 10
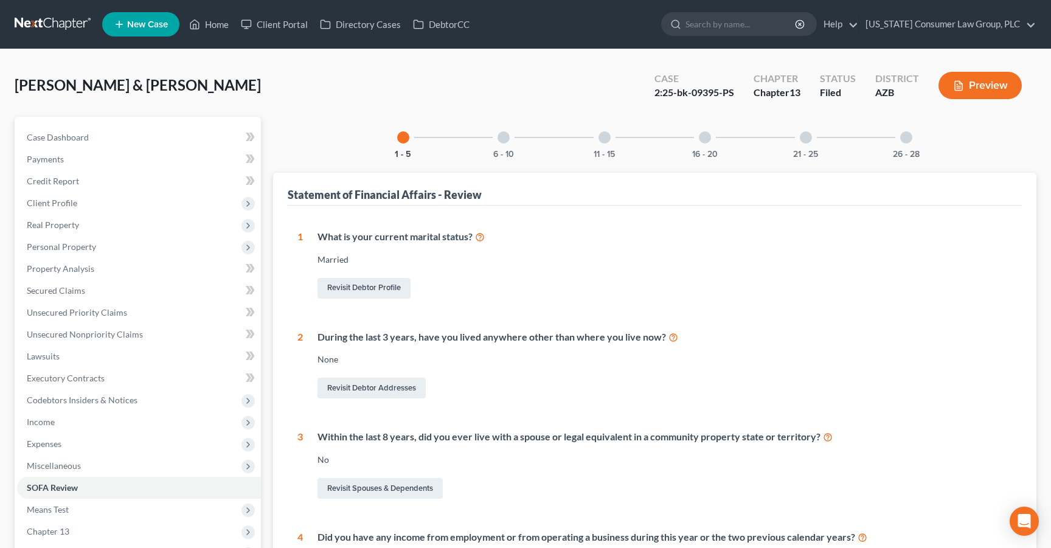
click at [496, 145] on div "6 - 10" at bounding box center [503, 137] width 41 height 41
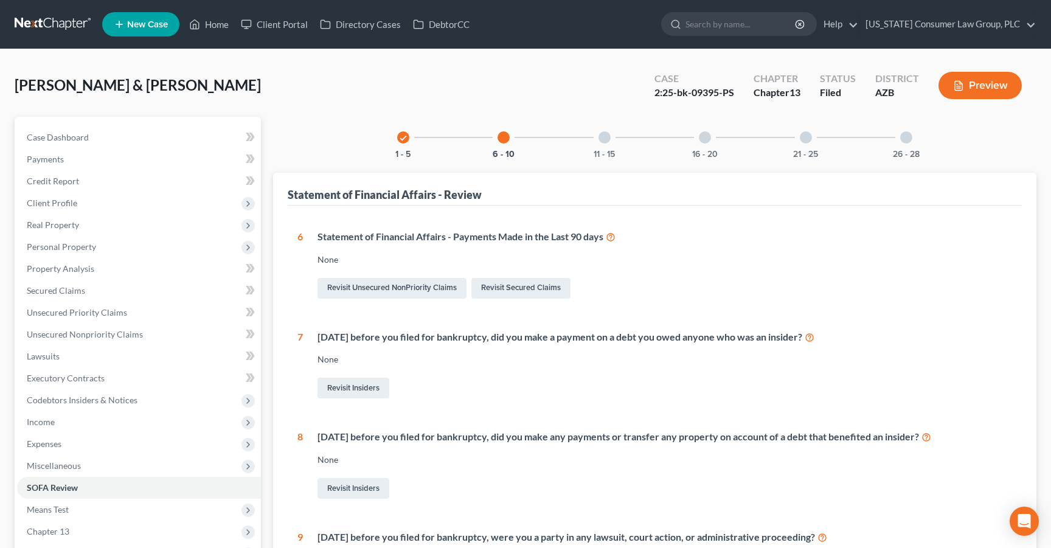
click at [616, 144] on div "11 - 15" at bounding box center [604, 137] width 41 height 41
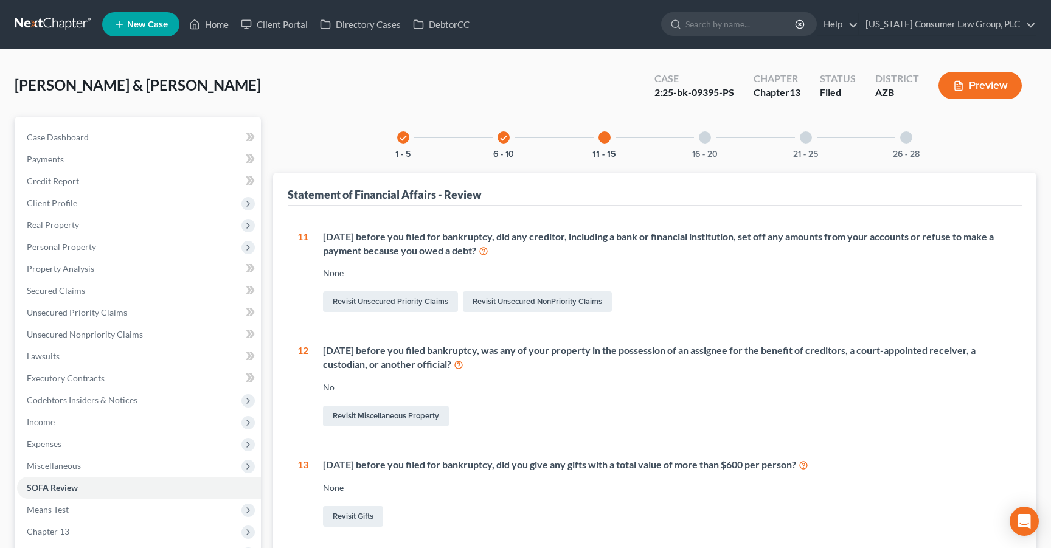
click at [705, 134] on div at bounding box center [705, 137] width 12 height 12
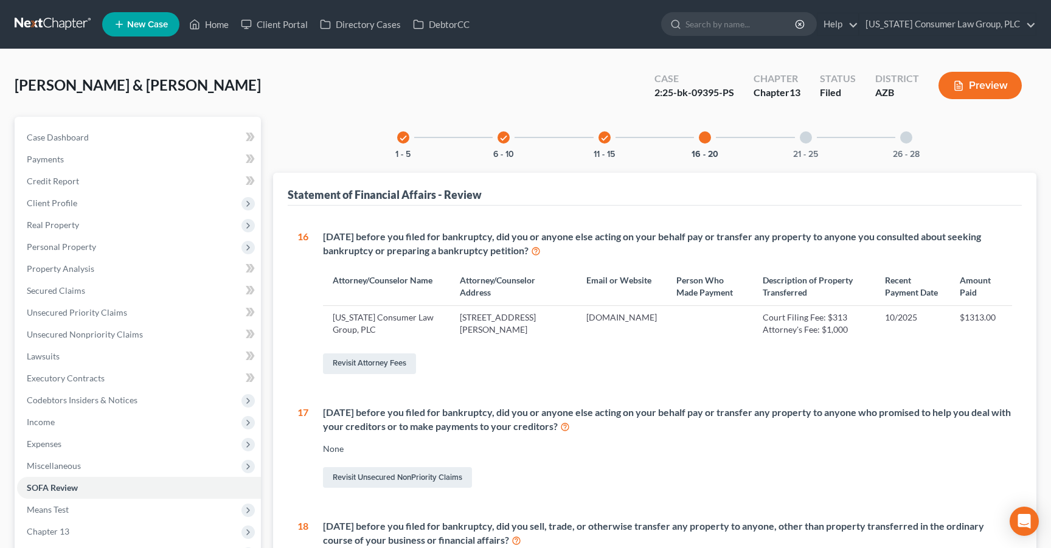
click at [801, 141] on div "21 - 25" at bounding box center [805, 137] width 41 height 41
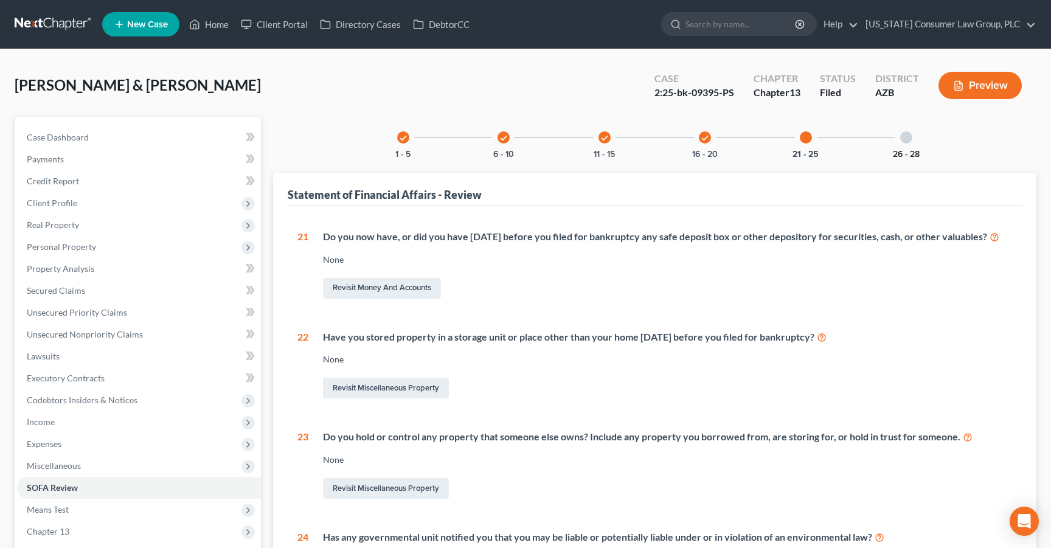
click at [897, 150] on button "26 - 28" at bounding box center [906, 154] width 27 height 9
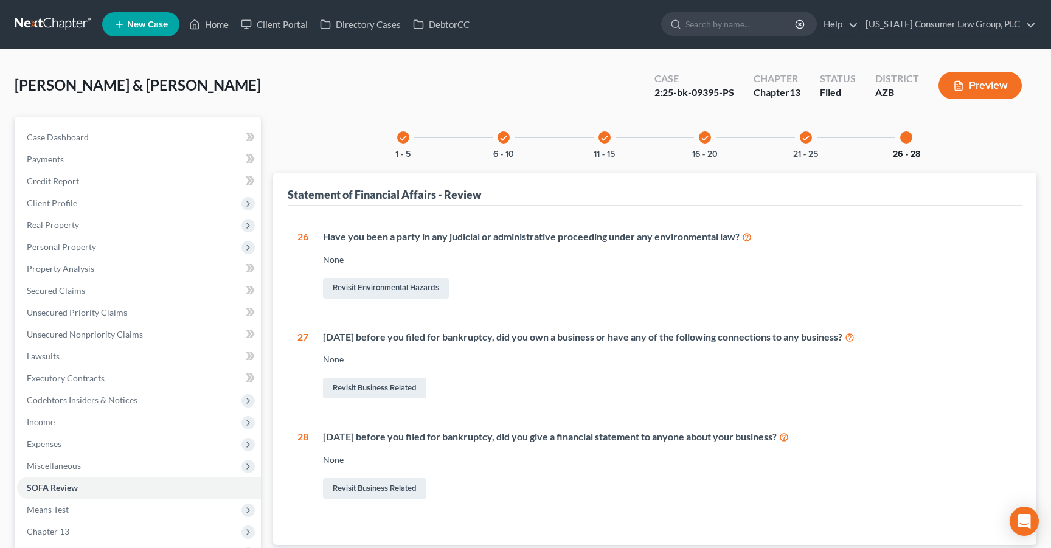
scroll to position [141, 0]
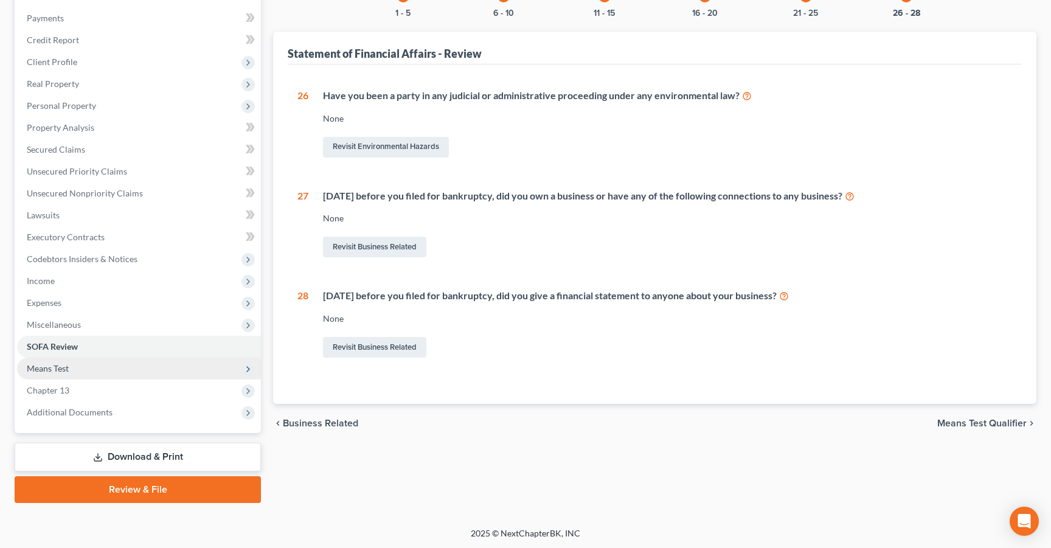
click at [37, 364] on span "Means Test" at bounding box center [48, 368] width 42 height 10
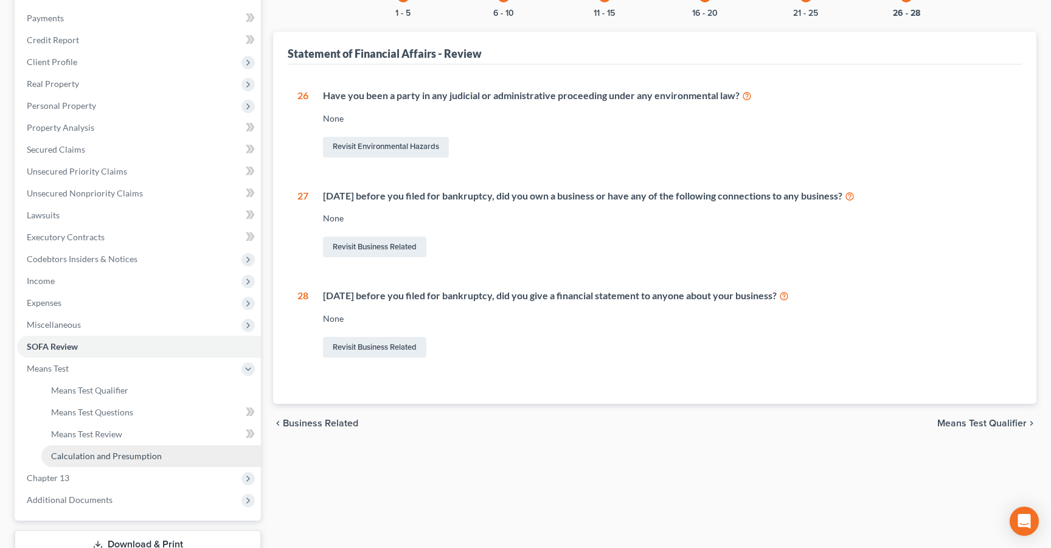
click at [106, 453] on span "Calculation and Presumption" at bounding box center [106, 456] width 111 height 10
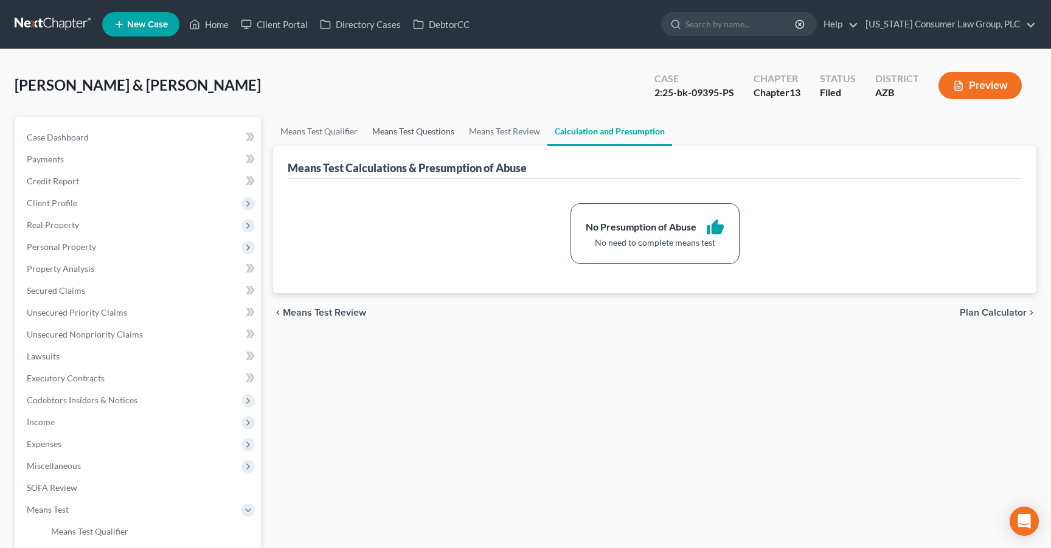
click at [391, 127] on link "Means Test Questions" at bounding box center [413, 131] width 97 height 29
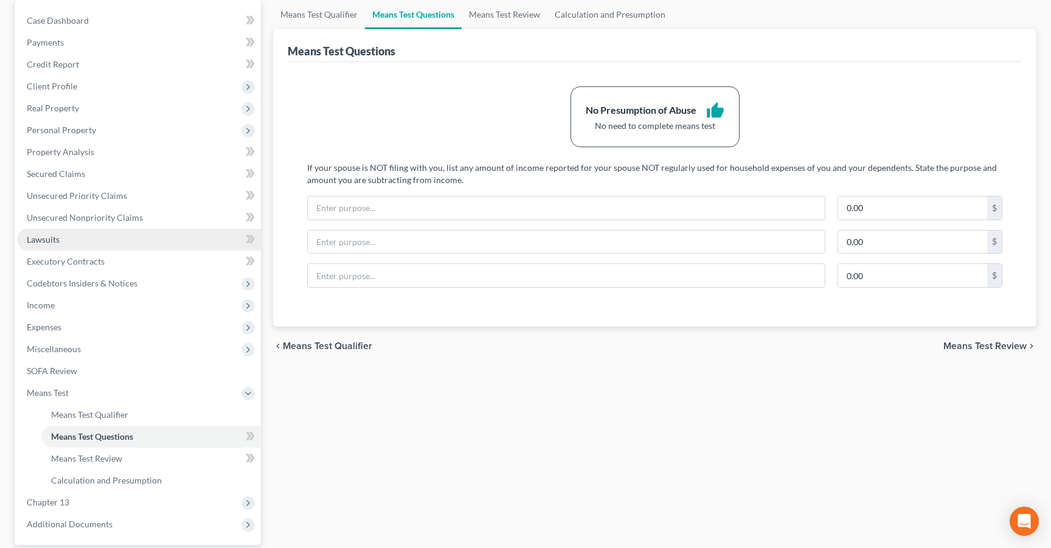
scroll to position [130, 0]
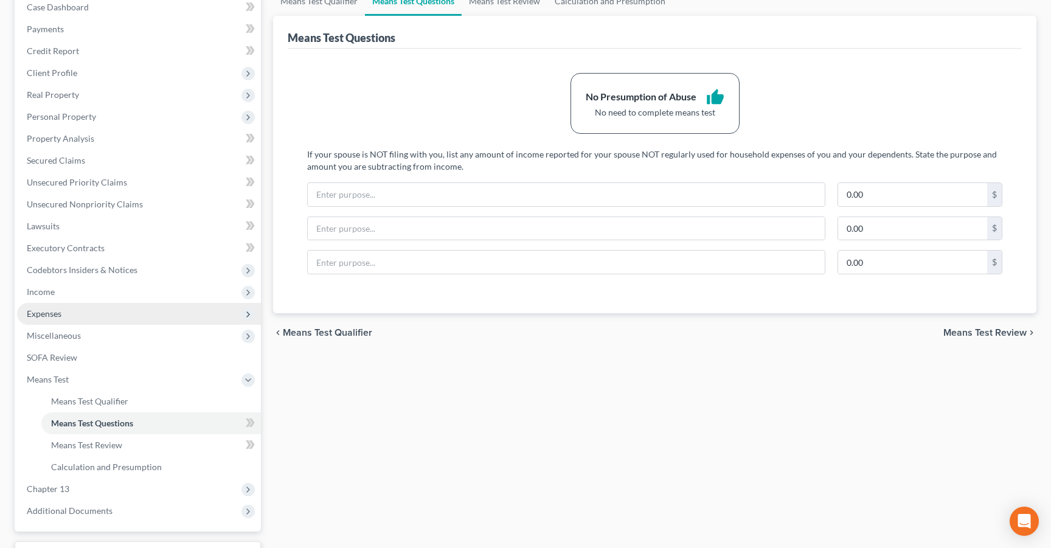
click at [54, 309] on span "Expenses" at bounding box center [44, 313] width 35 height 10
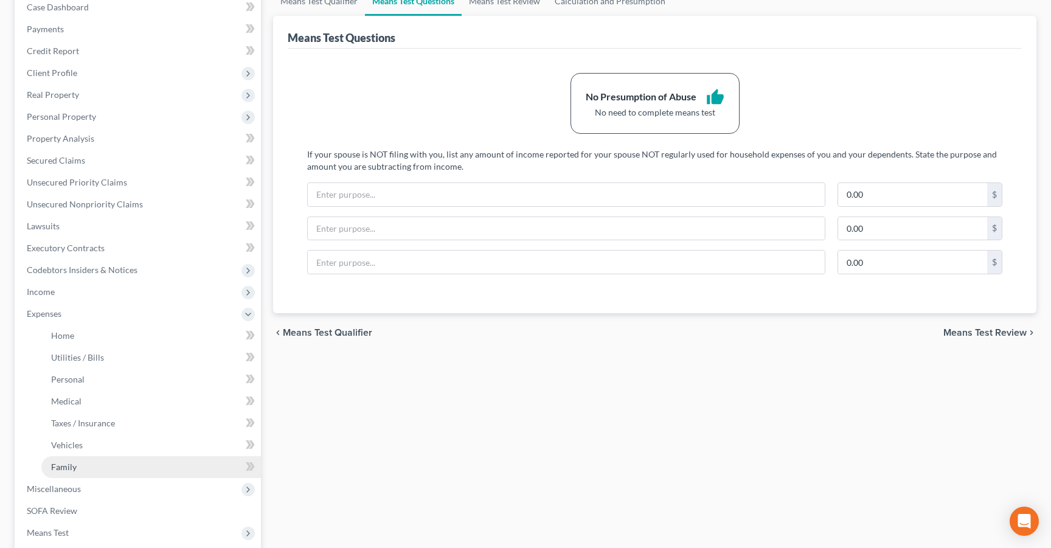
click at [63, 468] on span "Family" at bounding box center [64, 467] width 26 height 10
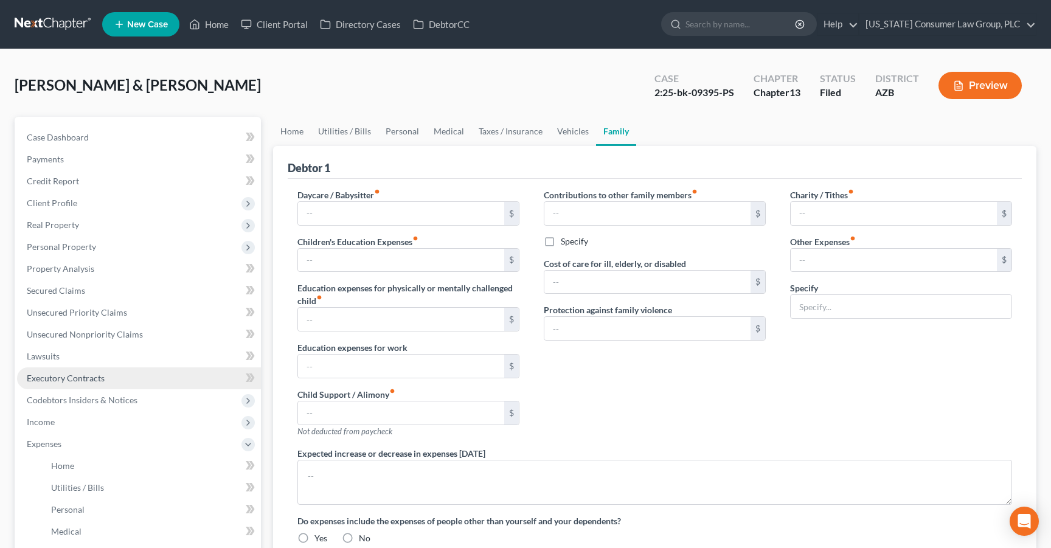
type input "300.00"
type input "Misc"
type textarea "Although Schedule J shows excess net income, it arises entirely from Social Sec…"
radio input "true"
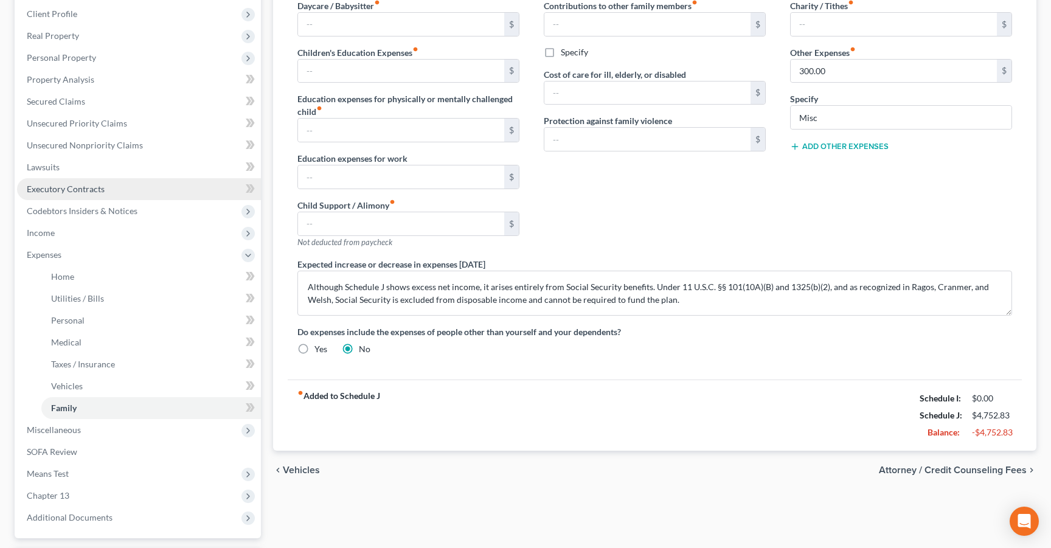
scroll to position [188, 0]
drag, startPoint x: 973, startPoint y: 433, endPoint x: 1014, endPoint y: 434, distance: 40.8
click at [1014, 434] on div "$1,538.95" at bounding box center [992, 434] width 52 height 12
copy div "$1,538.95"
